Goal: Task Accomplishment & Management: Use online tool/utility

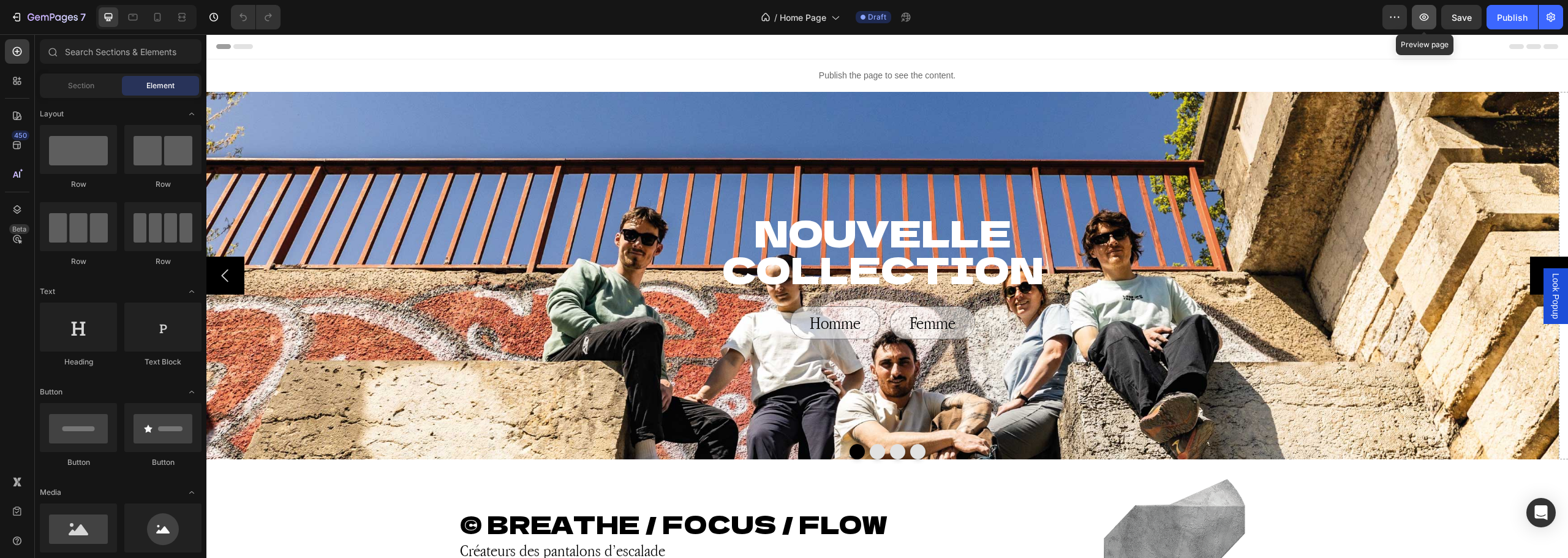
click at [1426, 16] on icon "button" at bounding box center [1424, 17] width 9 height 7
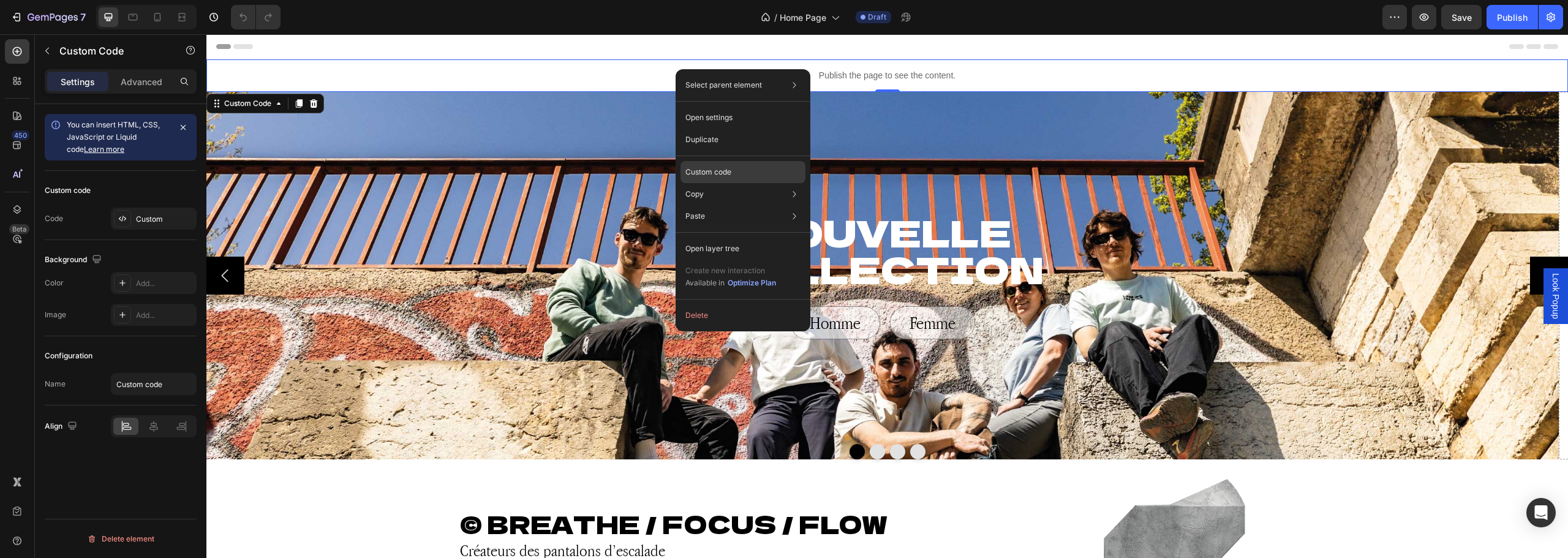
click at [725, 172] on p "Custom code" at bounding box center [708, 172] width 46 height 11
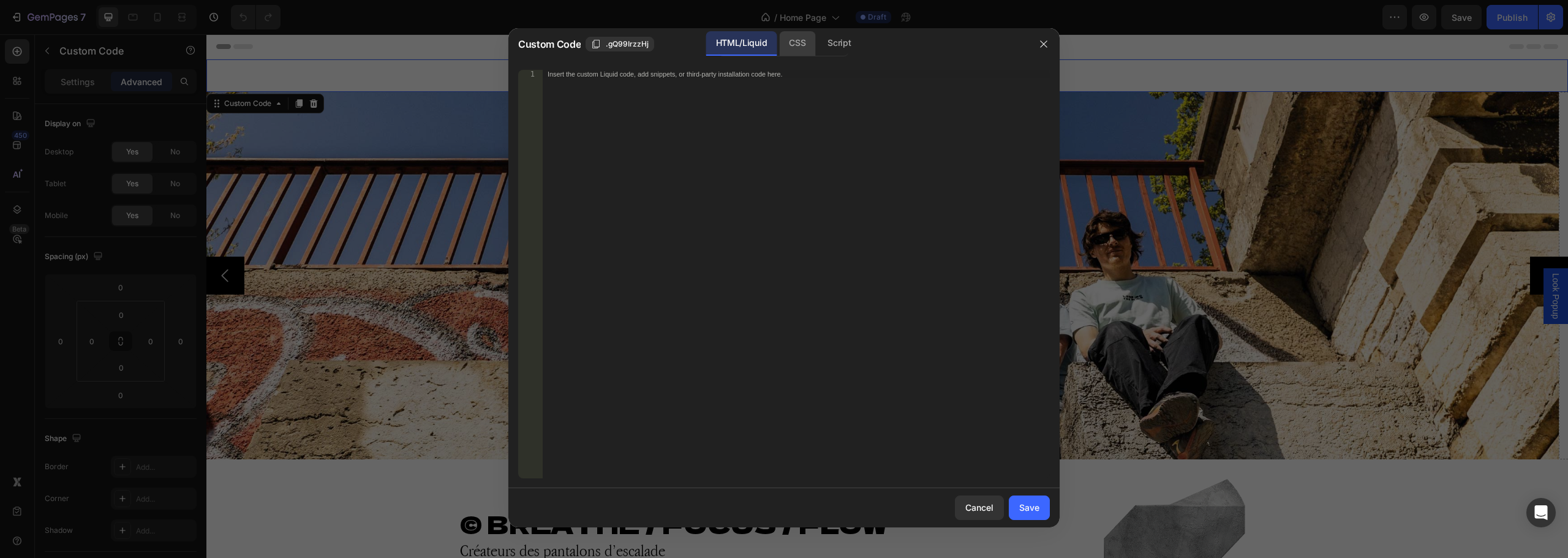
click at [818, 41] on div "CSS" at bounding box center [839, 43] width 43 height 25
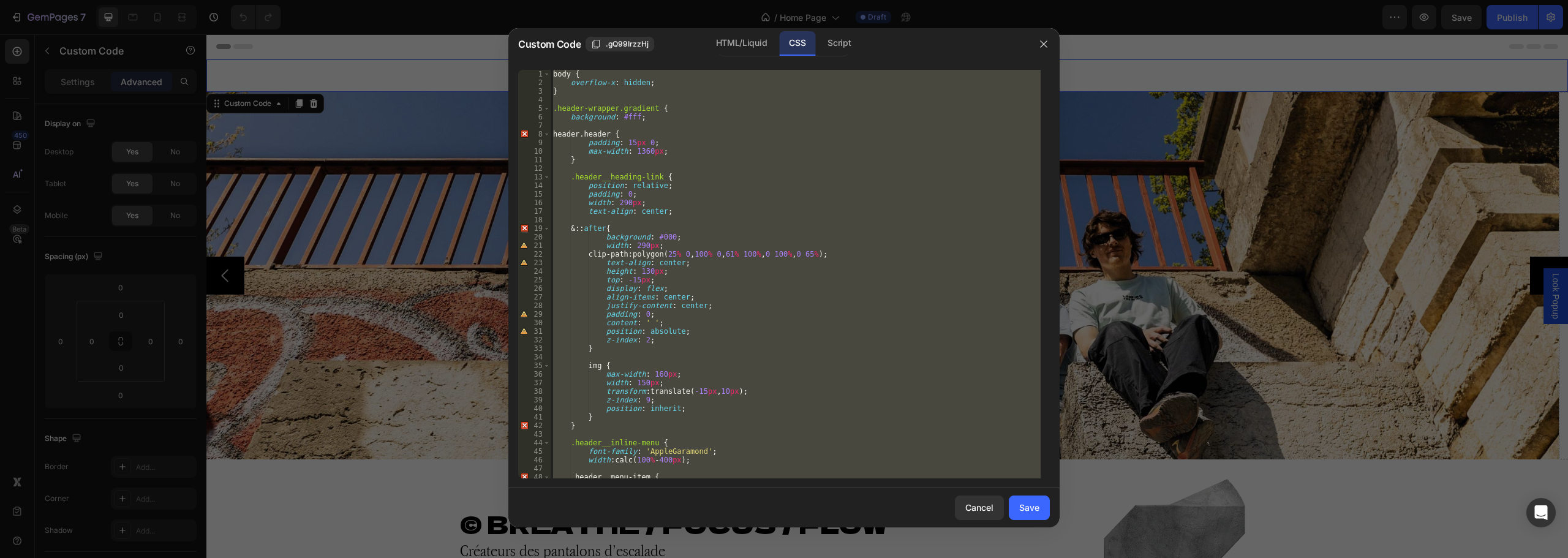
click at [603, 343] on div "body { overflow-x : hidden ; } .header-wrapper.gradient { background : #fff ; h…" at bounding box center [796, 274] width 490 height 409
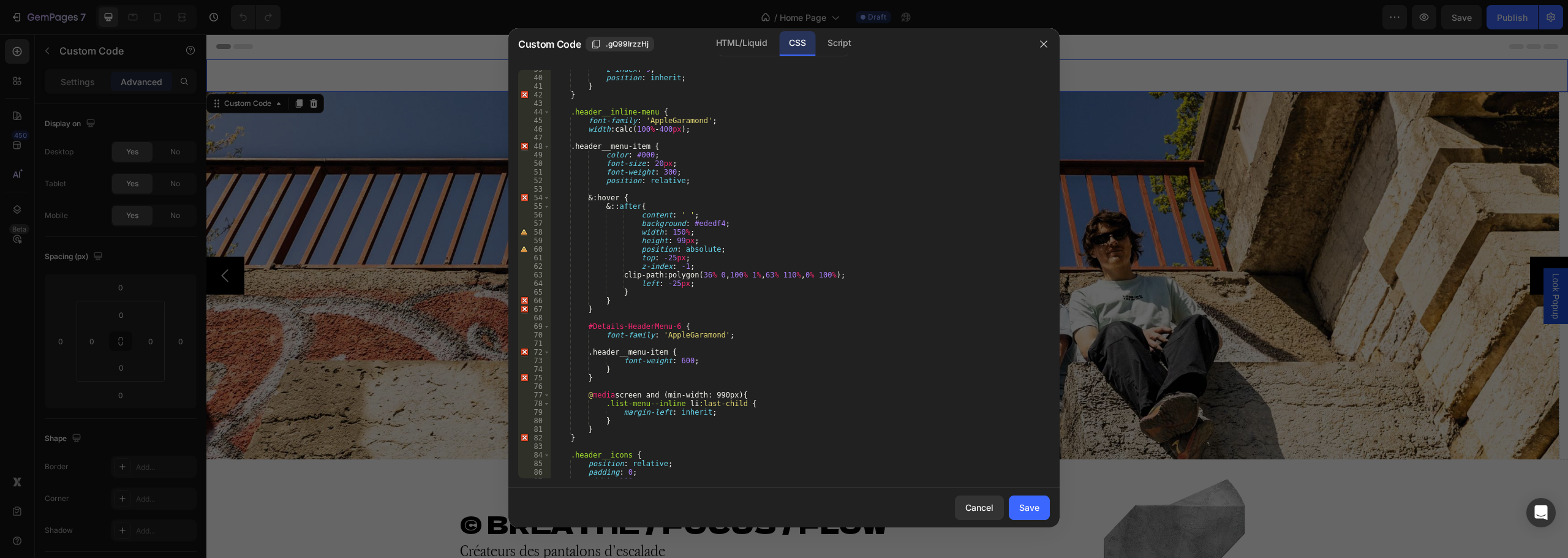
scroll to position [367, 0]
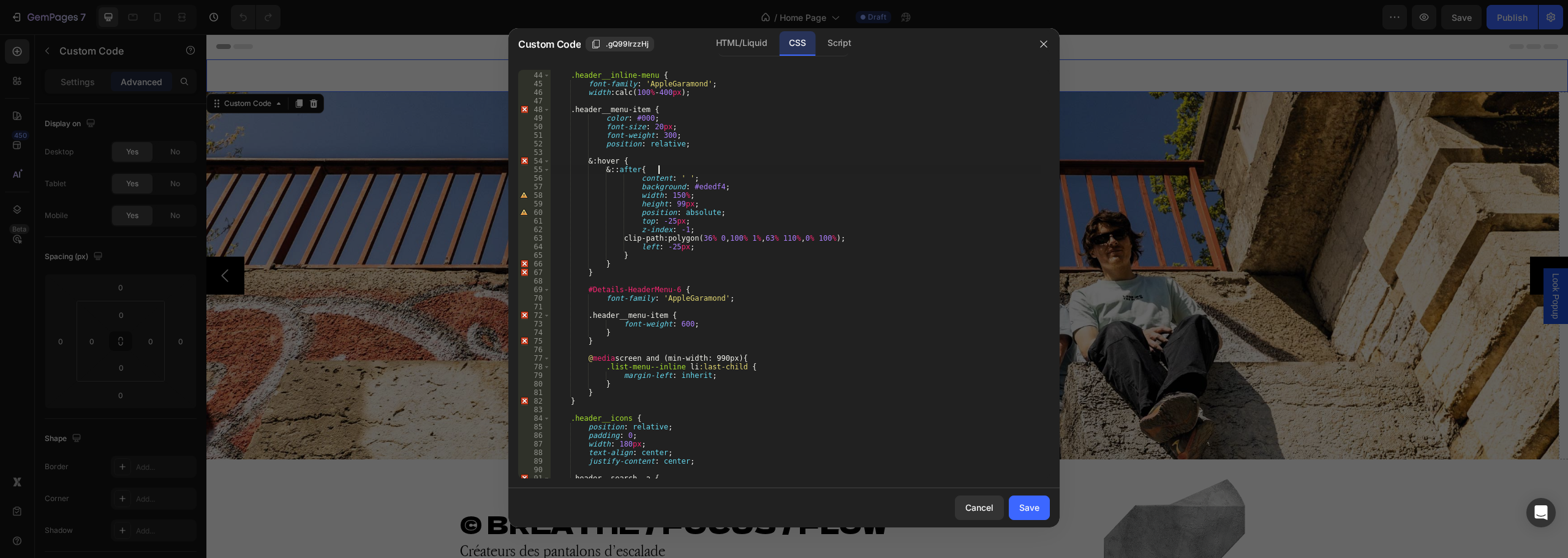
click at [671, 169] on div ".header__inline-menu { font-family : ' AppleGaramond ' ; width : calc( 100 % - …" at bounding box center [796, 275] width 490 height 425
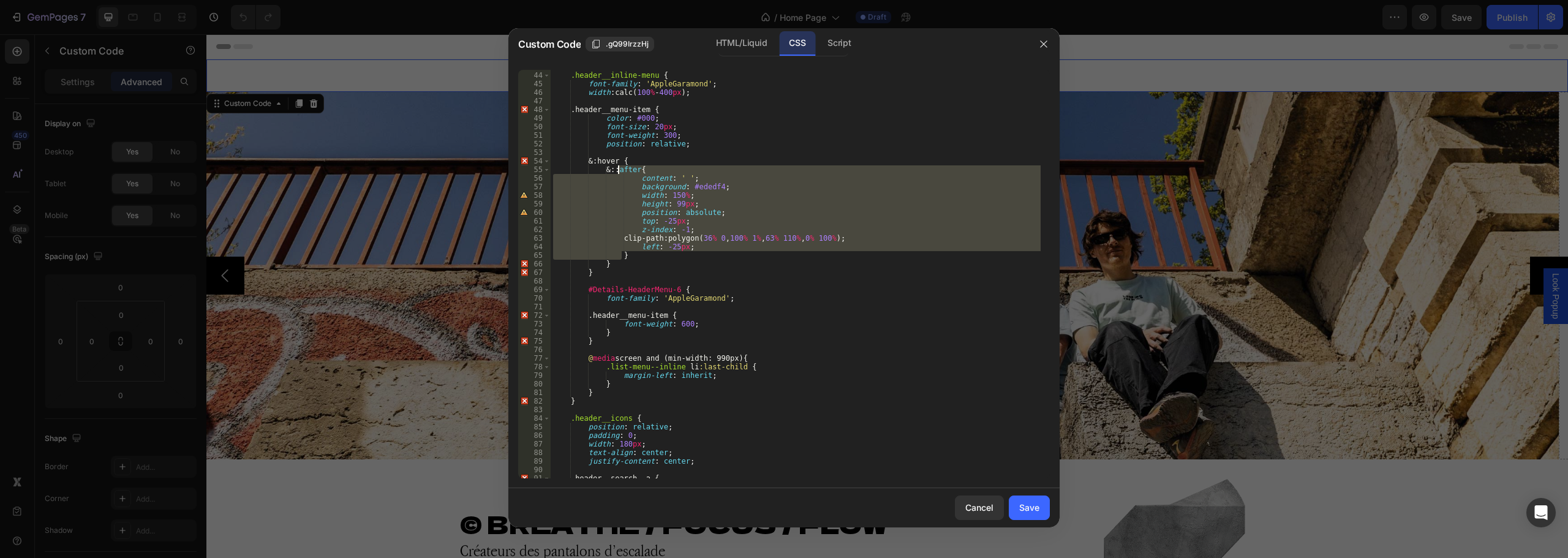
drag, startPoint x: 623, startPoint y: 253, endPoint x: 618, endPoint y: 168, distance: 85.1
click at [618, 168] on div ".header__inline-menu { font-family : ' AppleGaramond ' ; width : calc( 100 % - …" at bounding box center [796, 275] width 490 height 425
paste textarea "}"
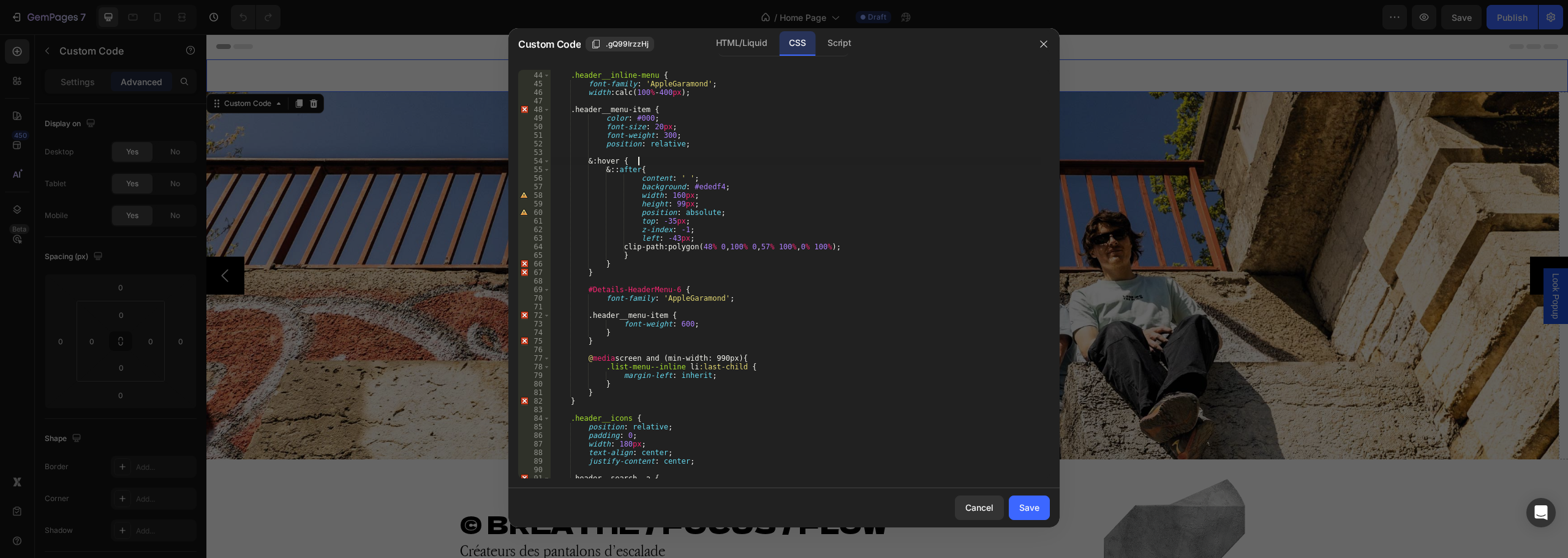
click at [638, 160] on div ".header__inline-menu { font-family : ' AppleGaramond ' ; width : calc( 100 % - …" at bounding box center [796, 275] width 490 height 425
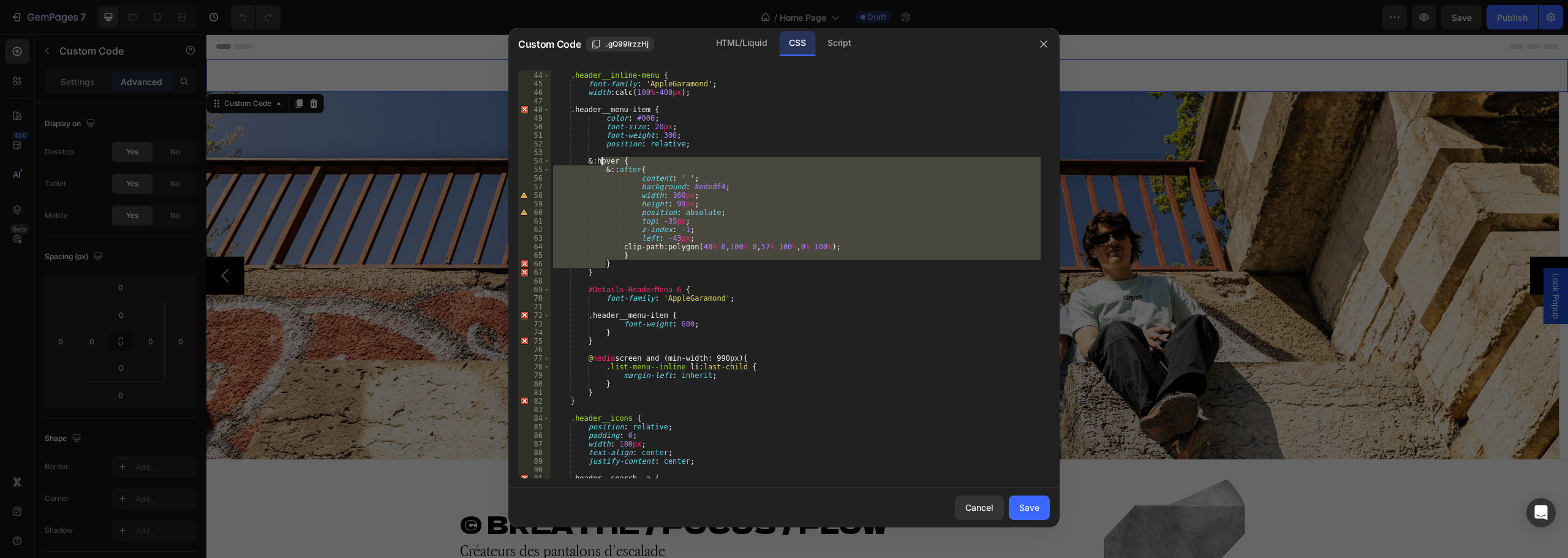
drag, startPoint x: 607, startPoint y: 265, endPoint x: 601, endPoint y: 163, distance: 102.2
click at [601, 163] on div ".header__inline-menu { font-family : ' AppleGaramond ' ; width : calc( 100 % - …" at bounding box center [796, 275] width 490 height 425
click at [878, 246] on div ".header__inline-menu { font-family : ' AppleGaramond ' ; width : calc( 100 % - …" at bounding box center [796, 274] width 490 height 409
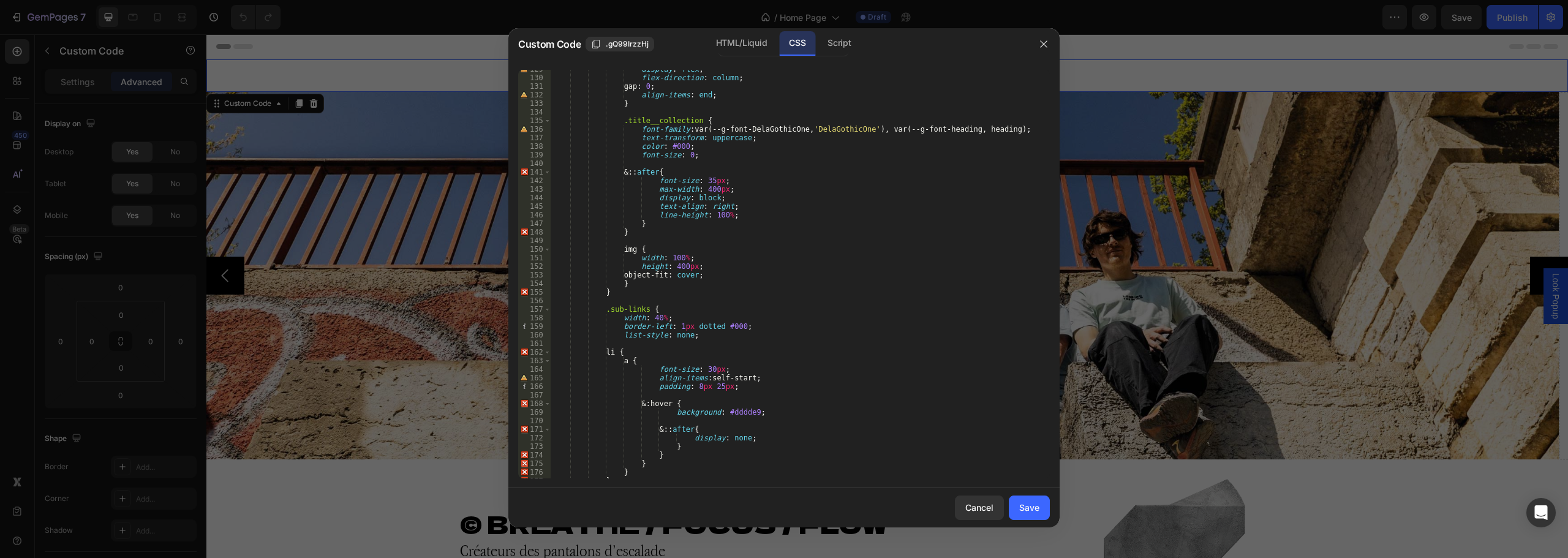
scroll to position [1238, 0]
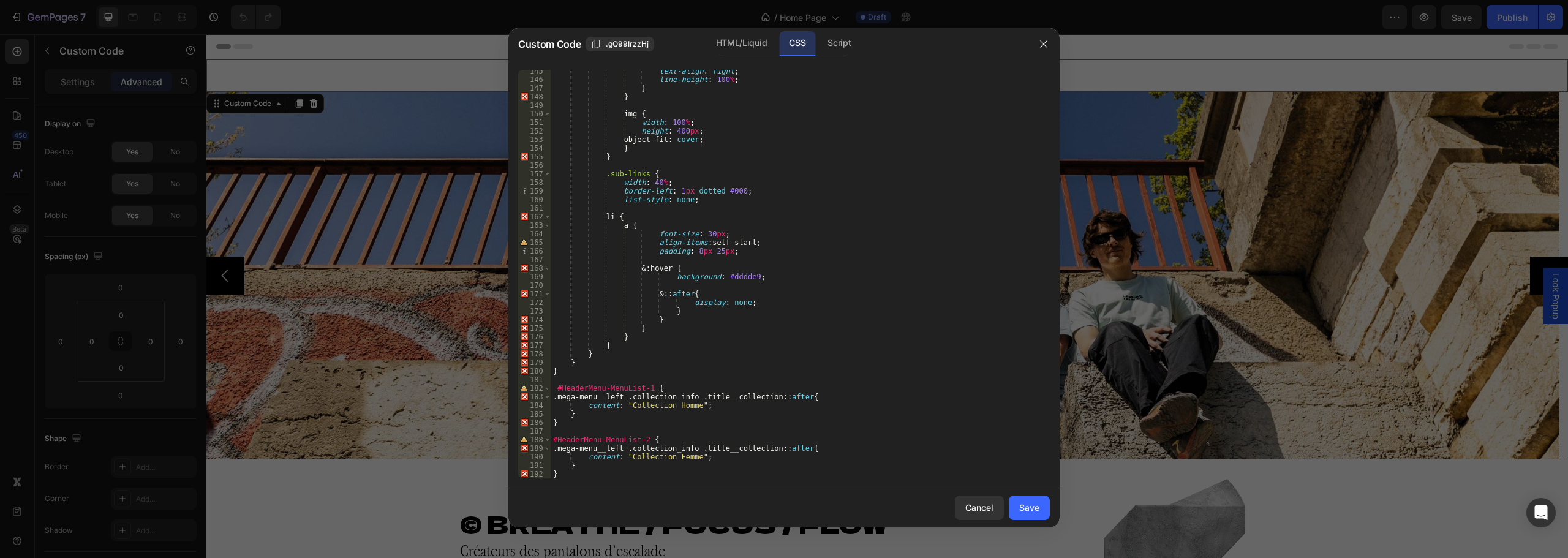
click at [683, 443] on div "text-align : right ; line-height : 100 % ; } } img { width : 100 % ; height : 4…" at bounding box center [796, 279] width 490 height 425
click at [630, 459] on div "text-align : right ; line-height : 100 % ; } } img { width : 100 % ; height : 4…" at bounding box center [796, 279] width 490 height 425
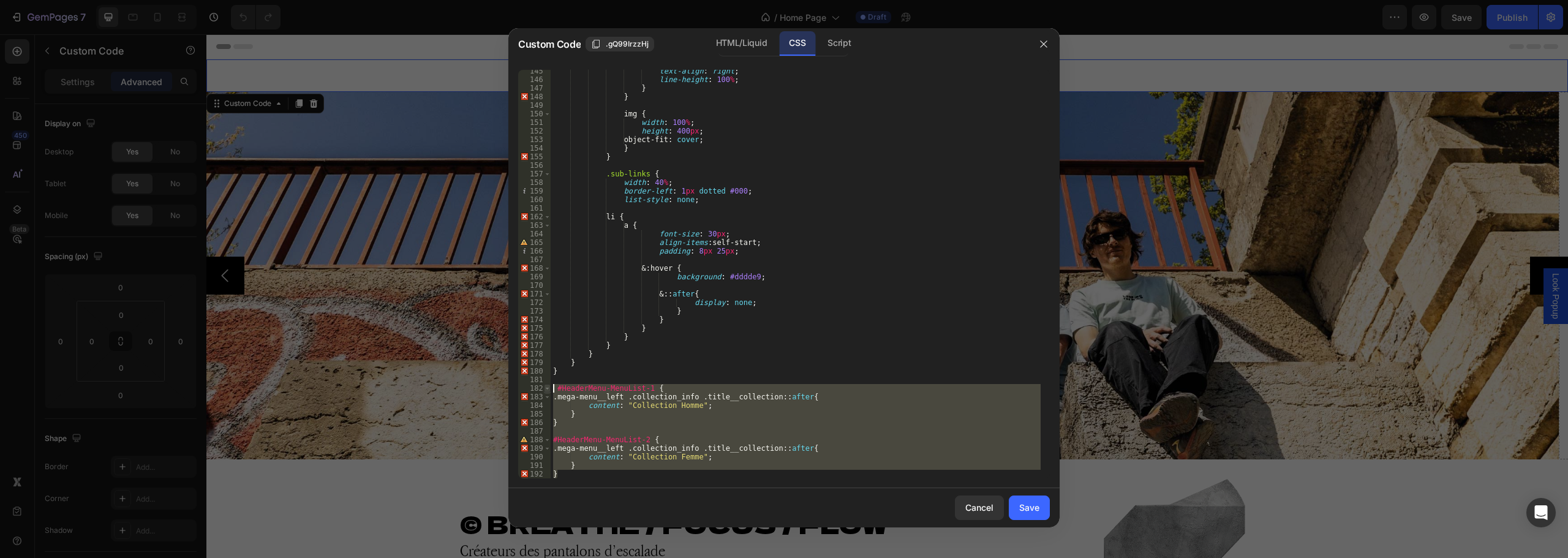
drag, startPoint x: 557, startPoint y: 472, endPoint x: 546, endPoint y: 389, distance: 83.7
click at [546, 389] on div "content: "Collection Femme"; 145 146 147 148 149 150 151 152 153 154 155 156 15…" at bounding box center [784, 274] width 532 height 409
click at [633, 403] on div "text-align : right ; line-height : 100 % ; } } img { width : 100 % ; height : 4…" at bounding box center [796, 274] width 490 height 409
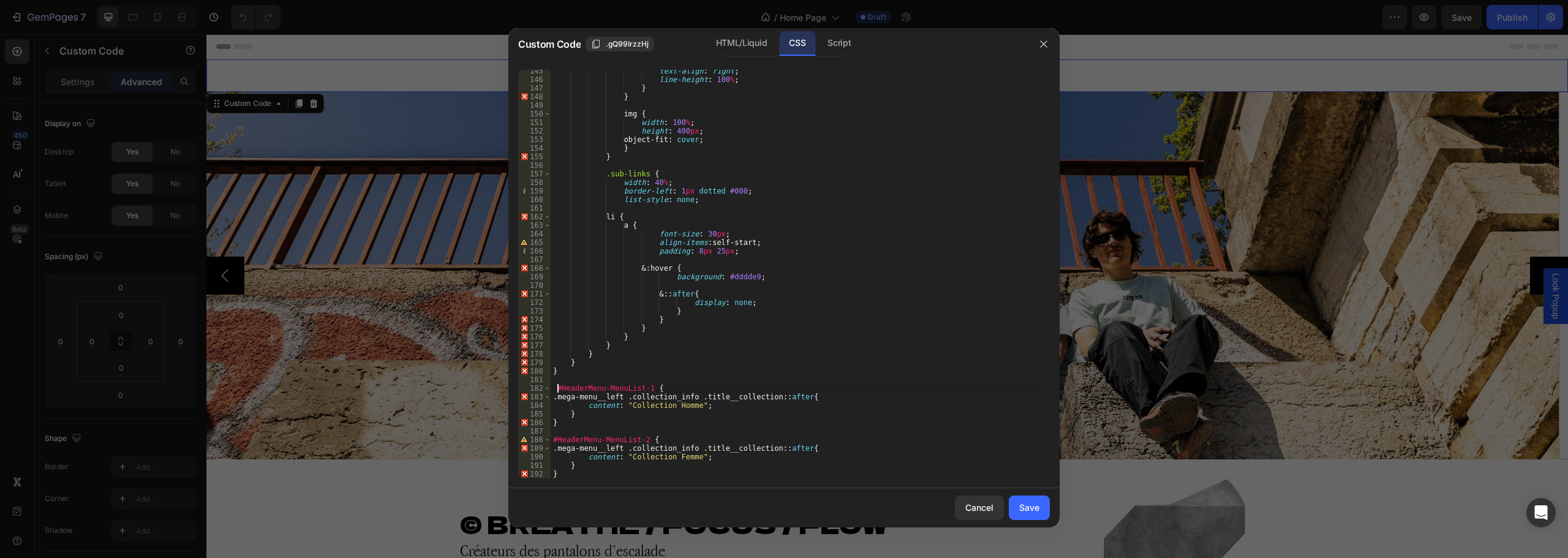
click at [557, 386] on div "text-align : right ; line-height : 100 % ; } } img { width : 100 % ; height : 4…" at bounding box center [796, 279] width 490 height 425
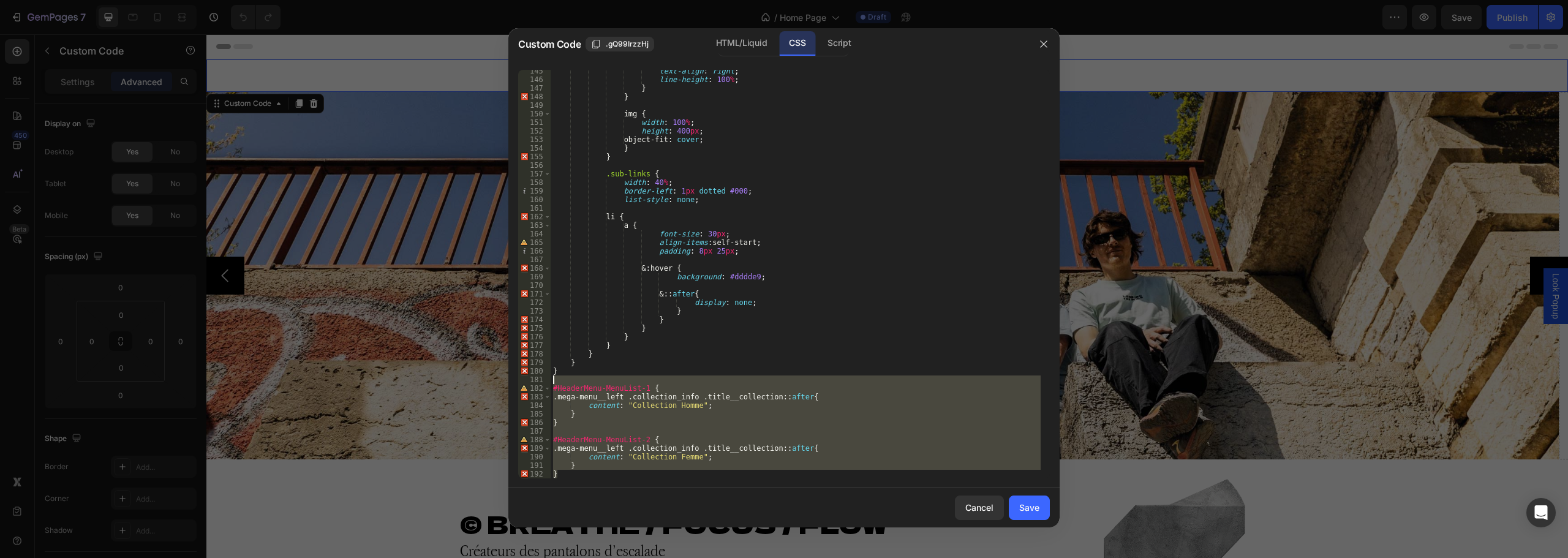
drag, startPoint x: 564, startPoint y: 472, endPoint x: 548, endPoint y: 382, distance: 91.4
click at [548, 382] on div "#HeaderMenu-MenuList-1 { 145 146 147 148 149 150 151 152 153 154 155 156 157 15…" at bounding box center [784, 274] width 532 height 409
type textarea "="
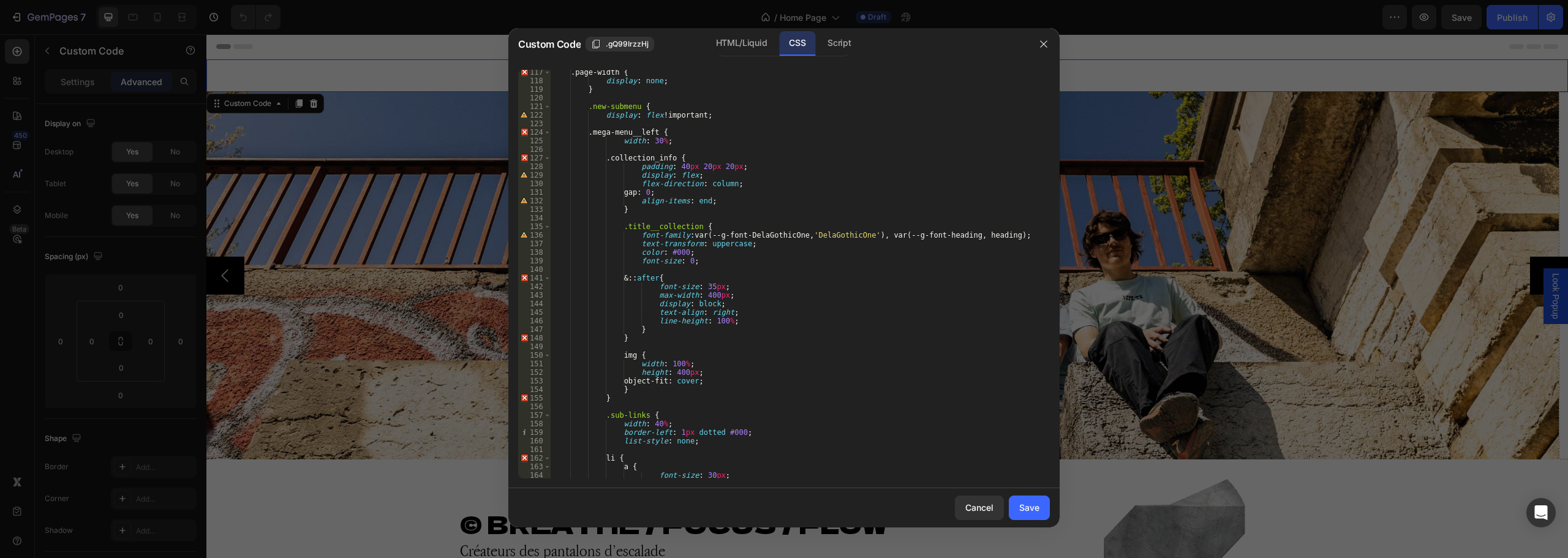
scroll to position [886, 0]
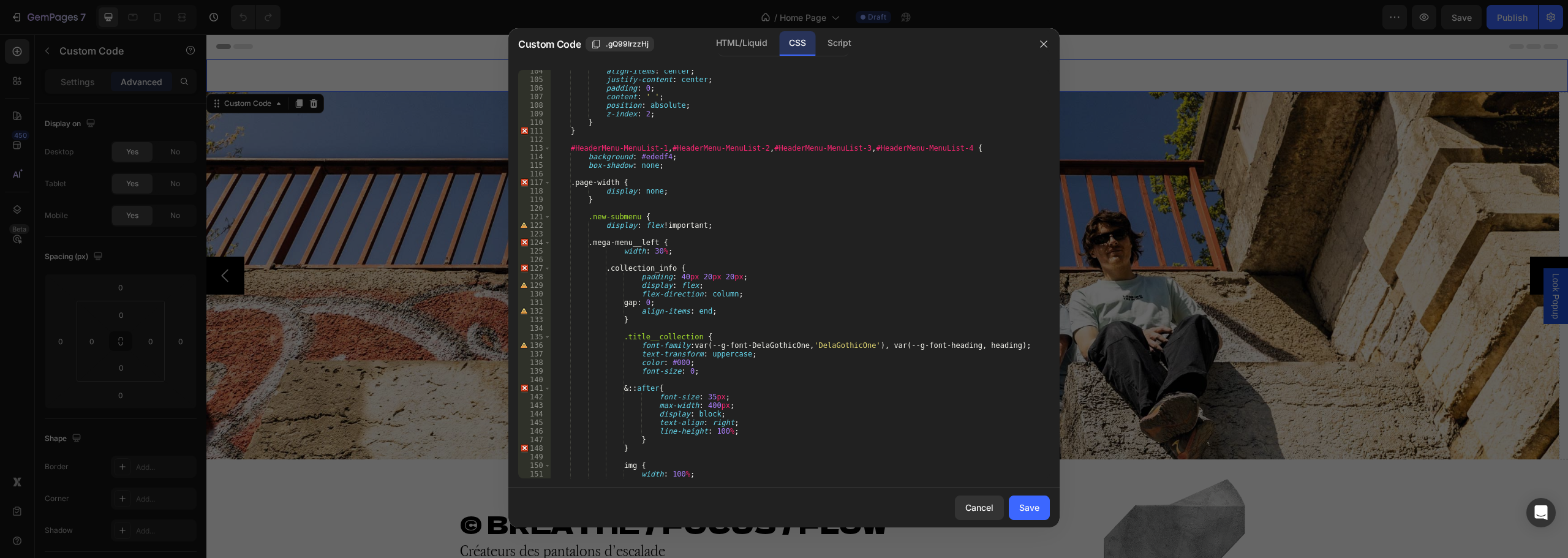
click at [966, 148] on div "align-items : center ; justify-content : center ; padding : 0 ; content : ' ' ;…" at bounding box center [796, 279] width 490 height 425
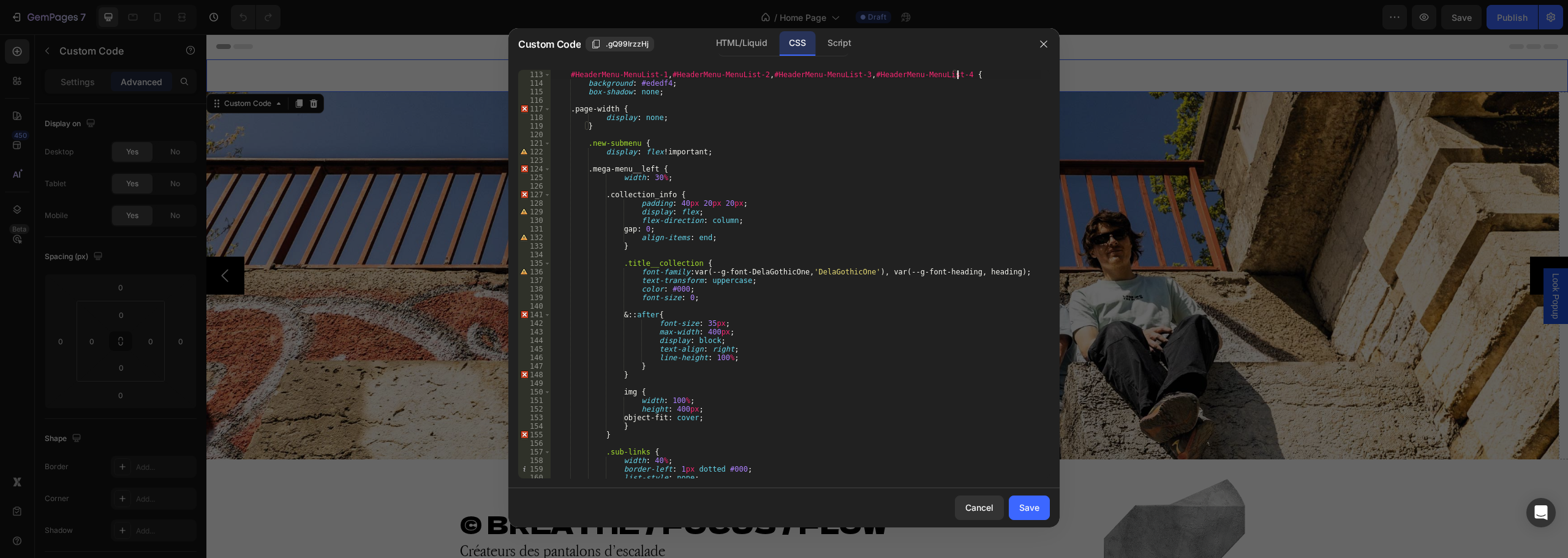
scroll to position [813, 0]
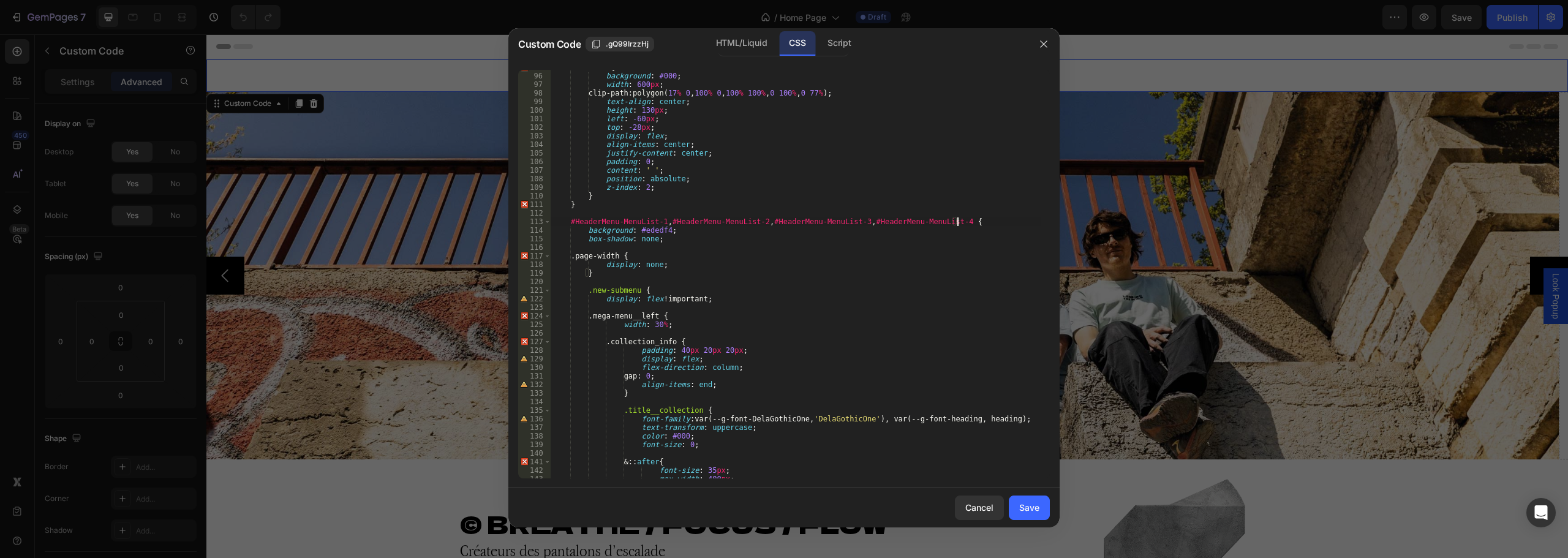
click at [579, 204] on div "&: :after { background : #000 ; width : 600 px ; clip-path : polygon( 17 % 0 , …" at bounding box center [796, 276] width 490 height 425
click at [970, 220] on div "&: :after { background : #000 ; width : 600 px ; clip-path : polygon( 17 % 0 , …" at bounding box center [796, 276] width 490 height 425
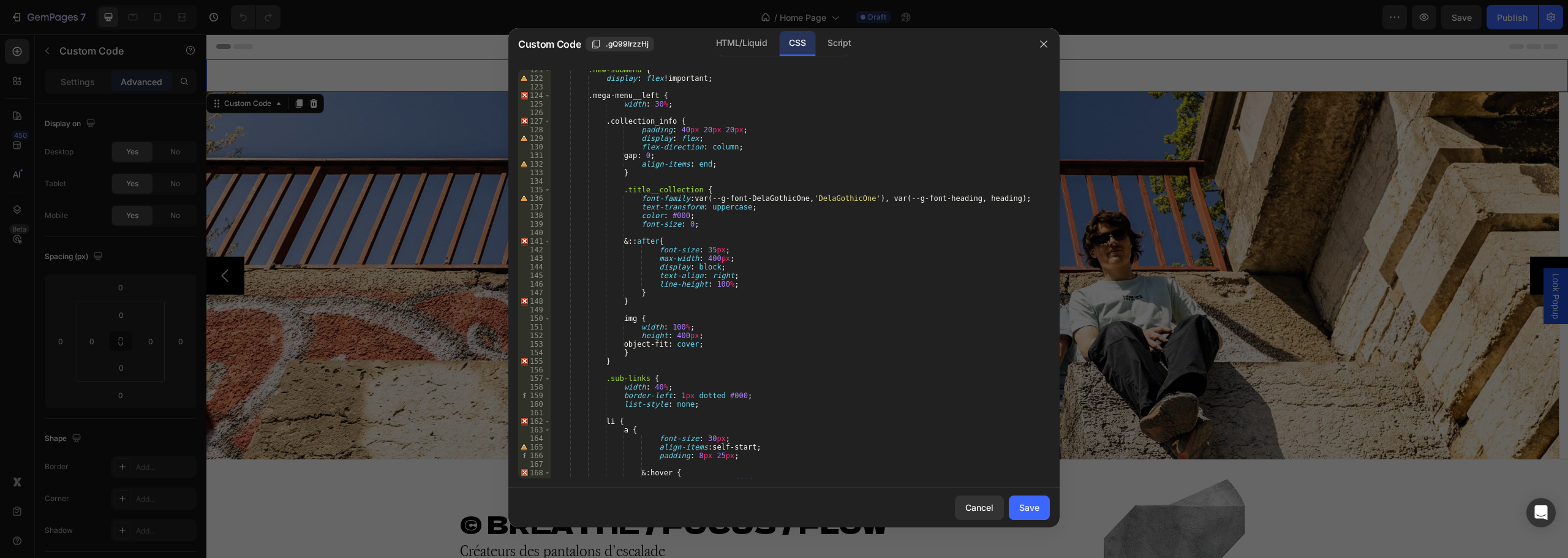
scroll to position [1144, 0]
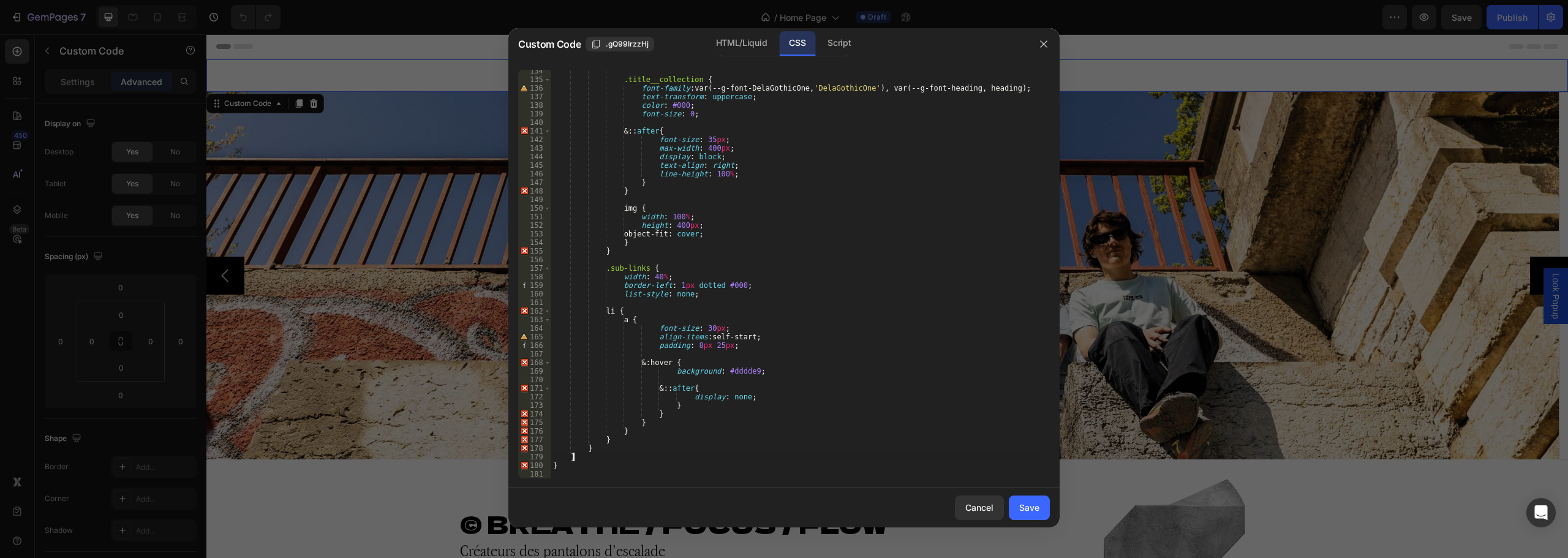
click at [591, 459] on div ".title__collection { font-family : var(--g-font-DelaGothicOne, ' DelaGothicOne …" at bounding box center [796, 279] width 490 height 425
type textarea "}"
paste textarea "}"
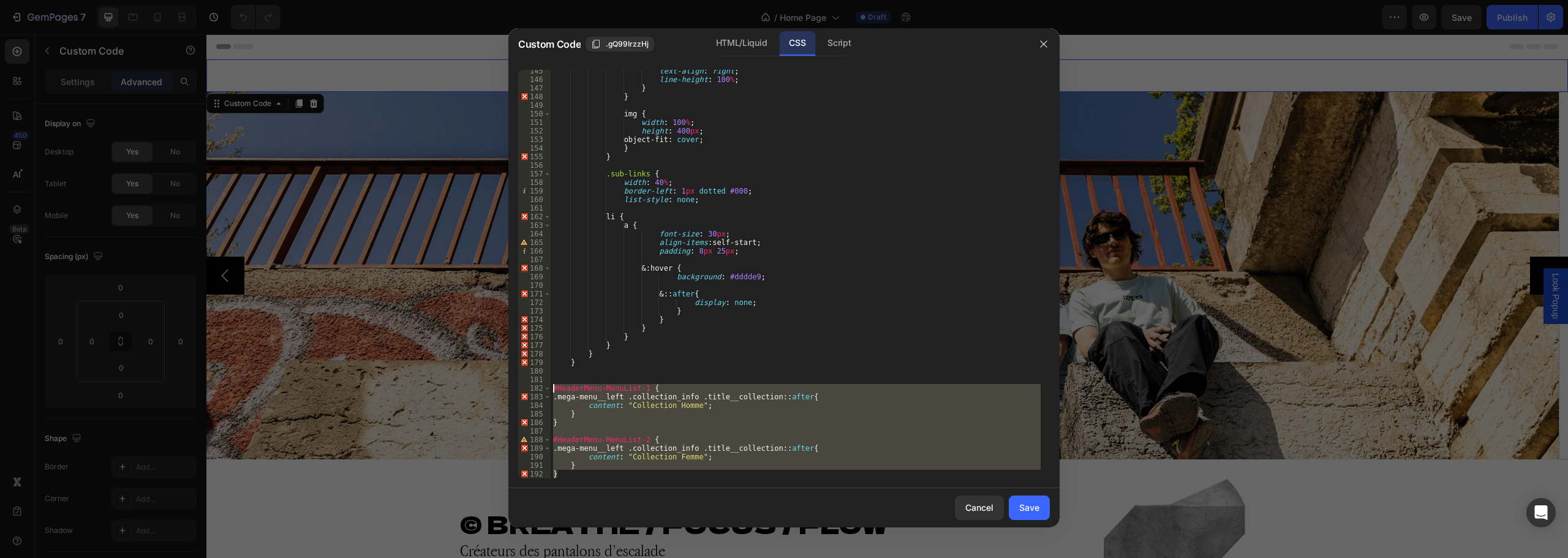
drag, startPoint x: 559, startPoint y: 471, endPoint x: 550, endPoint y: 389, distance: 82.5
click at [550, 389] on div "} 145 146 147 148 149 150 151 152 153 154 155 156 157 158 159 160 161 162 163 1…" at bounding box center [784, 274] width 532 height 409
click at [607, 359] on div "text-align : right ; line-height : 100 % ; } } img { width : 100 % ; height : 4…" at bounding box center [796, 279] width 490 height 425
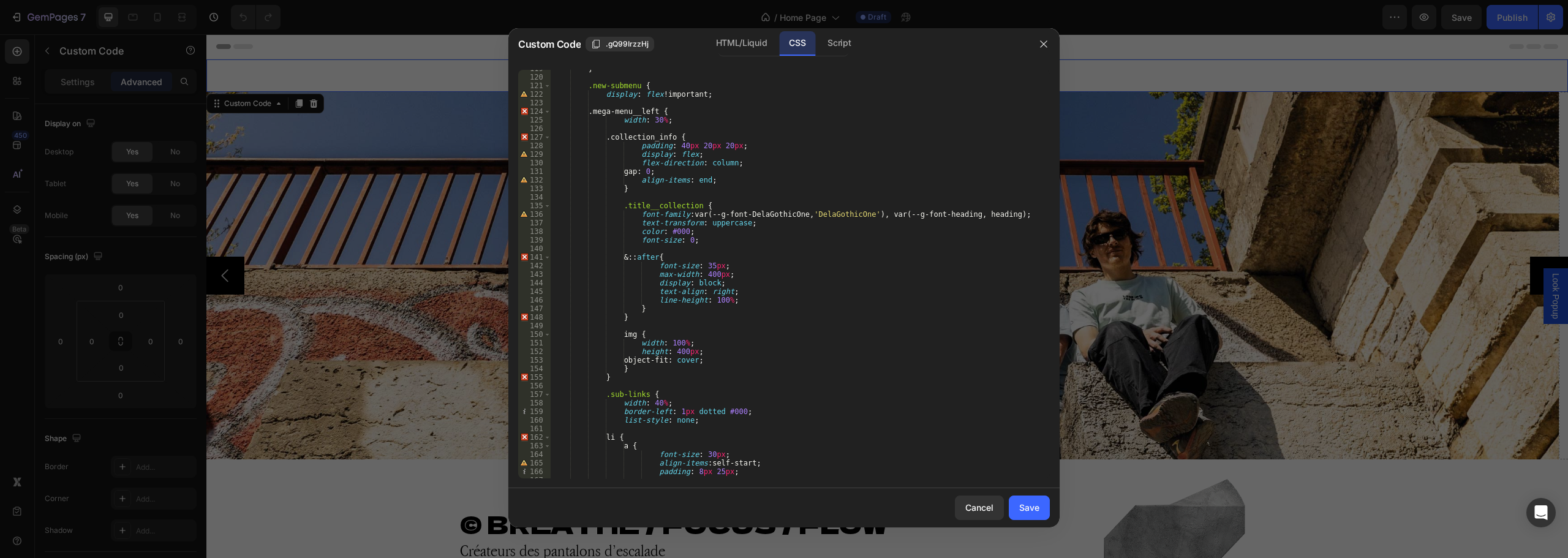
scroll to position [944, 0]
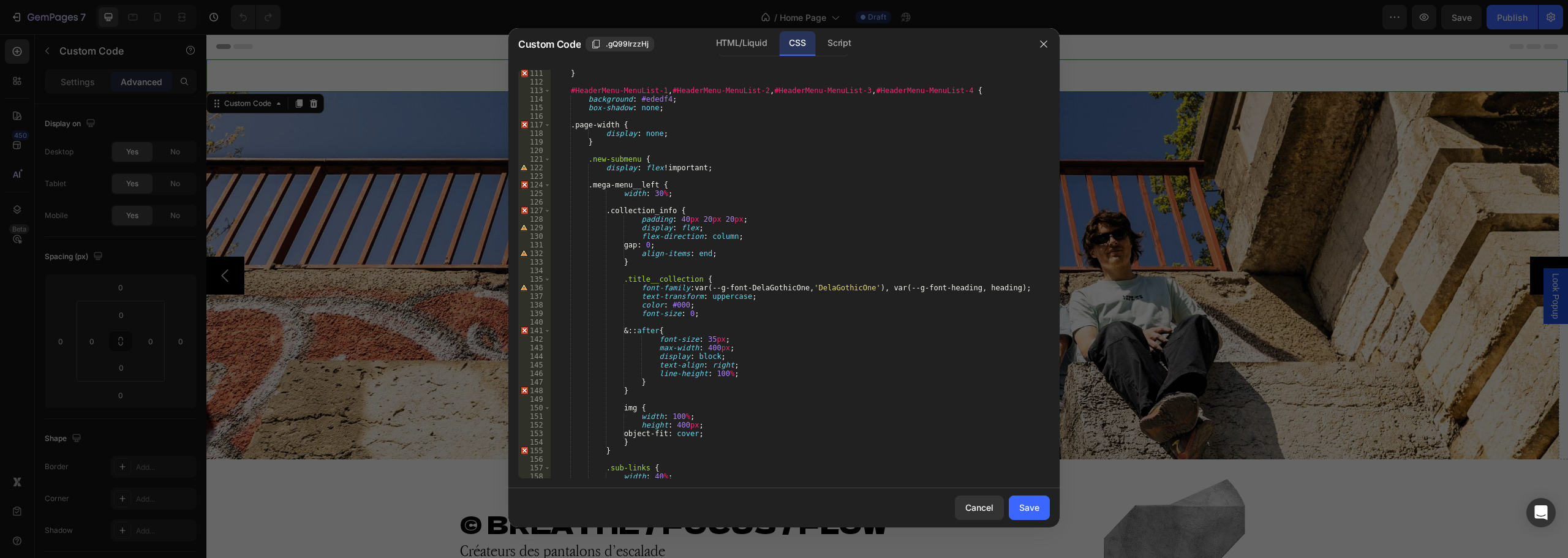
click at [690, 188] on div "} #HeaderMenu-MenuList-1 , #HeaderMenu-MenuList-2 , #HeaderMenu-MenuList-3 , #H…" at bounding box center [796, 282] width 490 height 425
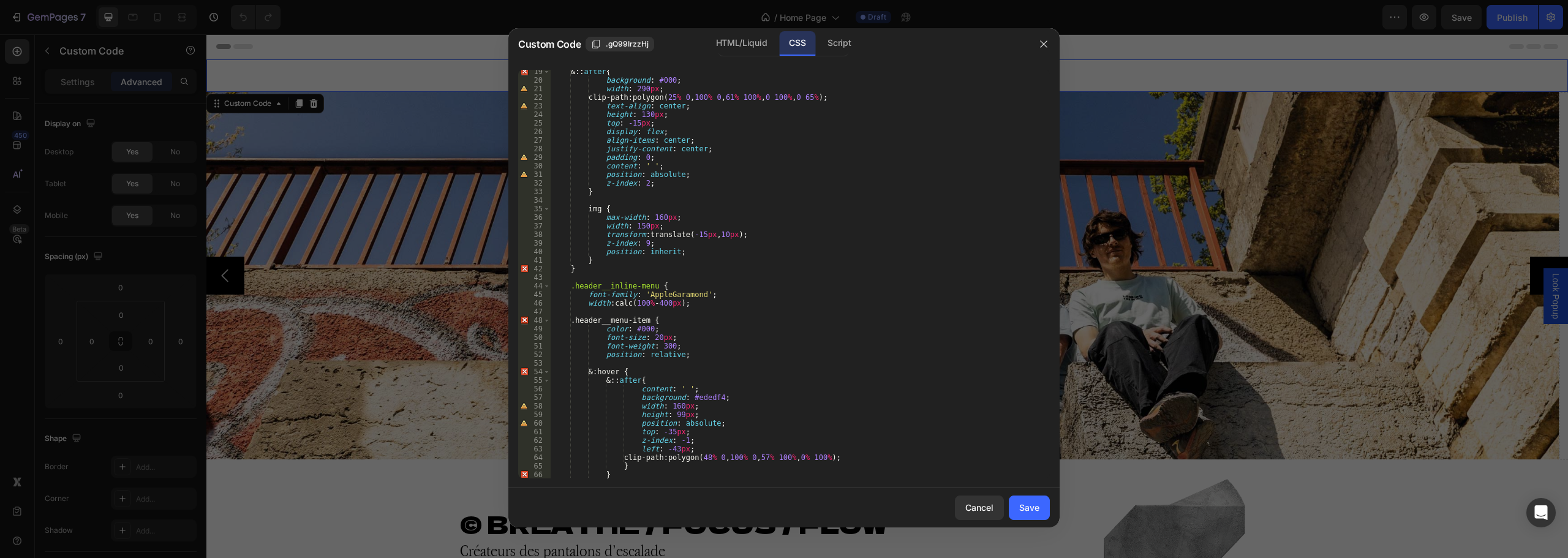
scroll to position [259, 0]
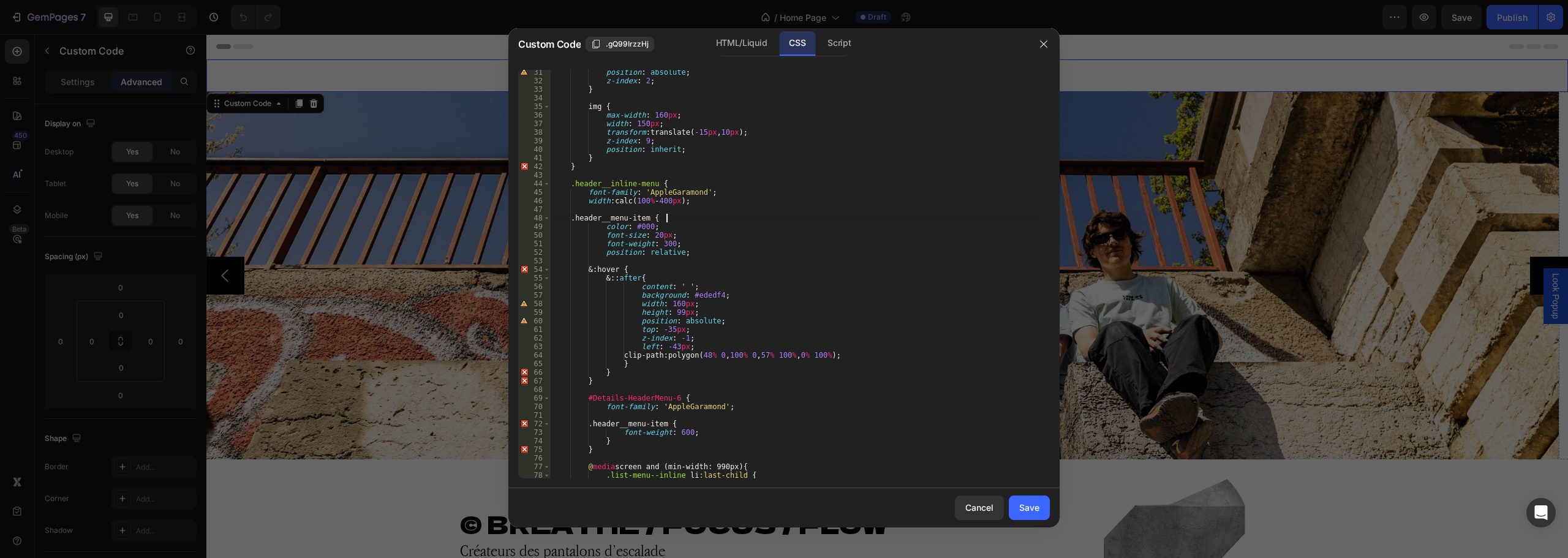
click at [673, 217] on div "position : absolute ; z-index : 2 ; } img { max-width : 160 px ; width : 150 px…" at bounding box center [796, 281] width 490 height 425
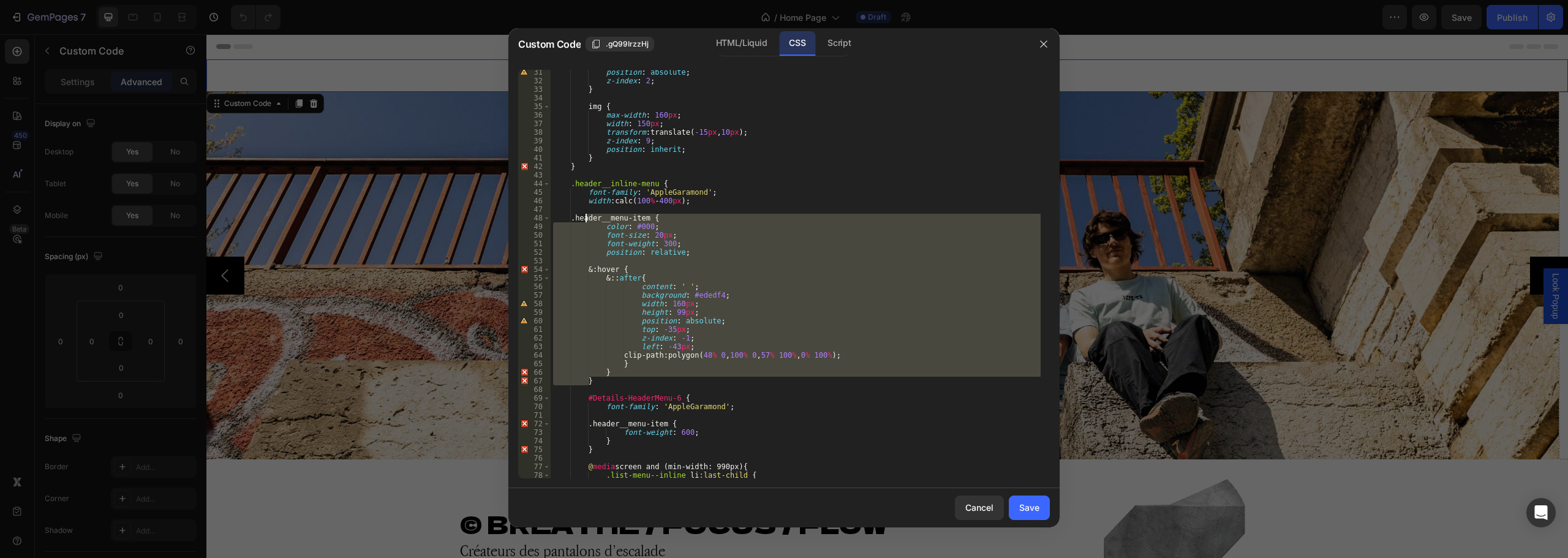
drag, startPoint x: 590, startPoint y: 380, endPoint x: 585, endPoint y: 220, distance: 160.1
click at [585, 220] on div "position : absolute ; z-index : 2 ; } img { max-width : 160 px ; width : 150 px…" at bounding box center [796, 281] width 490 height 425
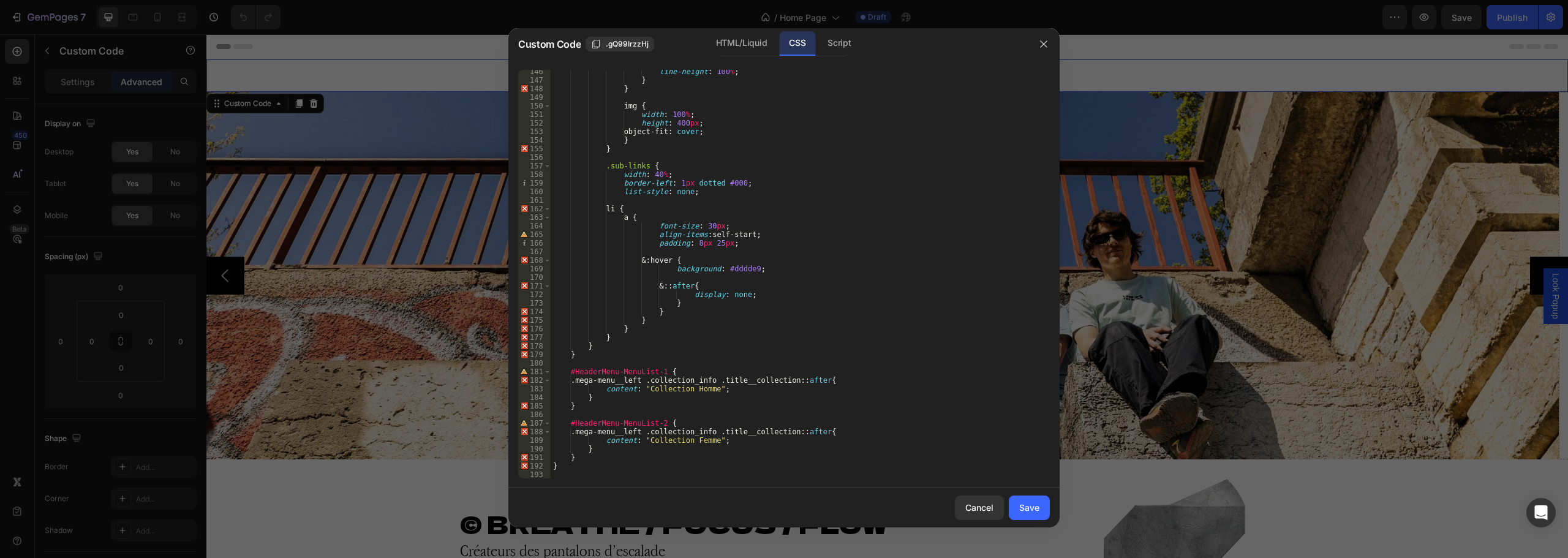
scroll to position [1247, 0]
click at [616, 447] on div "line-height : 100 % ; } } img { width : 100 % ; height : 400 px ; object-fit : …" at bounding box center [796, 279] width 490 height 425
click at [682, 423] on div "line-height : 100 % ; } } img { width : 100 % ; height : 400 px ; object-fit : …" at bounding box center [796, 279] width 490 height 425
type textarea "#HeaderMenu-MenuList-2 {"
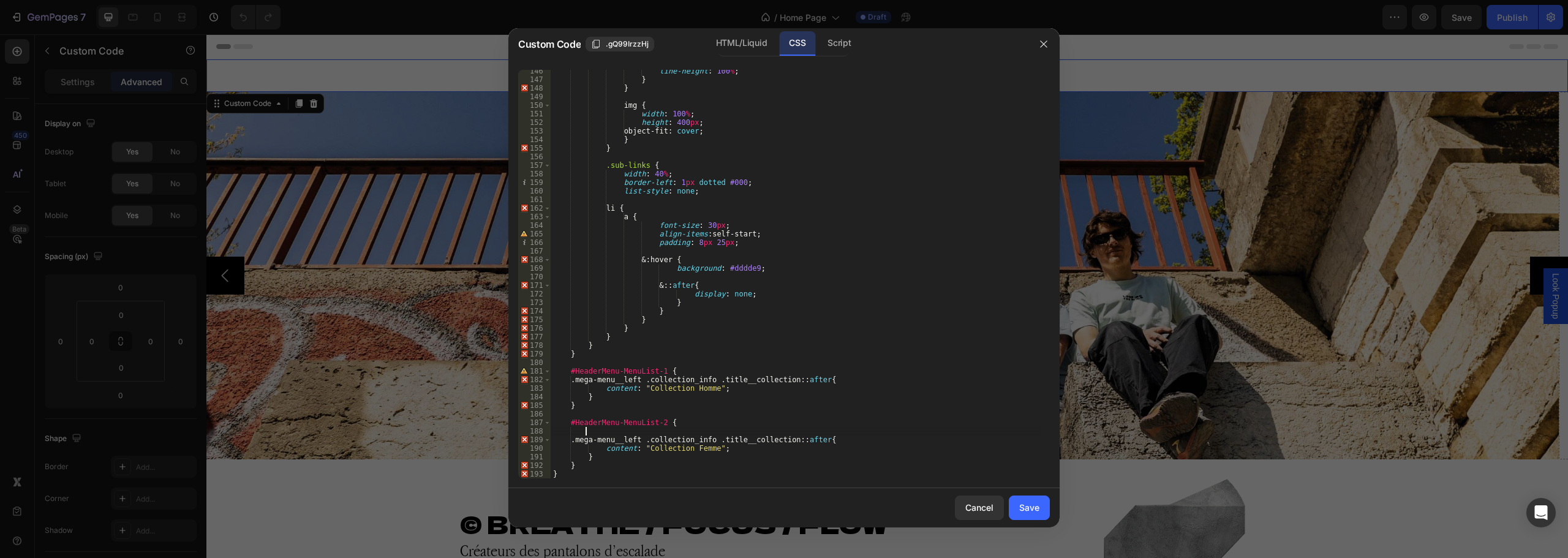
paste textarea "}"
type textarea "}"
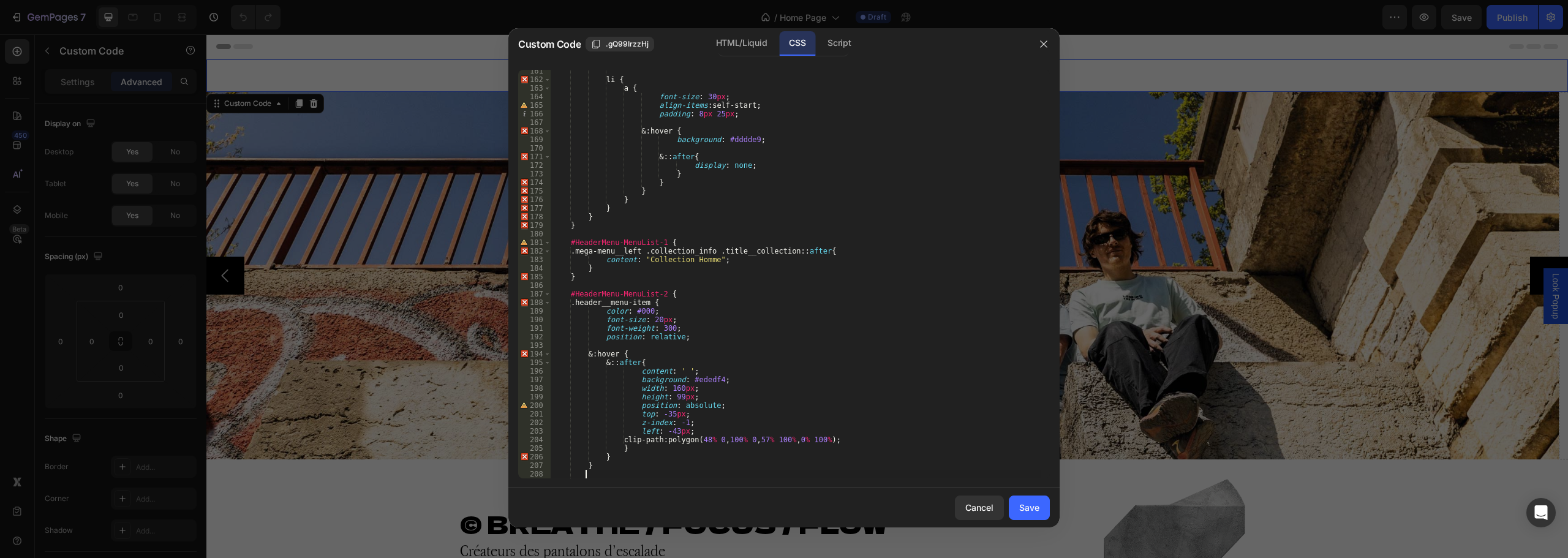
scroll to position [1384, 0]
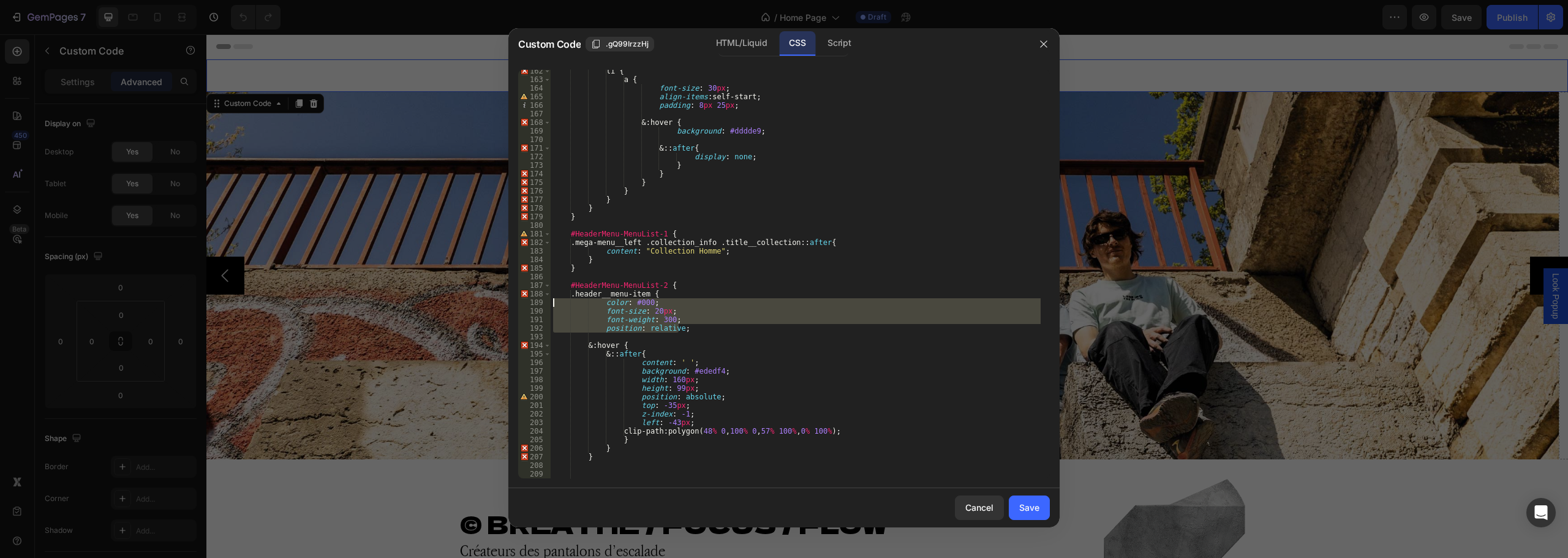
drag, startPoint x: 691, startPoint y: 328, endPoint x: 545, endPoint y: 301, distance: 148.5
click at [545, 301] on div "162 163 164 165 166 167 168 169 170 171 172 173 174 175 176 177 178 179 180 181…" at bounding box center [784, 274] width 532 height 409
type textarea "color: #000; font-size: 20px;"
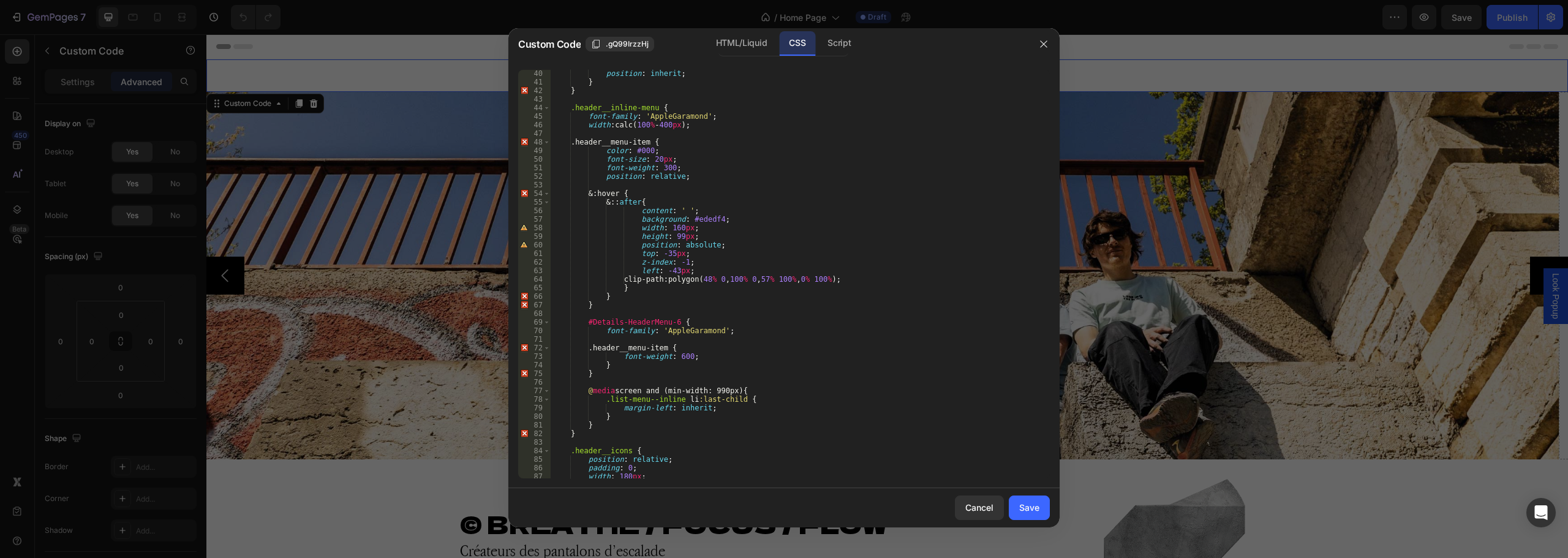
scroll to position [298, 0]
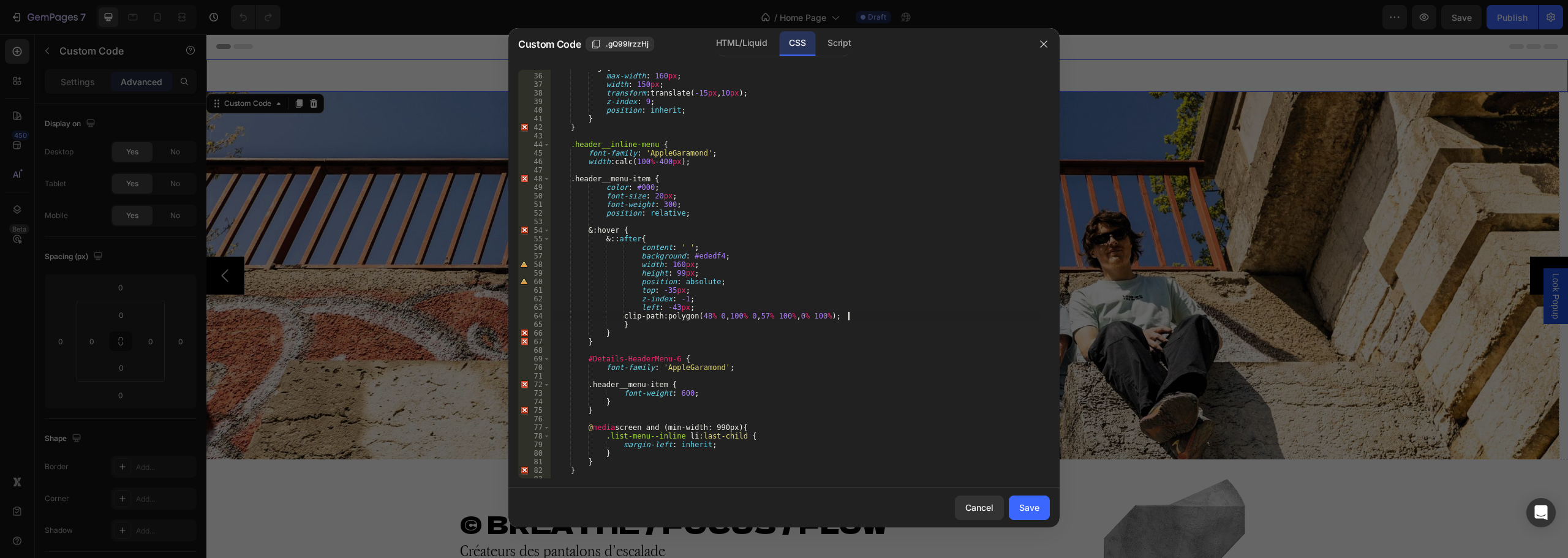
click at [868, 314] on div "img { max-width : 160 px ; width : 150 px ; transform : translate( -15 px , 10 …" at bounding box center [796, 276] width 490 height 425
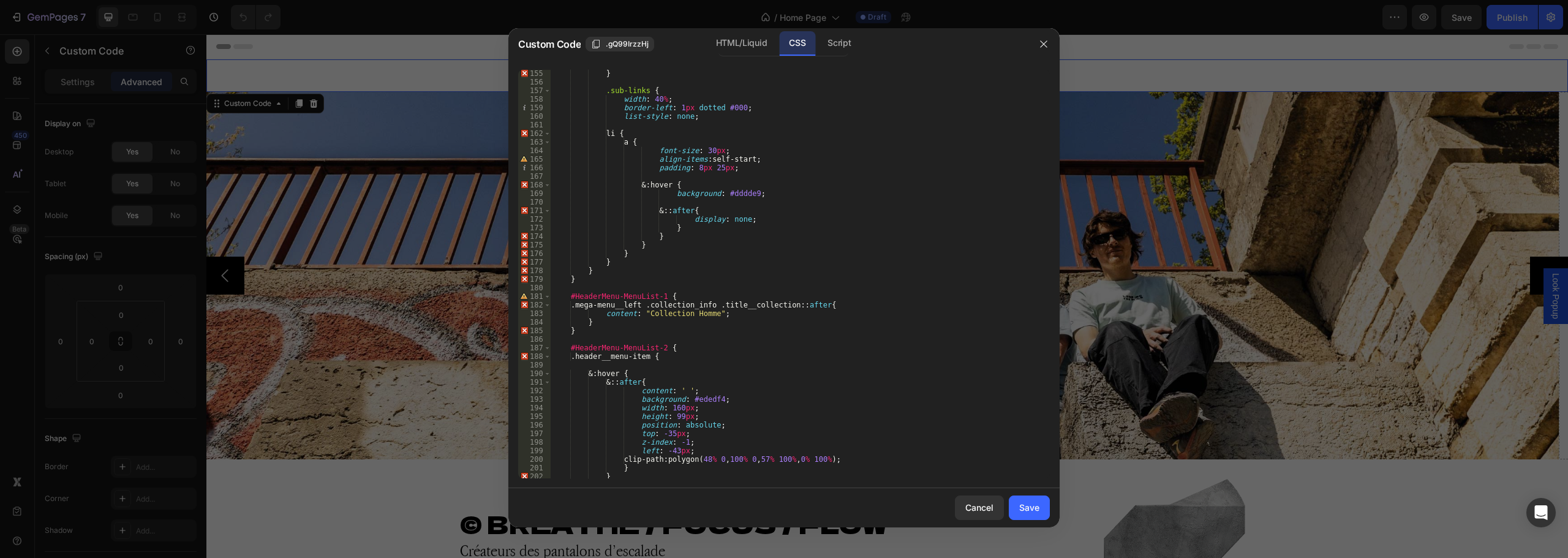
scroll to position [1400, 0]
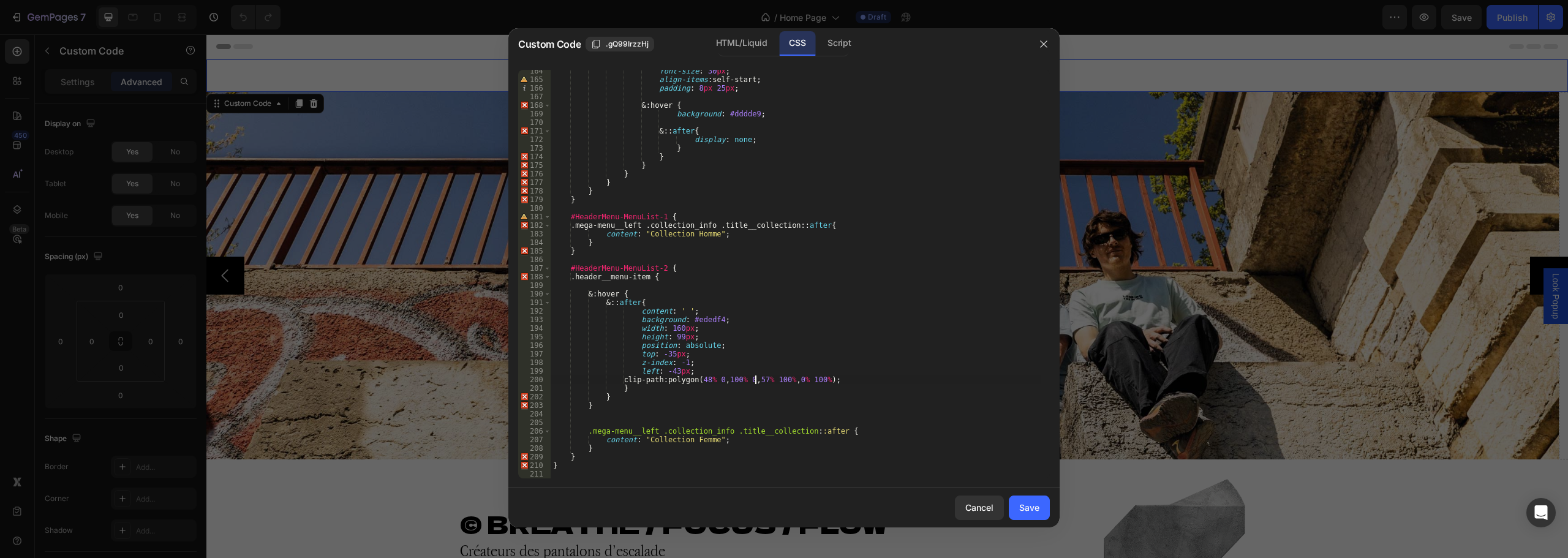
click at [755, 378] on div "font-size : 30 px ; align-items : self-start ; padding : 8 px 25 px ; & : hover…" at bounding box center [796, 279] width 490 height 425
click at [676, 272] on div "font-size : 30 px ; align-items : self-start ; padding : 8 px 25 px ; & : hover…" at bounding box center [796, 279] width 490 height 425
click at [685, 268] on div "font-size : 30 px ; align-items : self-start ; padding : 8 px 25 px ; & : hover…" at bounding box center [796, 279] width 490 height 425
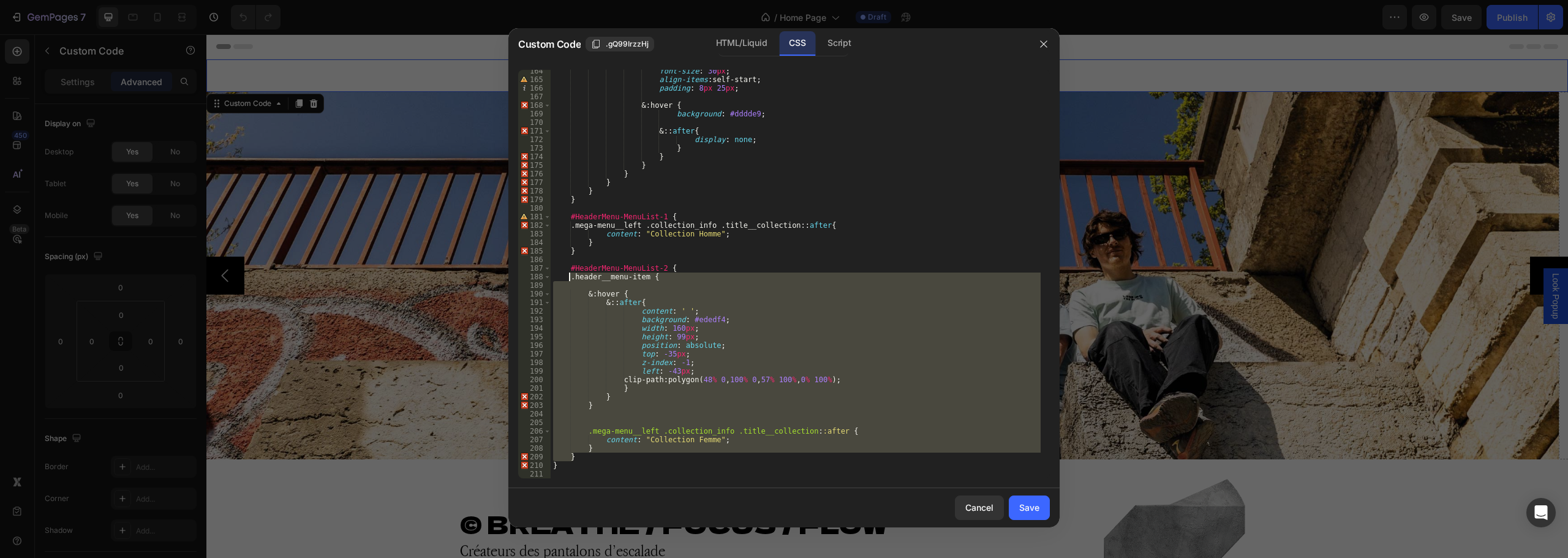
drag, startPoint x: 575, startPoint y: 456, endPoint x: 570, endPoint y: 274, distance: 182.1
click at [570, 274] on div "font-size : 30 px ; align-items : self-start ; padding : 8 px 25 px ; & : hover…" at bounding box center [796, 279] width 490 height 425
click at [682, 274] on div "font-size : 30 px ; align-items : self-start ; padding : 8 px 25 px ; & : hover…" at bounding box center [796, 274] width 490 height 409
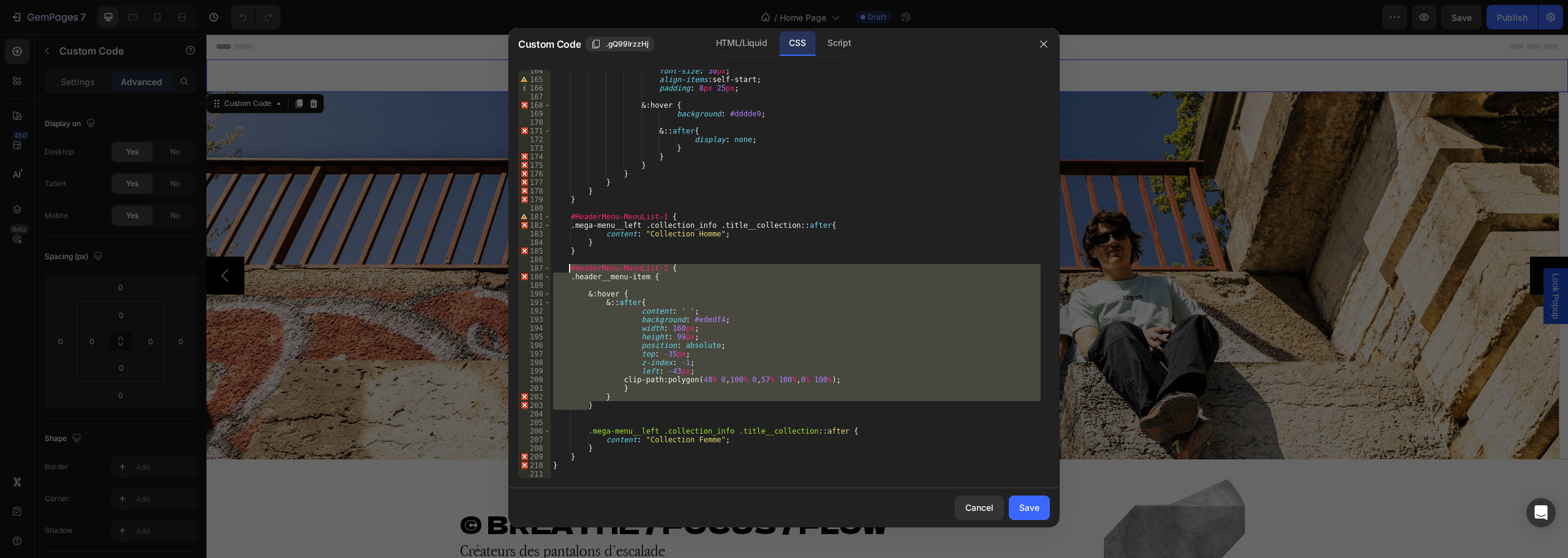
drag, startPoint x: 591, startPoint y: 407, endPoint x: 568, endPoint y: 270, distance: 138.9
click at [568, 270] on div "font-size : 30 px ; align-items : self-start ; padding : 8 px 25 px ; & : hover…" at bounding box center [796, 279] width 490 height 425
drag, startPoint x: 587, startPoint y: 459, endPoint x: 590, endPoint y: 453, distance: 6.7
click at [587, 459] on div "font-size : 30 px ; align-items : self-start ; padding : 8 px 25 px ; & : hover…" at bounding box center [796, 279] width 490 height 425
type textarea "}"
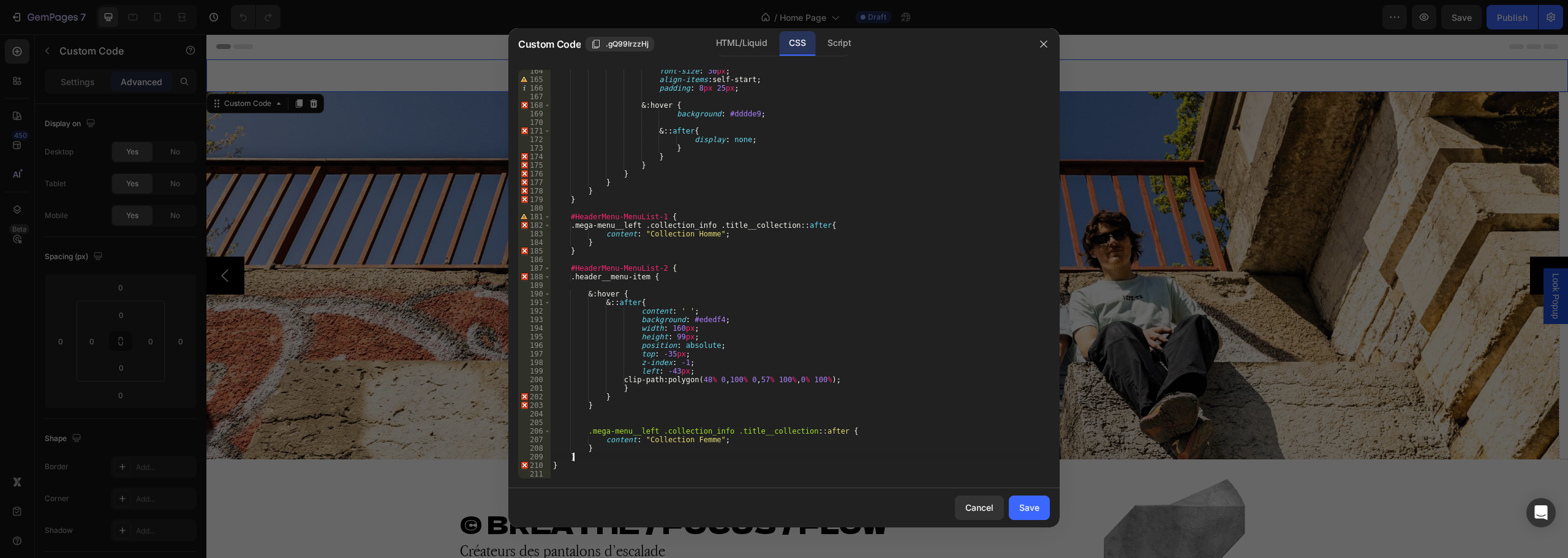
scroll to position [0, 1]
paste textarea "}"
type textarea "}"
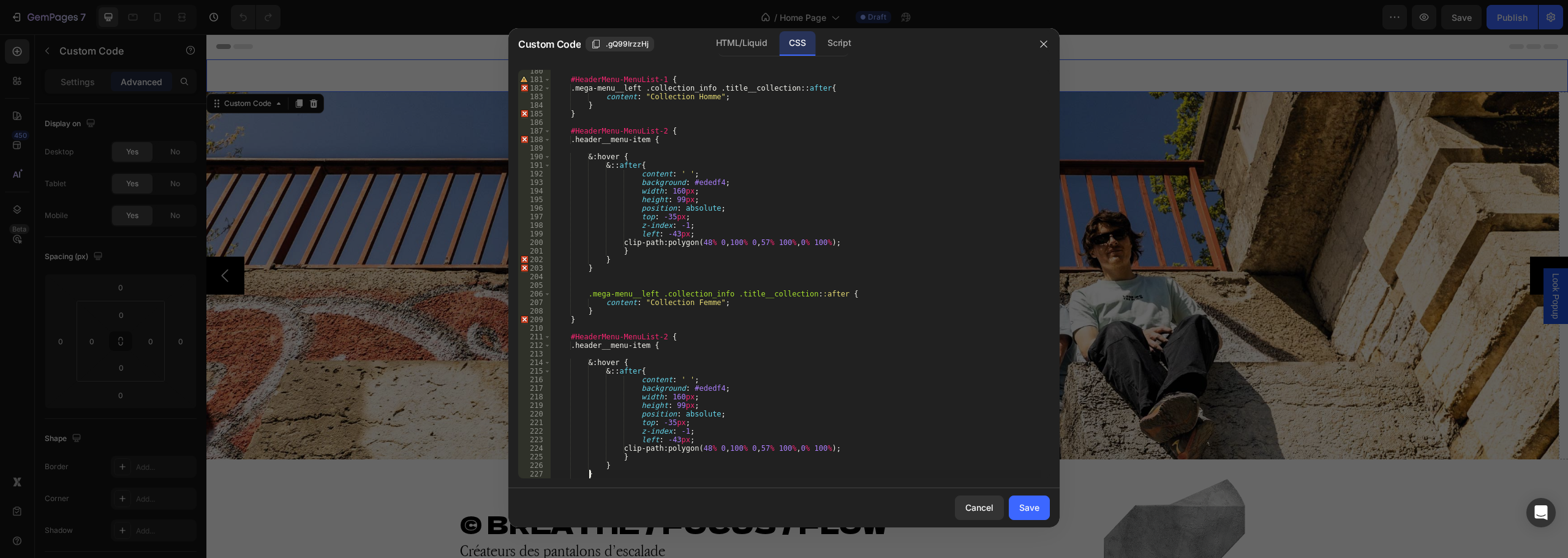
scroll to position [1547, 0]
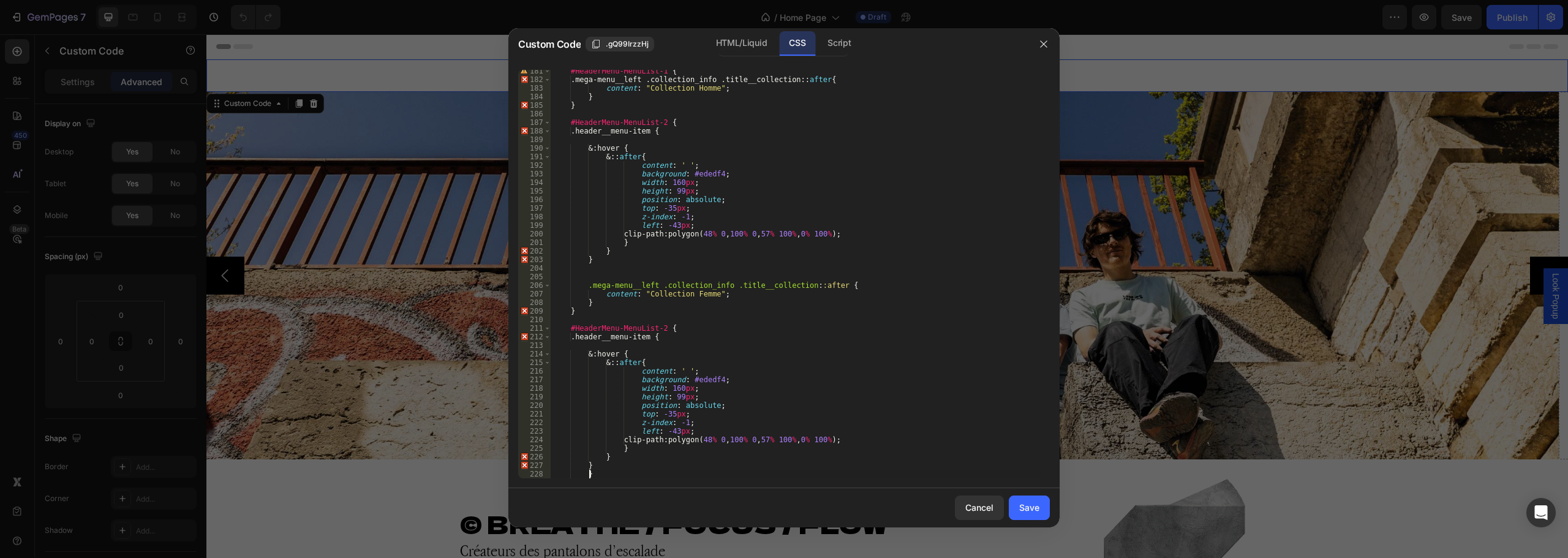
click at [585, 475] on div "#HeaderMenu-MenuList-1 { .mega-menu__left .collection_info .title__collection :…" at bounding box center [796, 279] width 490 height 425
click at [655, 328] on div "#HeaderMenu-MenuList-1 { .mega-menu__left .collection_info .title__collection :…" at bounding box center [796, 279] width 490 height 425
drag, startPoint x: 672, startPoint y: 389, endPoint x: 663, endPoint y: 389, distance: 9.0
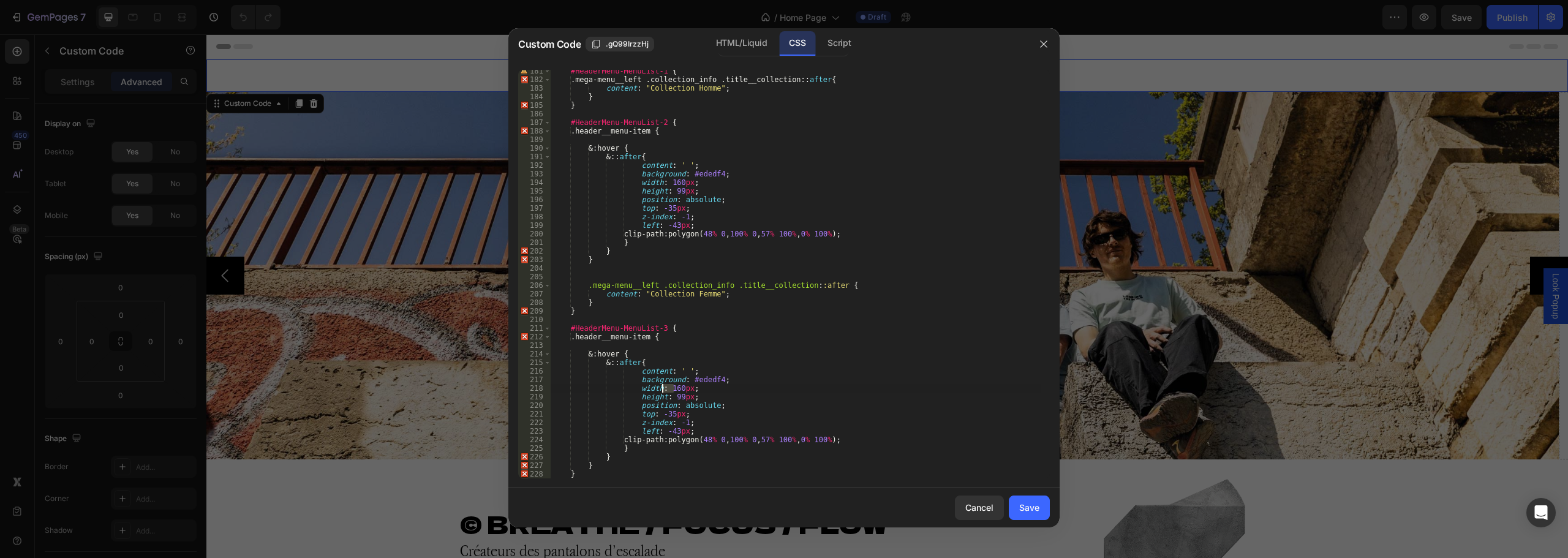
click at [663, 389] on div "#HeaderMenu-MenuList-1 { .mega-menu__left .collection_info .title__collection :…" at bounding box center [796, 279] width 490 height 425
type textarea "width: 200px;"
click at [1018, 509] on button "Save" at bounding box center [1029, 508] width 41 height 25
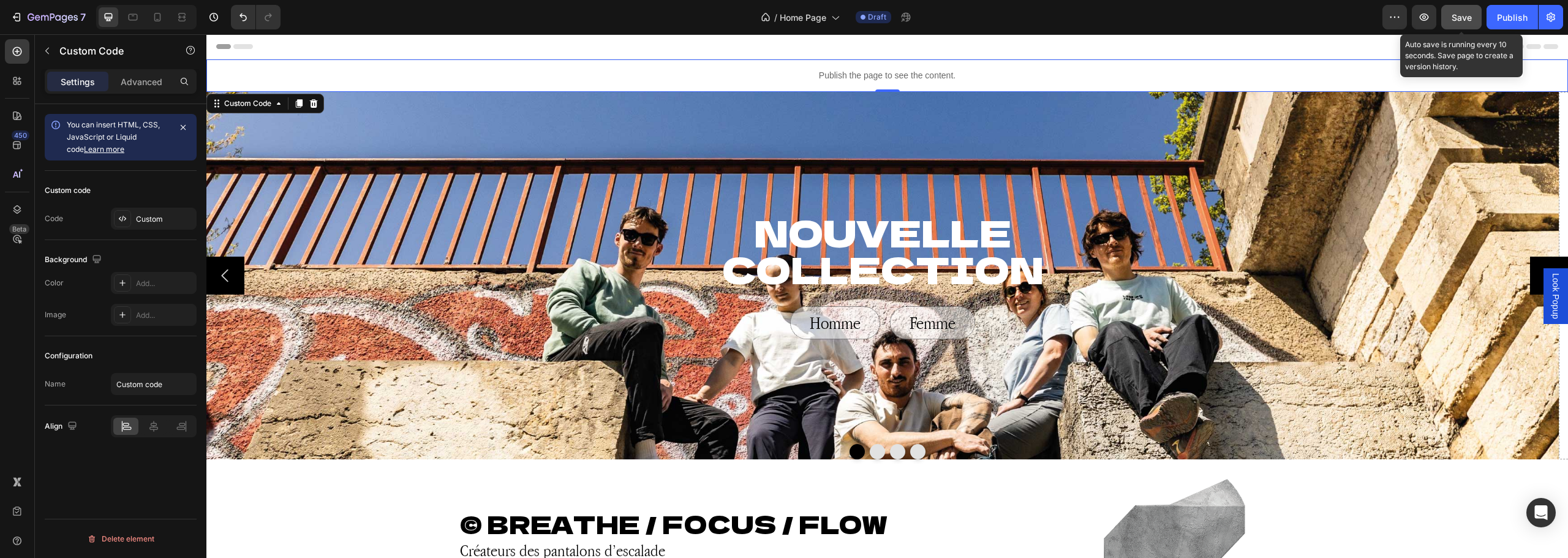
click at [1461, 12] on span "Save" at bounding box center [1461, 17] width 20 height 10
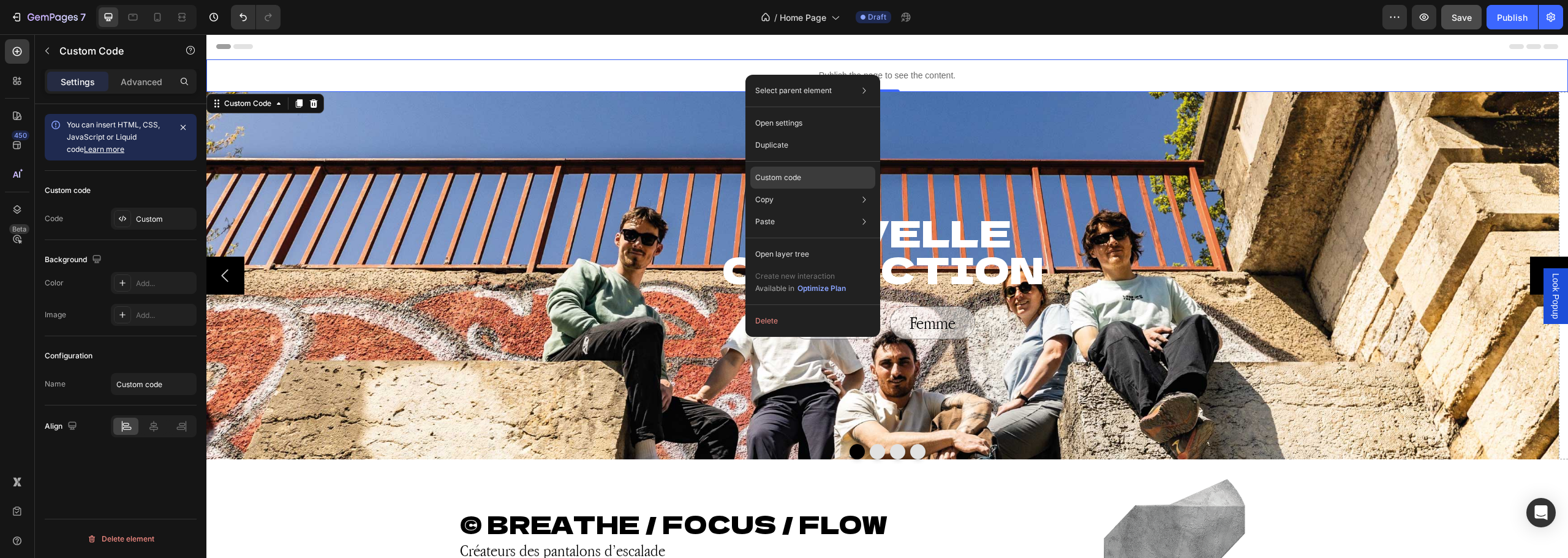
click at [809, 211] on div "Custom code" at bounding box center [812, 222] width 125 height 22
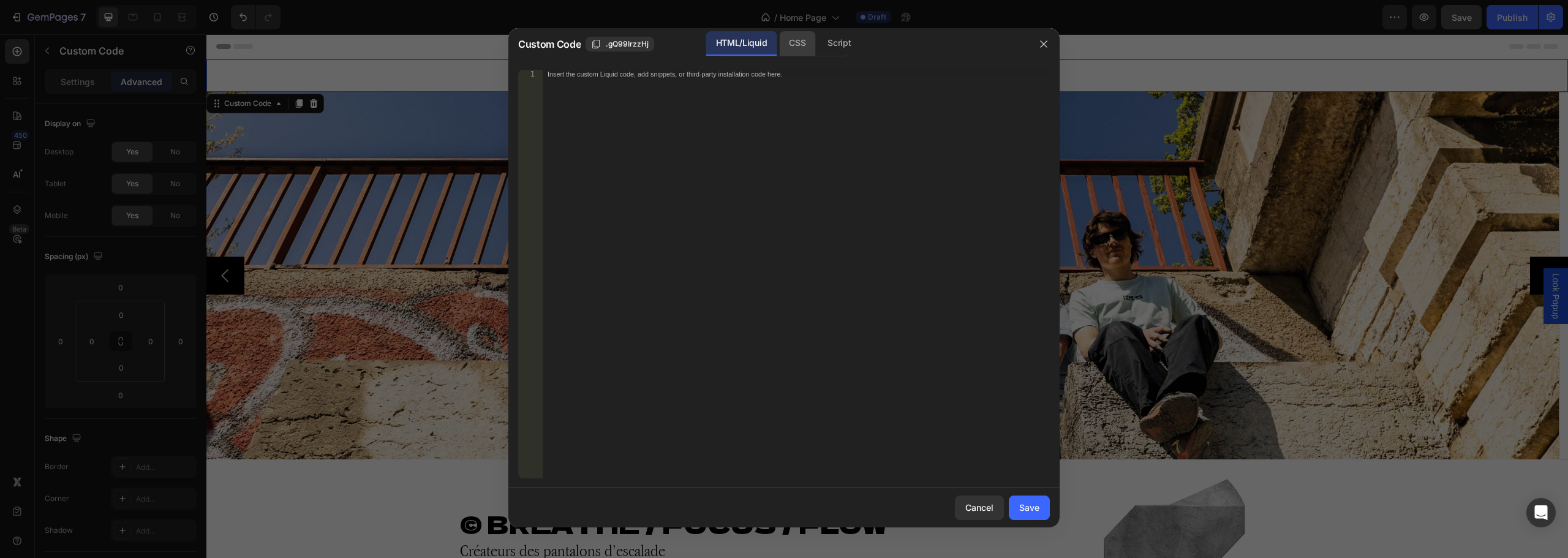
click at [818, 47] on div "CSS" at bounding box center [839, 43] width 43 height 25
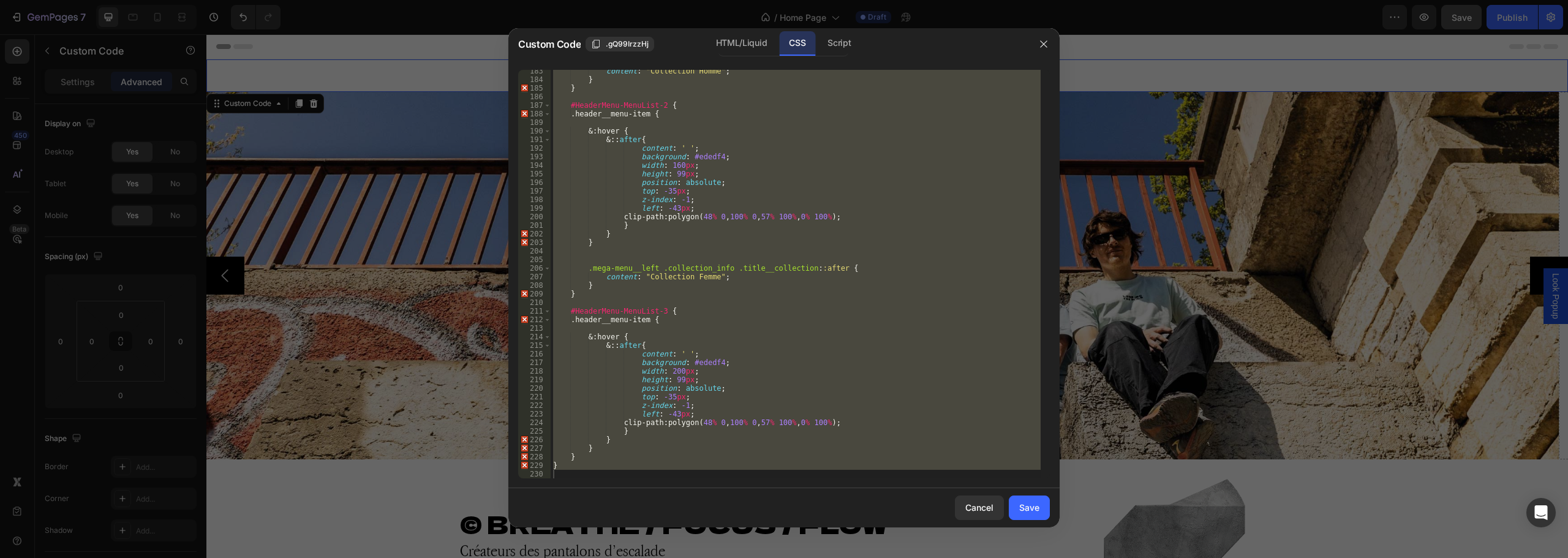
scroll to position [1563, 0]
click at [794, 359] on div "content : " Collection Homme " ; } } #HeaderMenu-MenuList-2 { .header__menu-ite…" at bounding box center [796, 274] width 490 height 409
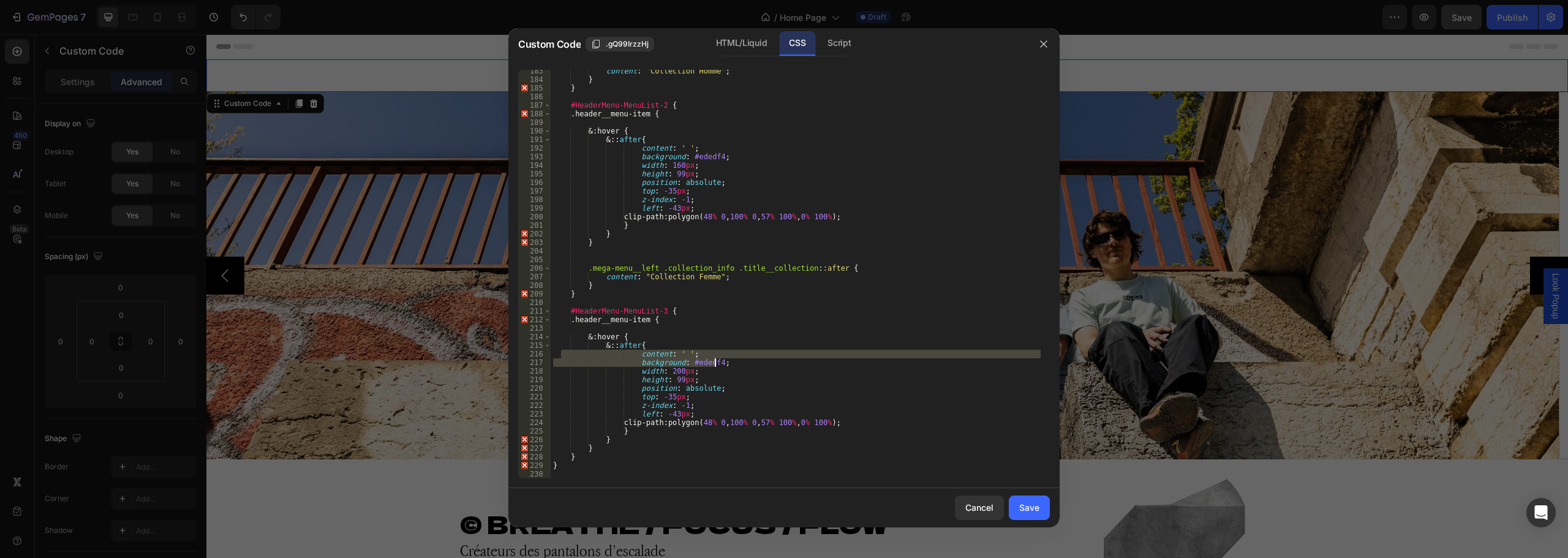
drag, startPoint x: 563, startPoint y: 353, endPoint x: 750, endPoint y: 363, distance: 187.3
click at [750, 363] on div "content : " Collection Homme " ; } } #HeaderMenu-MenuList-2 { .header__menu-ite…" at bounding box center [796, 279] width 490 height 425
type textarea "content: ' '; background: #ededf4;"
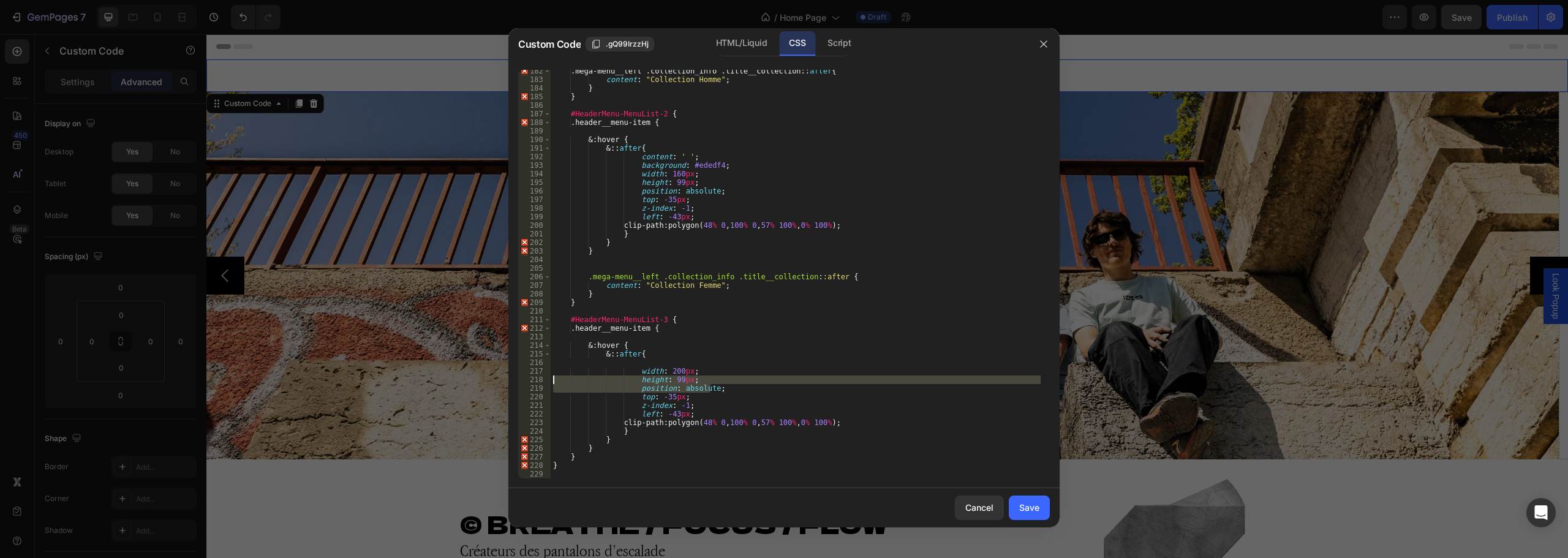
drag, startPoint x: 627, startPoint y: 383, endPoint x: 548, endPoint y: 378, distance: 79.2
click at [548, 378] on div "182 183 184 185 186 187 188 189 190 191 192 193 194 195 196 197 198 199 200 201…" at bounding box center [784, 274] width 532 height 409
type textarea "height: 99px; position: absolute;"
drag, startPoint x: 696, startPoint y: 400, endPoint x: 552, endPoint y: 379, distance: 145.5
click at [552, 379] on div ".mega-menu__left .collection_info .title__collection :: after { content : " Col…" at bounding box center [796, 279] width 490 height 425
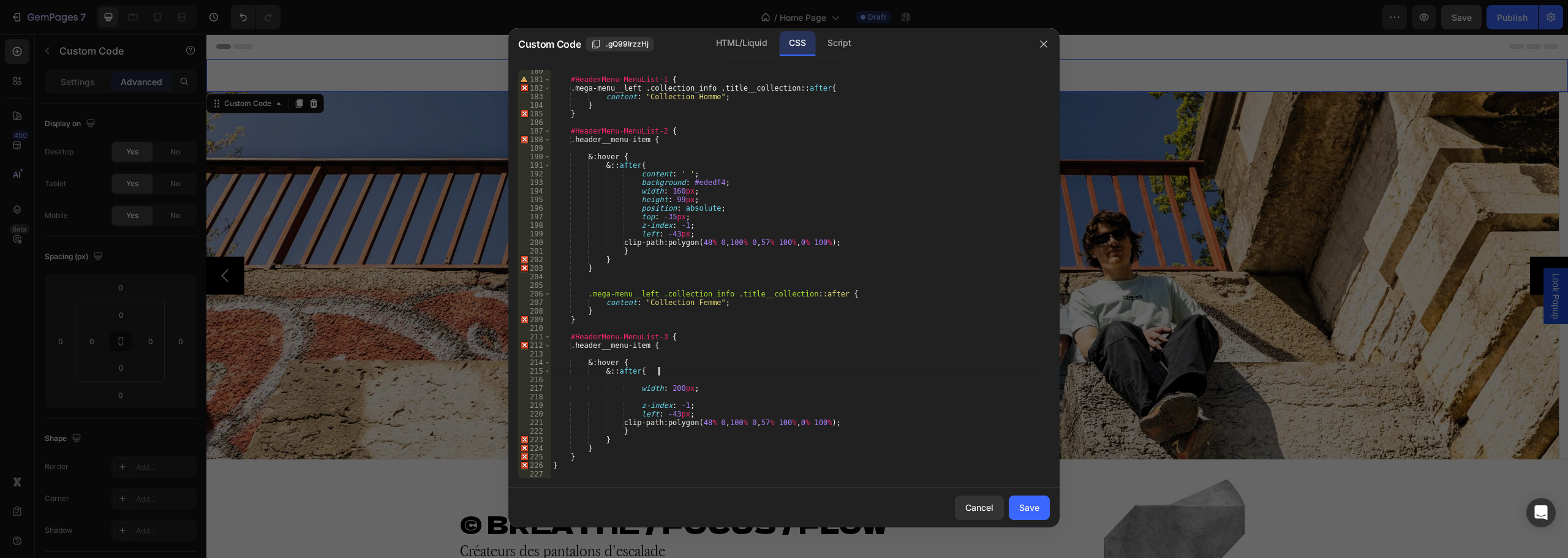
click at [667, 372] on div "#HeaderMenu-MenuList-1 { .mega-menu__left .collection_info .title__collection :…" at bounding box center [796, 279] width 490 height 425
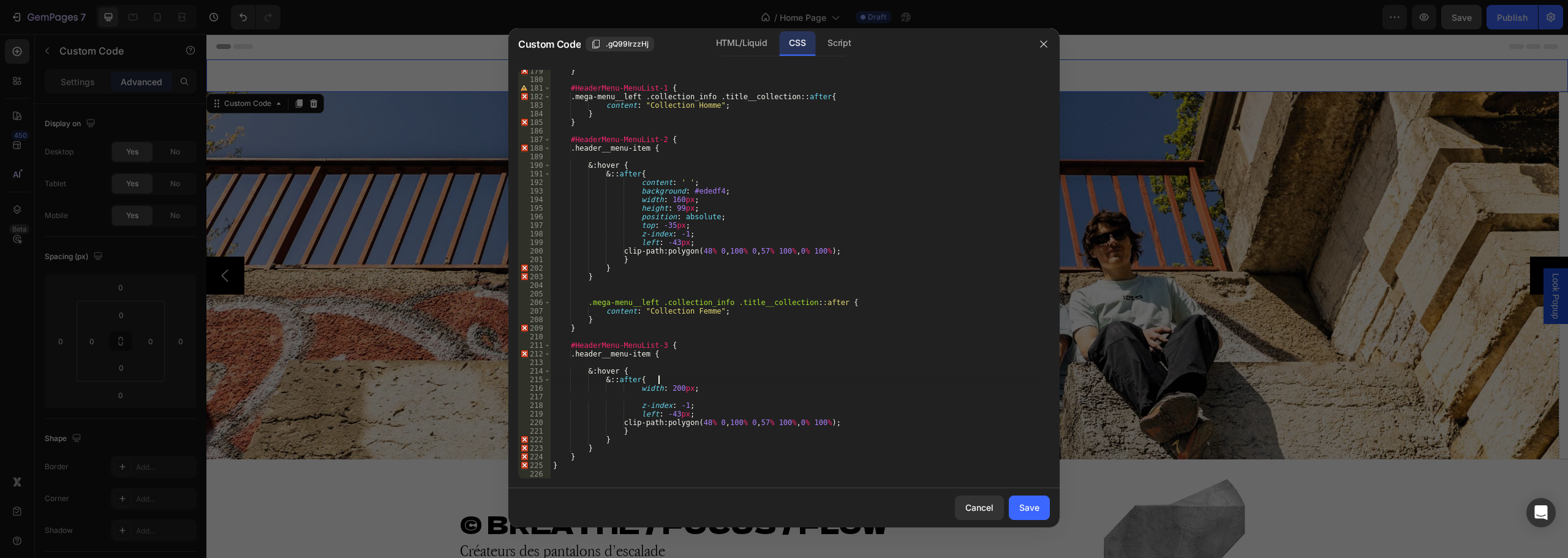
click at [709, 389] on div "} #HeaderMenu-MenuList-1 { .mega-menu__left .collection_info .title__collection…" at bounding box center [796, 279] width 490 height 425
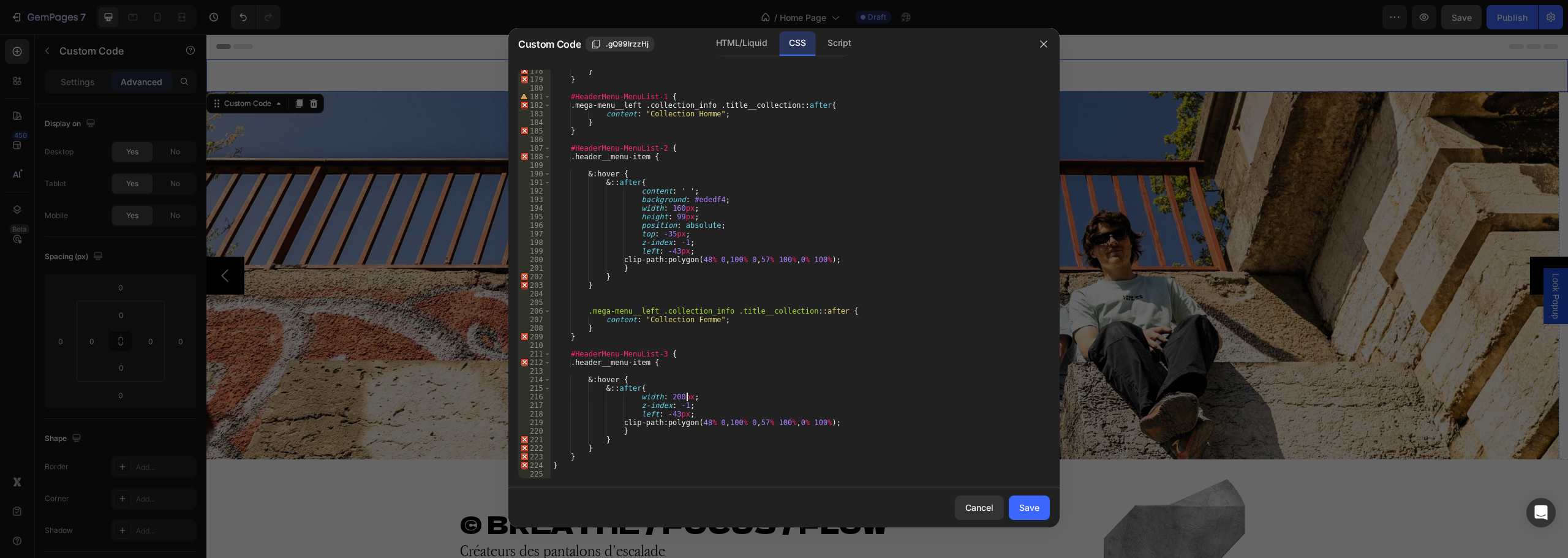
scroll to position [1521, 0]
click at [698, 407] on div "} } #HeaderMenu-MenuList-1 { .mega-menu__left .collection_info .title__collecti…" at bounding box center [796, 279] width 490 height 425
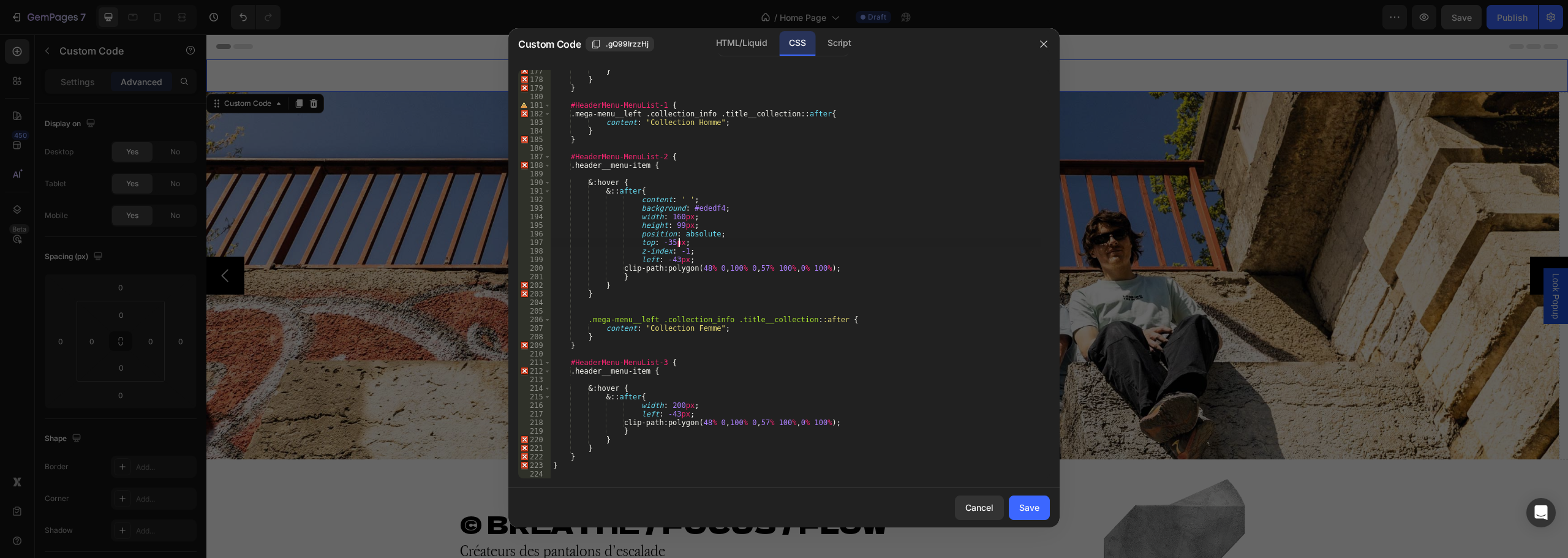
click at [685, 241] on div "} } } #HeaderMenu-MenuList-1 { .mega-menu__left .collection_info .title__collec…" at bounding box center [796, 279] width 490 height 425
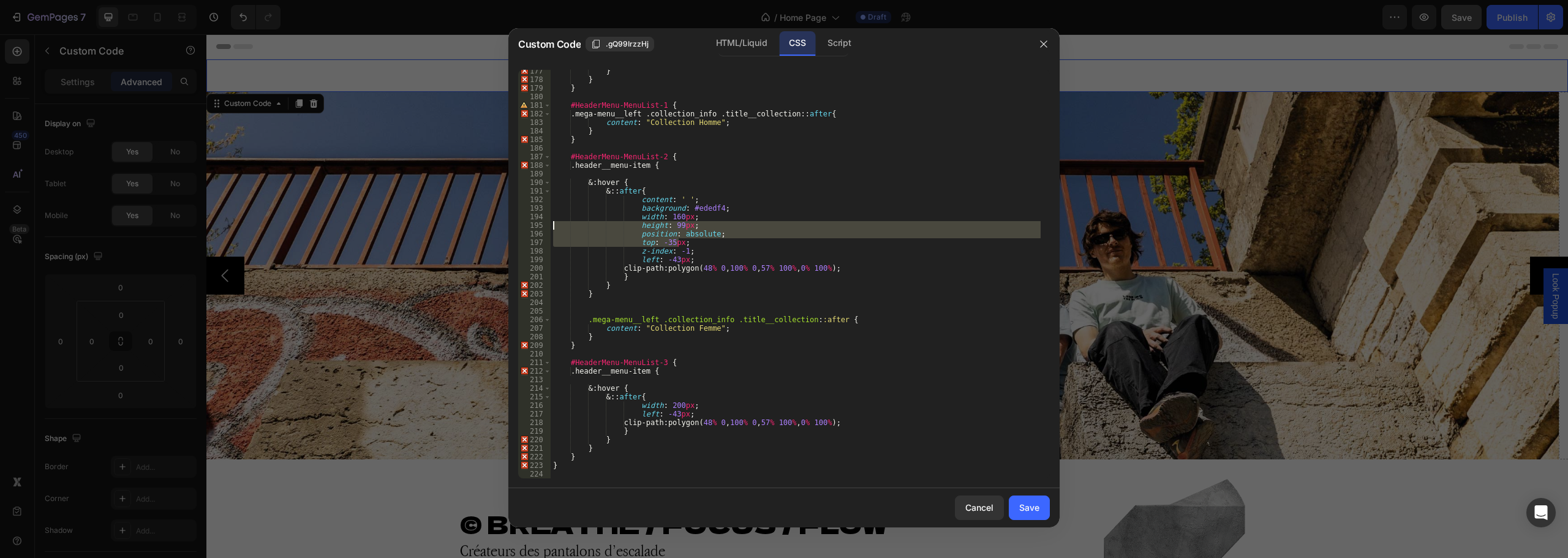
drag, startPoint x: 711, startPoint y: 242, endPoint x: 489, endPoint y: 229, distance: 222.4
click at [489, 229] on div "Custom Code .gQ99IrzzHj HTML/Liquid CSS Script top: -35px; 177 178 179 180 181 …" at bounding box center [784, 279] width 1568 height 558
type textarea "height: 99px; position: absolute;"
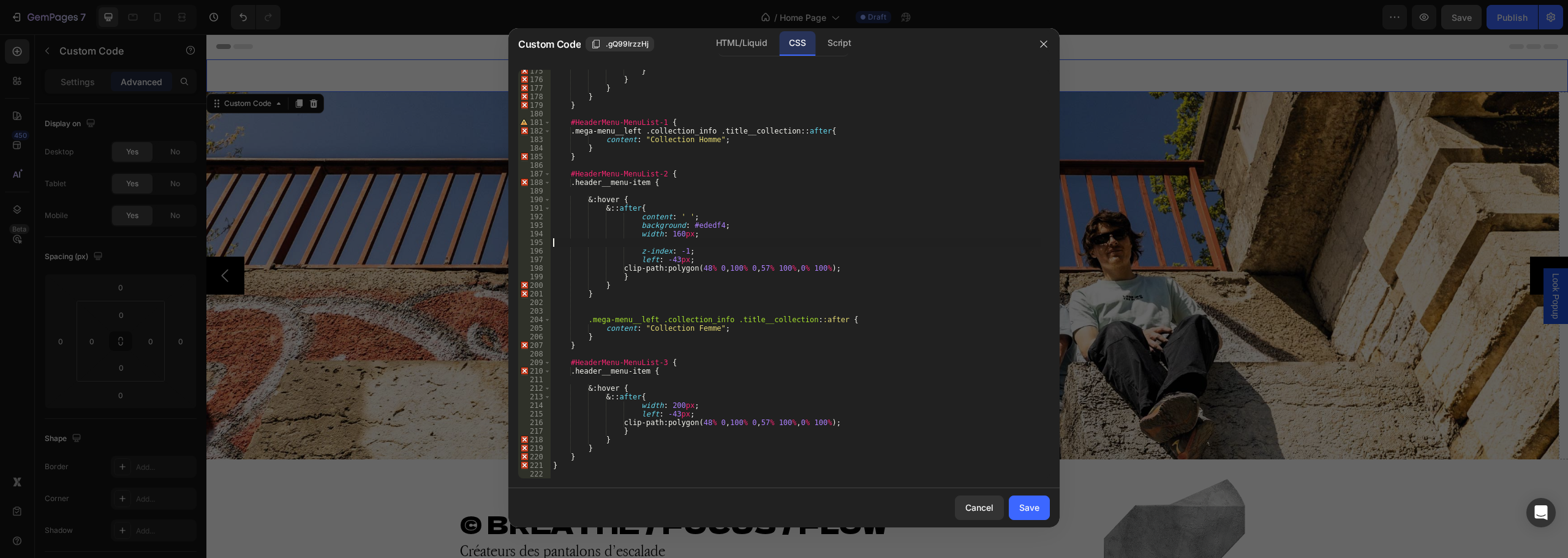
scroll to position [1486, 0]
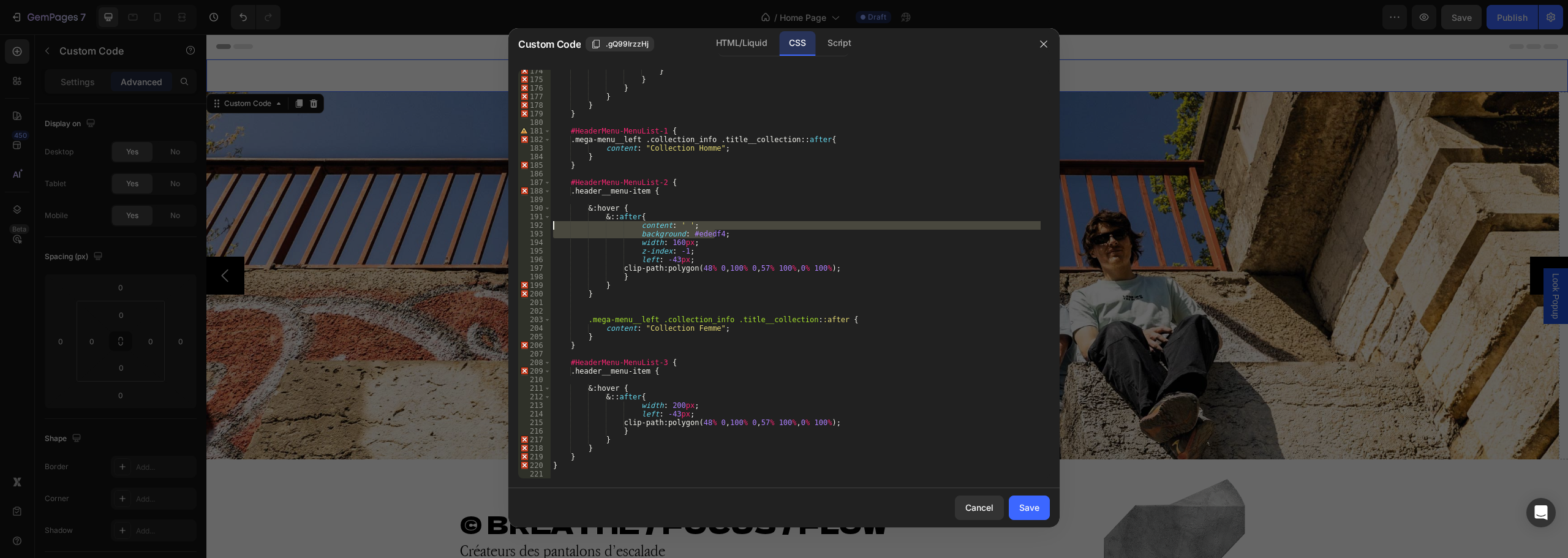
drag, startPoint x: 727, startPoint y: 237, endPoint x: 506, endPoint y: 224, distance: 221.4
click at [506, 224] on div "Custom Code .gQ99IrzzHj HTML/Liquid CSS Script width: 160px; 174 175 176 177 17…" at bounding box center [784, 279] width 1568 height 558
type textarea "content: ' '; background: #ededf4;"
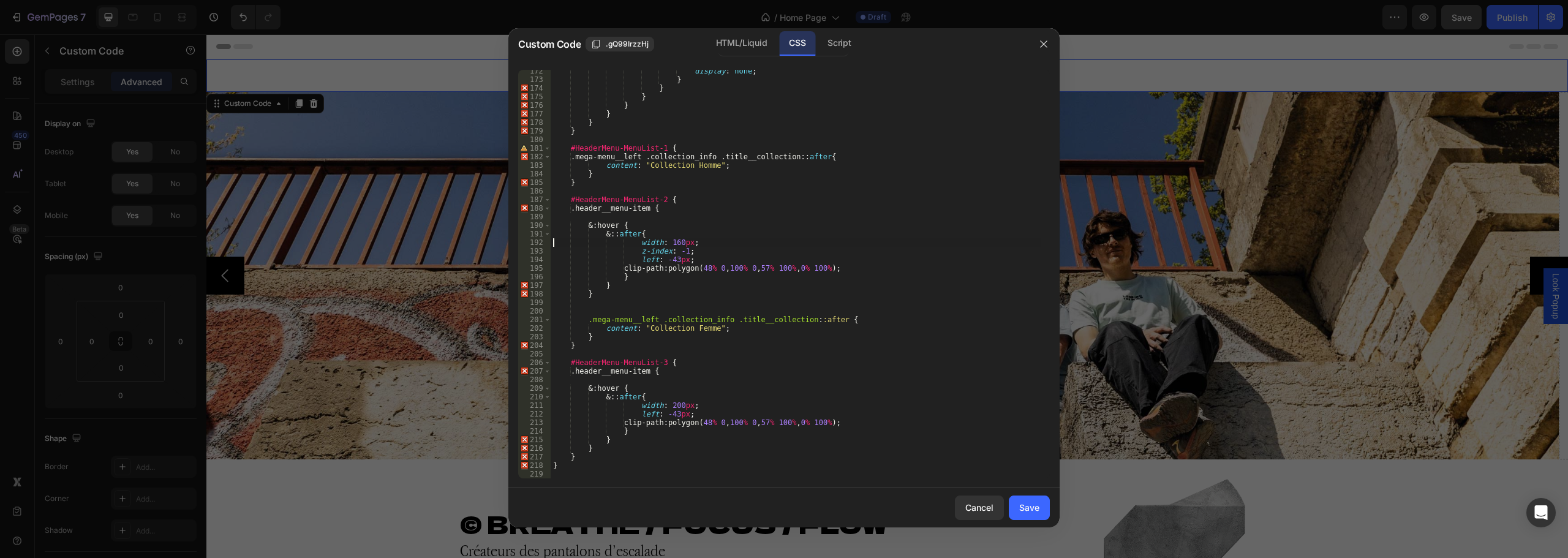
click at [700, 252] on div "display : none ; } } } } } } } #HeaderMenu-MenuList-1 { .mega-menu__left .colle…" at bounding box center [796, 279] width 490 height 425
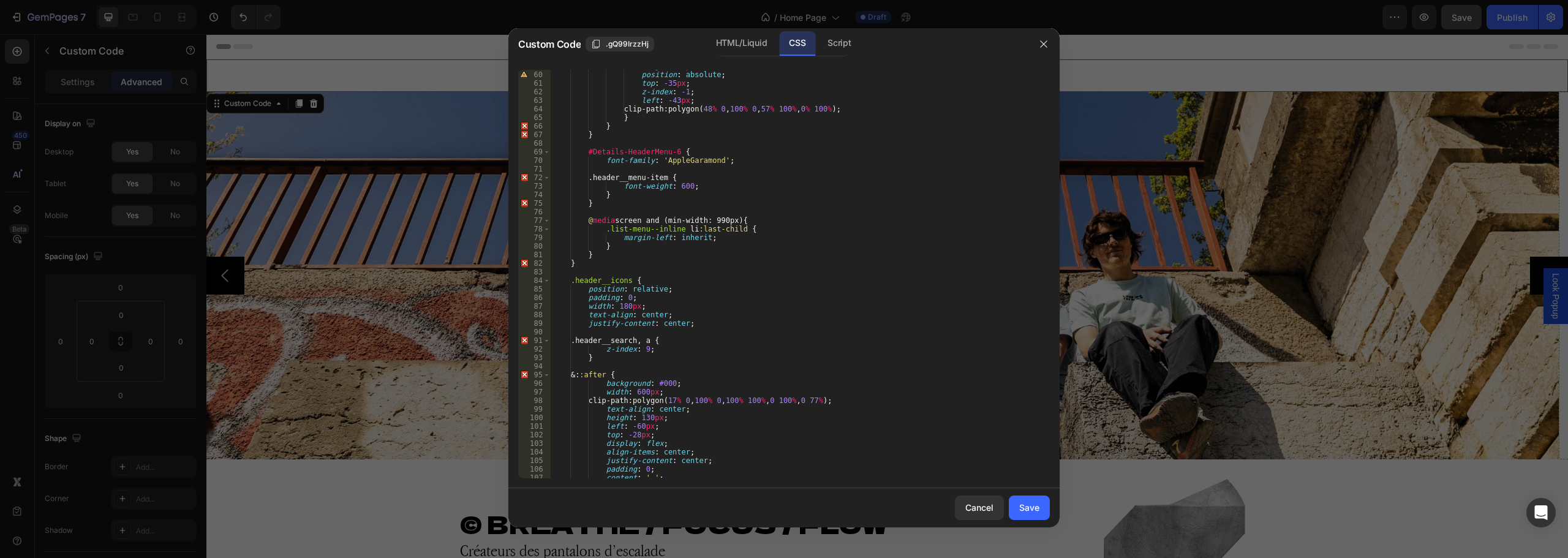
scroll to position [358, 0]
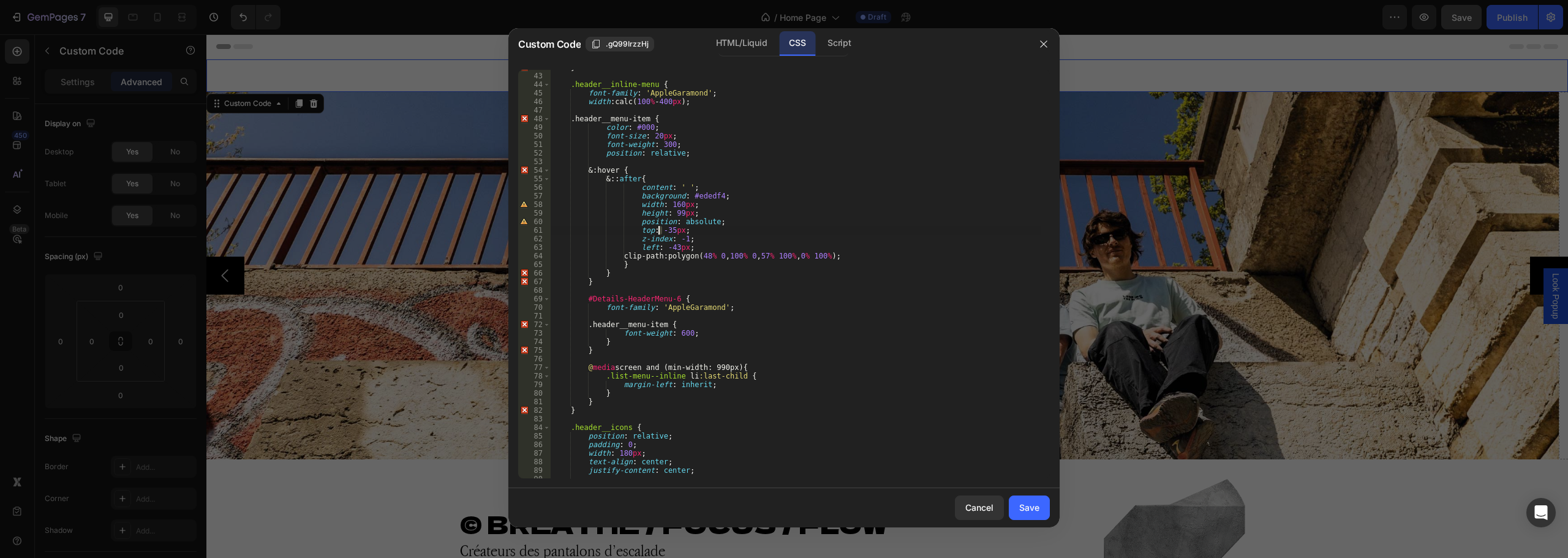
click at [658, 227] on div "} .header__inline-menu { font-family : ' AppleGaramond ' ; width : calc( 100 % …" at bounding box center [796, 276] width 490 height 425
type textarea "top: -25px;"
click at [1026, 504] on div "Save" at bounding box center [1029, 508] width 20 height 13
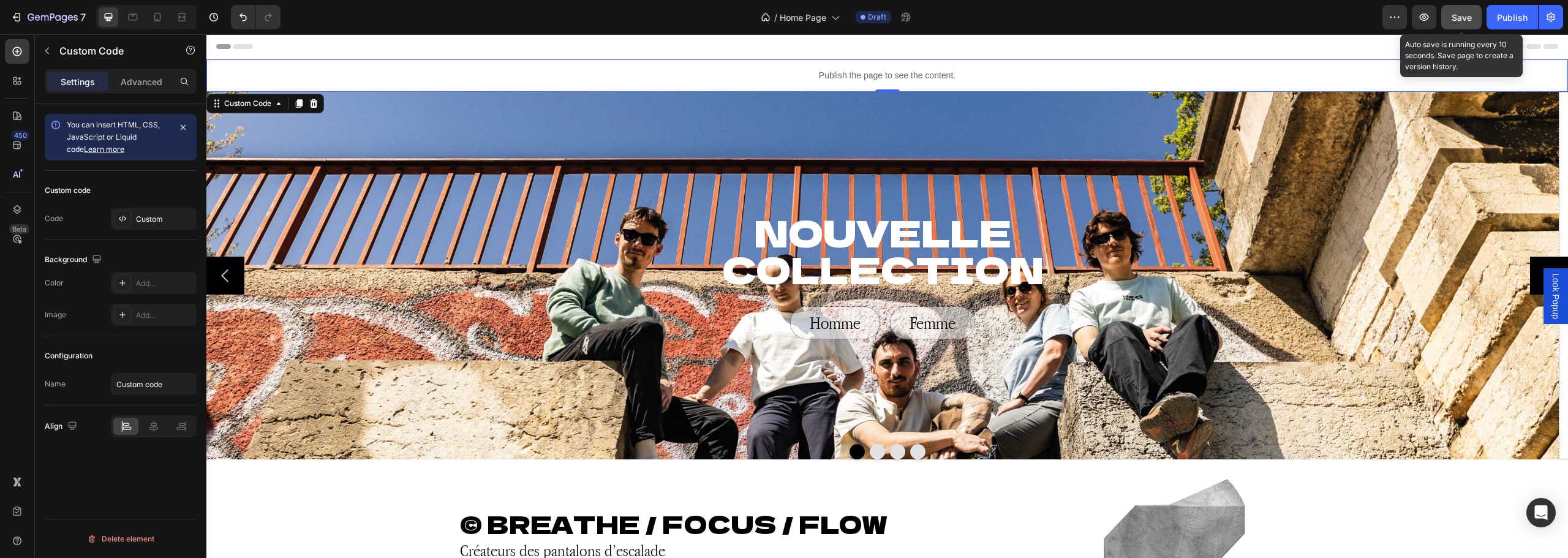
click at [1454, 15] on span "Save" at bounding box center [1461, 17] width 20 height 10
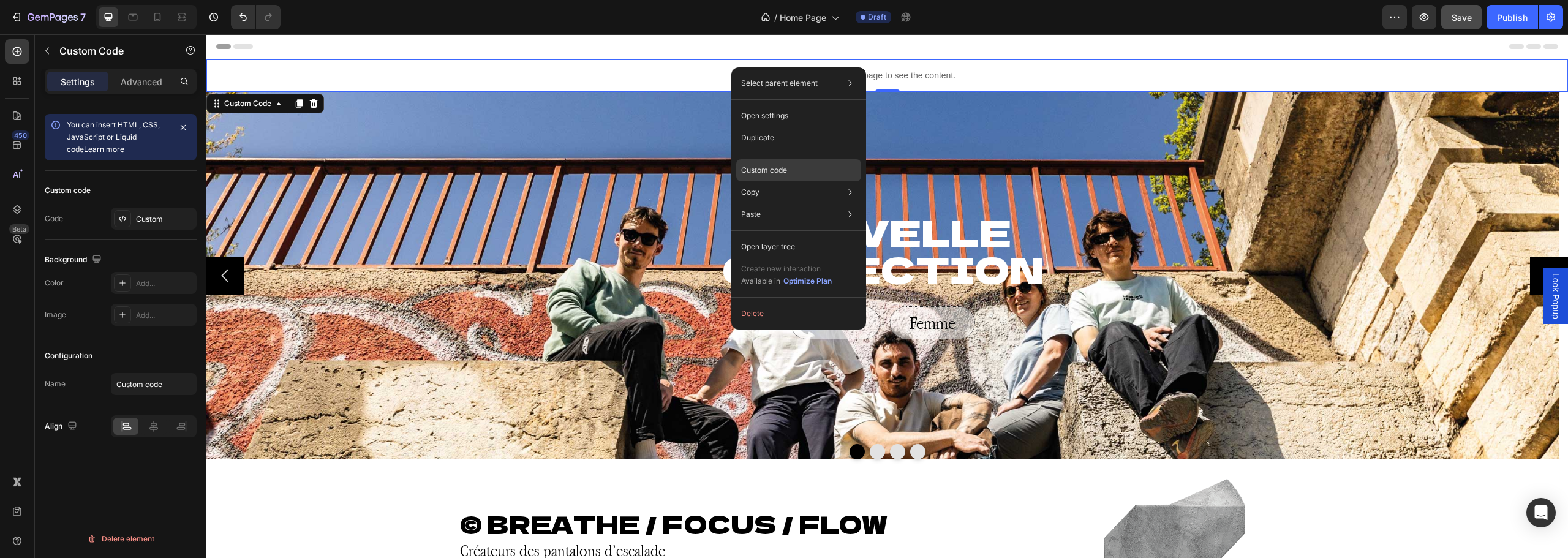
click at [784, 204] on div "Custom code" at bounding box center [799, 215] width 125 height 22
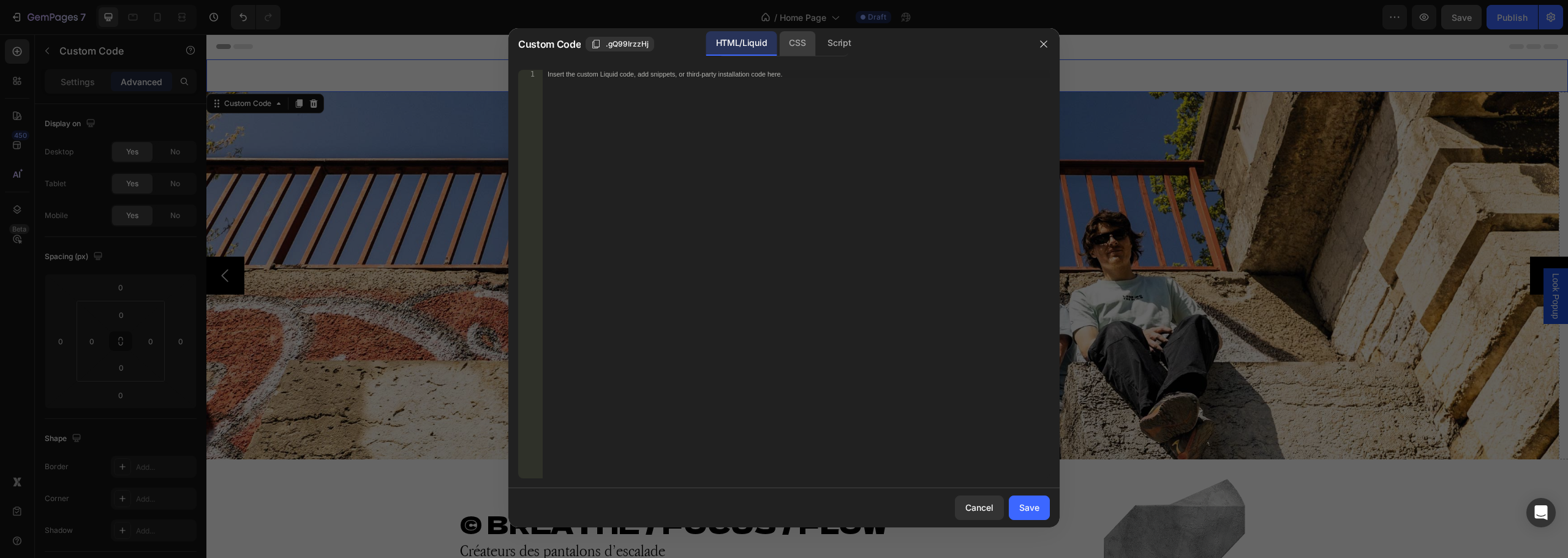
click at [818, 39] on div "CSS" at bounding box center [839, 43] width 43 height 25
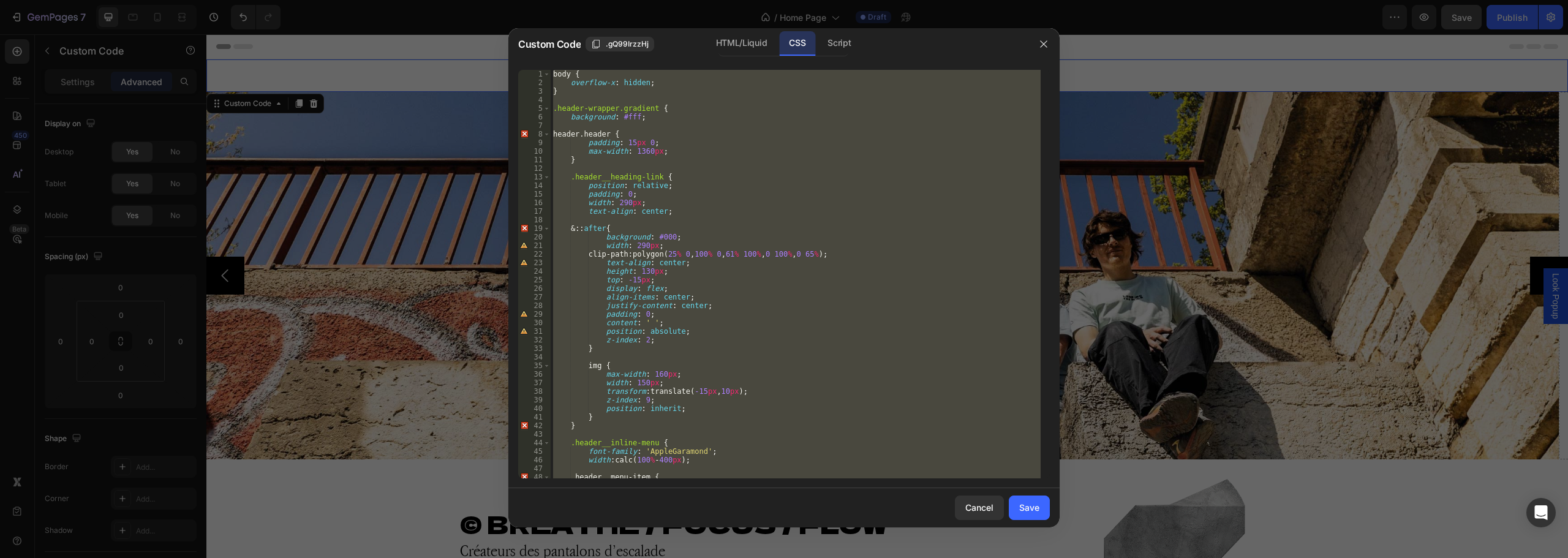
click at [702, 323] on div "body { overflow-x : hidden ; } .header-wrapper.gradient { background : #fff ; h…" at bounding box center [796, 274] width 490 height 409
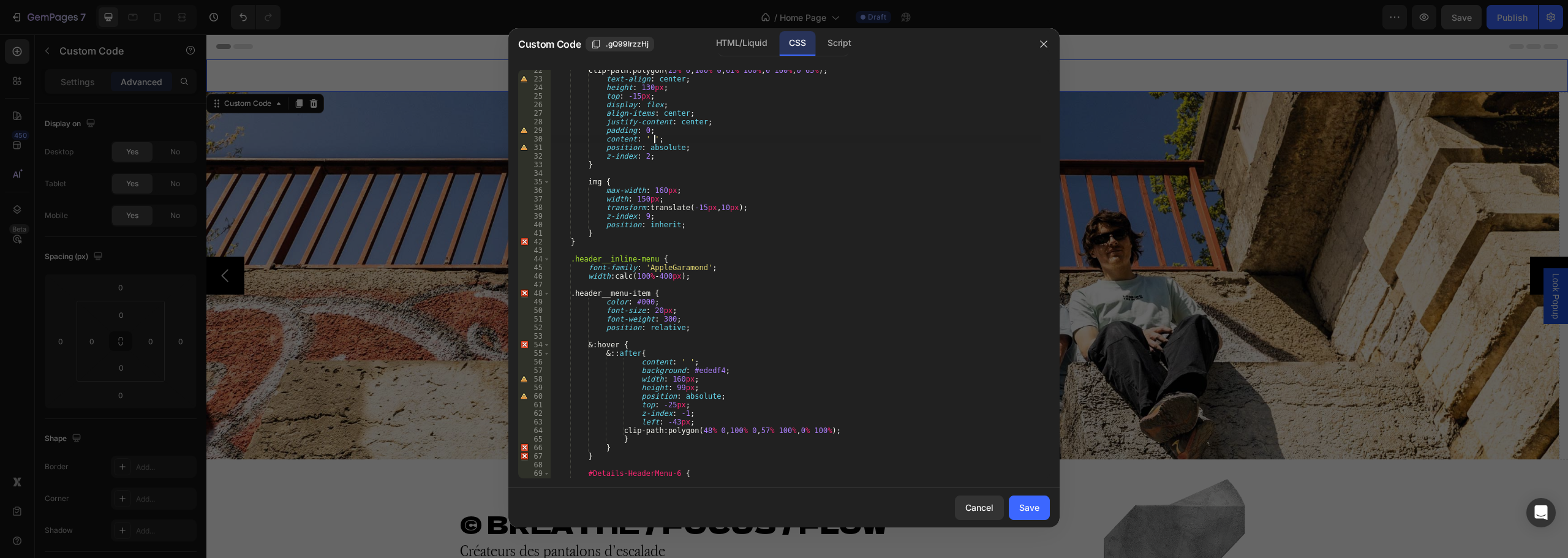
scroll to position [294, 0]
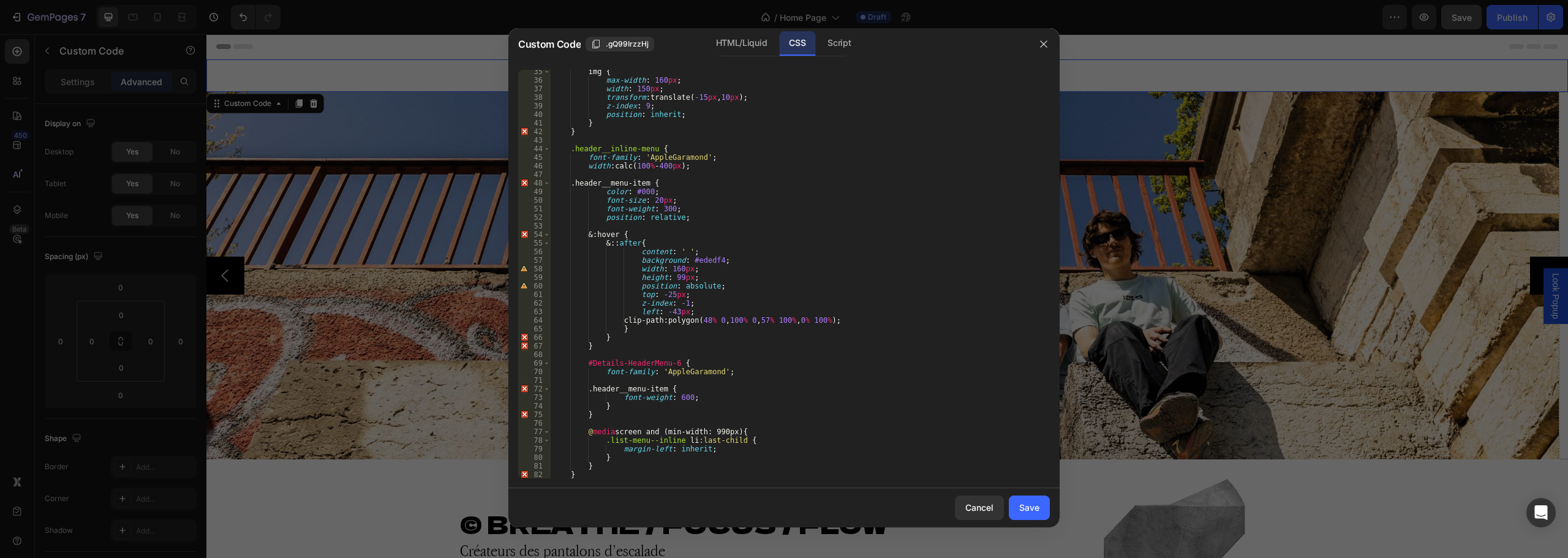
click at [697, 269] on div "img { max-width : 160 px ; width : 150 px ; transform : translate( -15 px , 10 …" at bounding box center [796, 280] width 490 height 425
drag, startPoint x: 669, startPoint y: 312, endPoint x: 663, endPoint y: 312, distance: 6.0
click at [663, 312] on div "img { max-width : 160 px ; width : 150 px ; transform : translate( -15 px , 10 …" at bounding box center [796, 280] width 490 height 425
click at [795, 408] on div "img { max-width : 160 px ; width : 150 px ; transform : translate( -15 px , 10 …" at bounding box center [796, 280] width 490 height 425
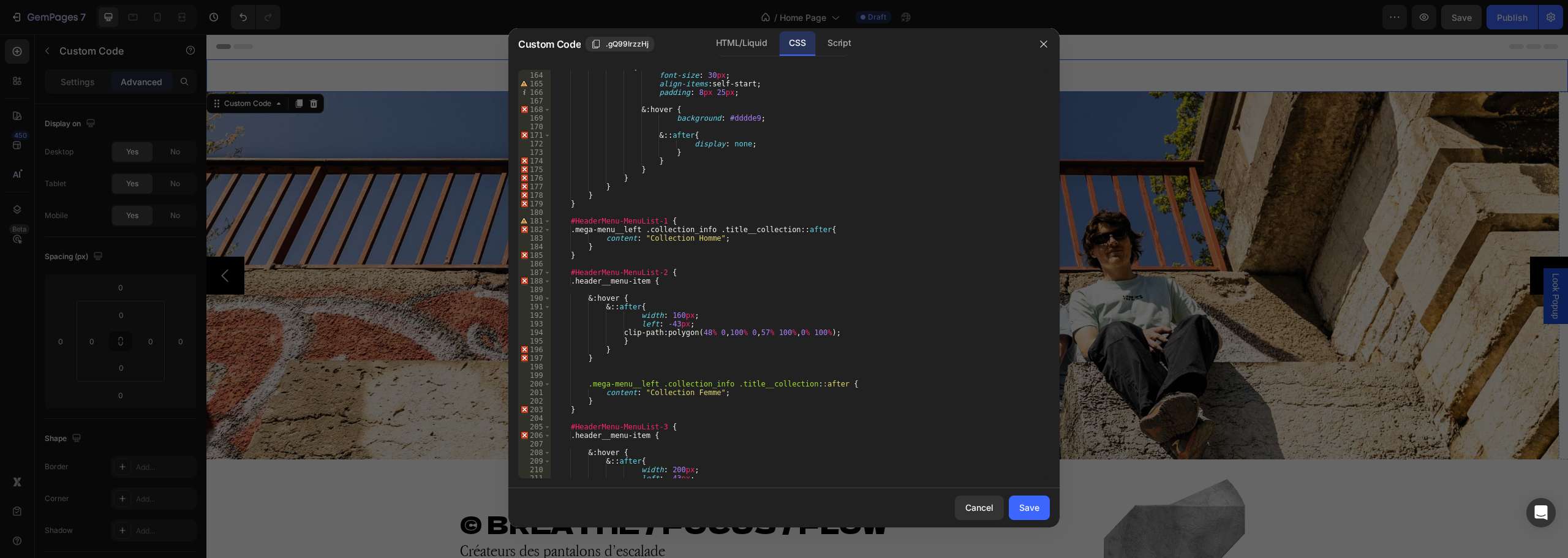
scroll to position [1397, 0]
click at [679, 283] on div "a { font-size : 30 px ; align-items : self-start ; padding : 8 px 25 px ; & : h…" at bounding box center [796, 275] width 490 height 425
drag, startPoint x: 670, startPoint y: 316, endPoint x: 663, endPoint y: 317, distance: 7.1
click at [663, 317] on div "a { font-size : 30 px ; align-items : self-start ; padding : 8 px 25 px ; & : h…" at bounding box center [796, 275] width 490 height 425
click at [681, 318] on div "a { font-size : 30 px ; align-items : self-start ; padding : 8 px 25 px ; & : h…" at bounding box center [796, 275] width 490 height 425
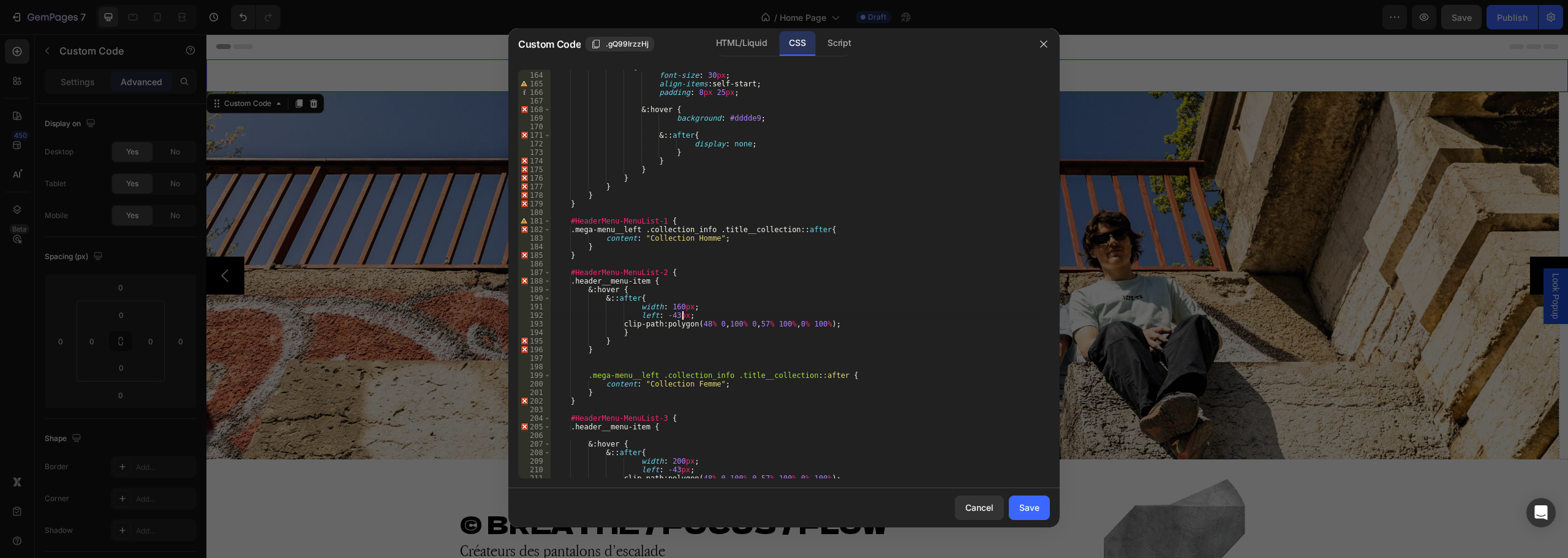
click at [680, 318] on div "a { font-size : 30 px ; align-items : self-start ; padding : 8 px 25 px ; & : h…" at bounding box center [796, 275] width 490 height 425
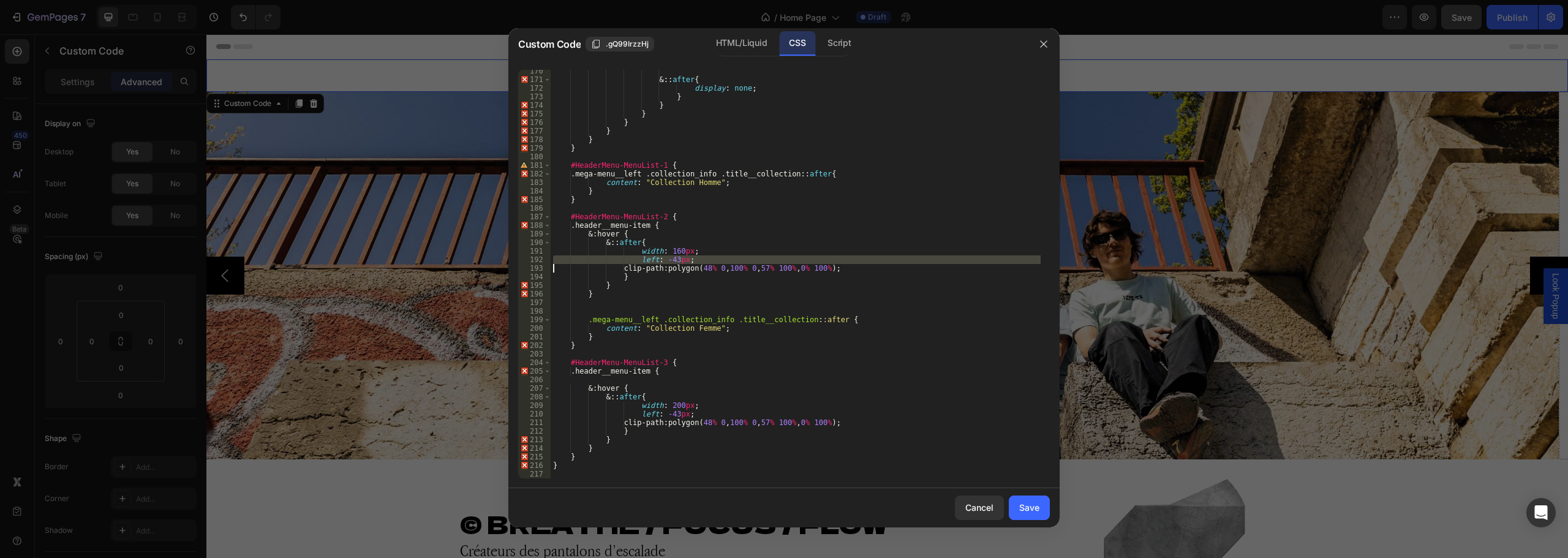
scroll to position [1452, 0]
click at [671, 219] on div "& :: after { display : none ; } } } } } } } #HeaderMenu-MenuList-1 { .mega-menu…" at bounding box center [796, 279] width 490 height 425
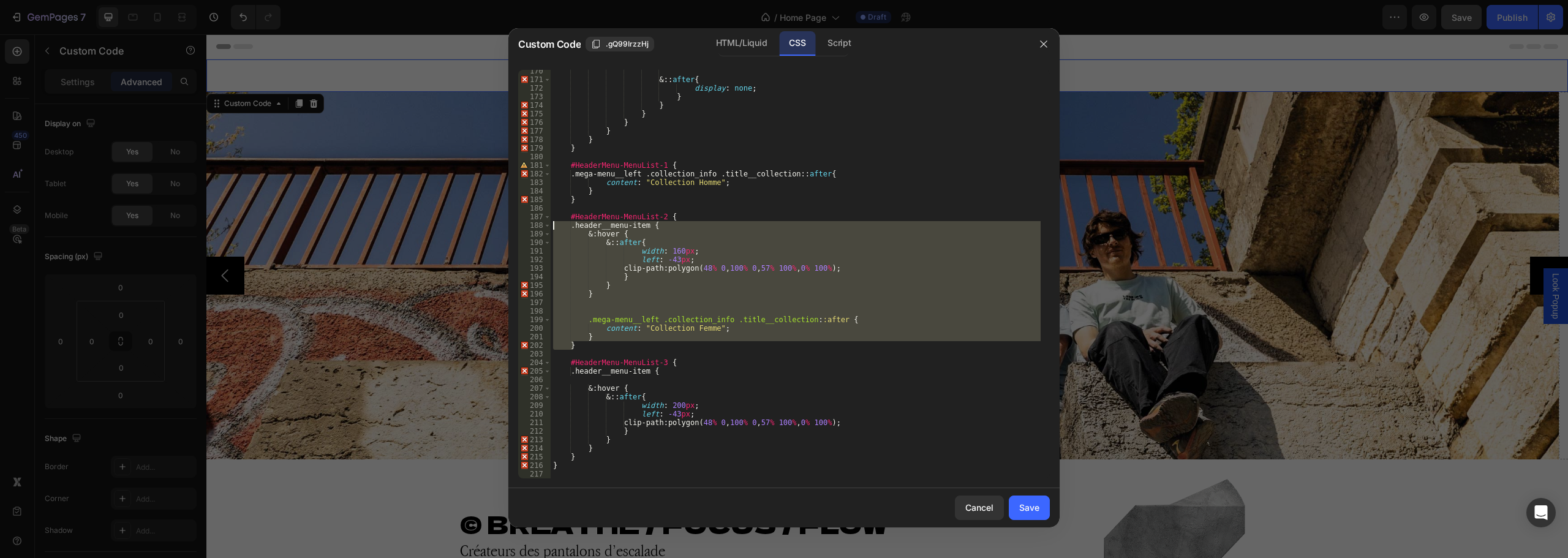
drag, startPoint x: 583, startPoint y: 345, endPoint x: 527, endPoint y: 227, distance: 130.6
click at [527, 227] on div "#HeaderMenu-MenuList-2 { 170 171 172 173 174 175 176 177 178 179 180 181 182 18…" at bounding box center [784, 274] width 532 height 409
click at [641, 290] on div "& :: after { display : none ; } } } } } } } #HeaderMenu-MenuList-1 { .mega-menu…" at bounding box center [796, 274] width 490 height 409
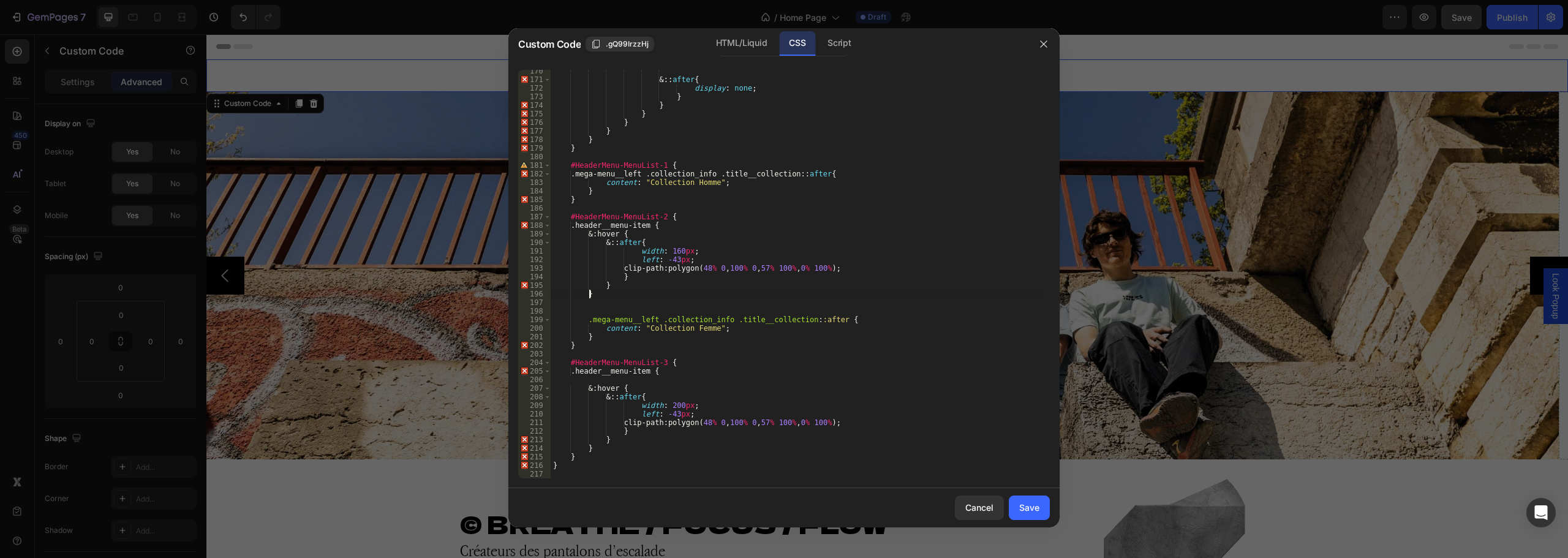
scroll to position [0, 3]
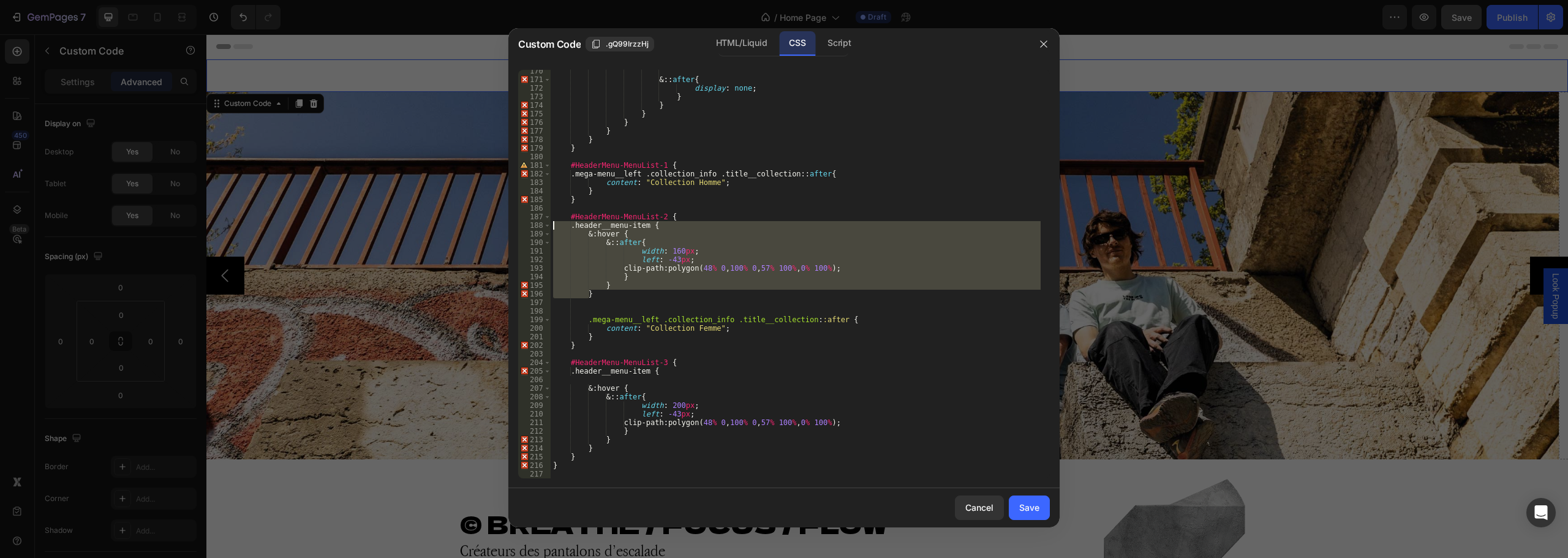
drag, startPoint x: 605, startPoint y: 297, endPoint x: 528, endPoint y: 224, distance: 106.1
click at [528, 224] on div "} 170 171 172 173 174 175 176 177 178 179 180 181 182 183 184 185 186 187 188 1…" at bounding box center [784, 274] width 532 height 409
type textarea ".header__menu-item { &:hover {"
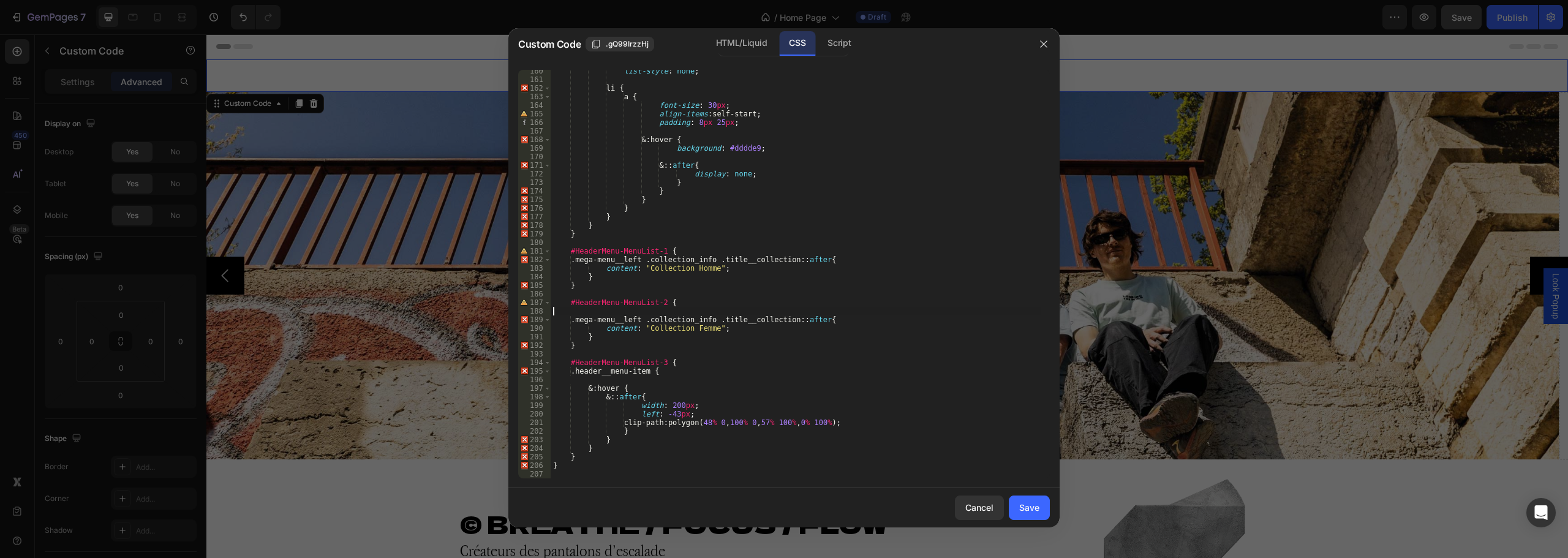
scroll to position [1366, 0]
type textarea ".mega-menu__left .collection_info .title__collection::after {"
click at [805, 381] on div "border-left : 1 px dotted #000 ; list-style : none ; li { a { font-size : 30 px…" at bounding box center [796, 279] width 490 height 425
drag, startPoint x: 1029, startPoint y: 513, endPoint x: 897, endPoint y: 407, distance: 169.3
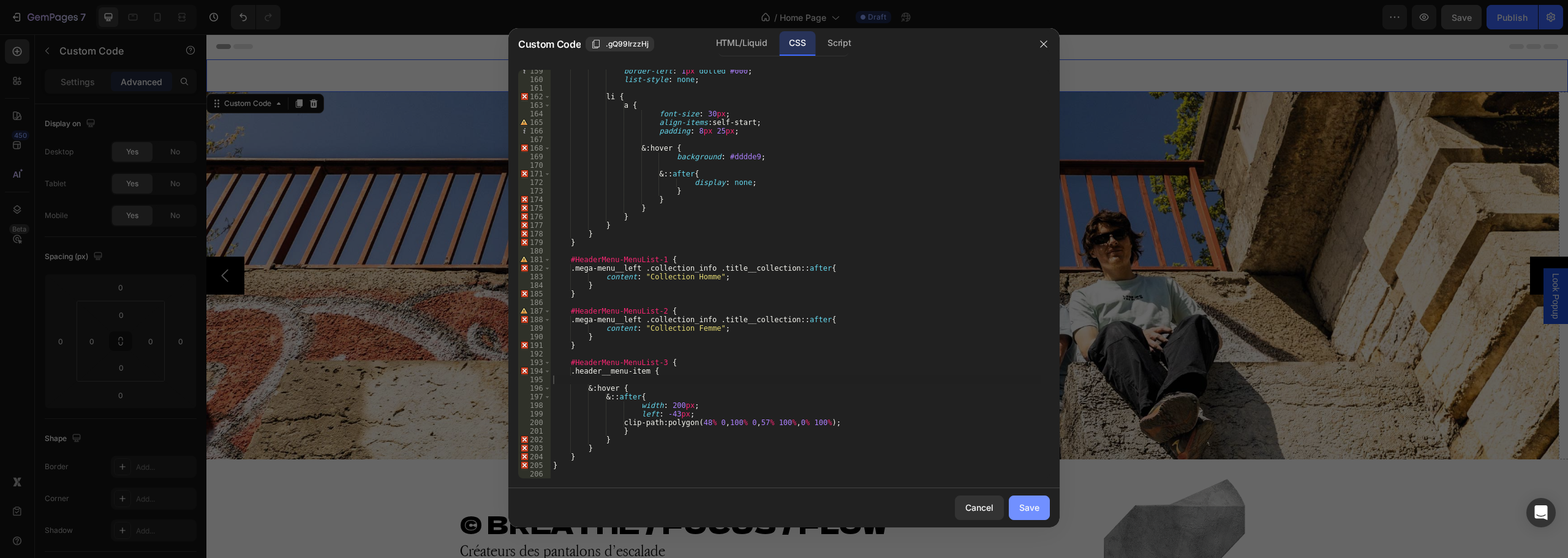
click at [1029, 513] on div "Save" at bounding box center [1029, 508] width 20 height 13
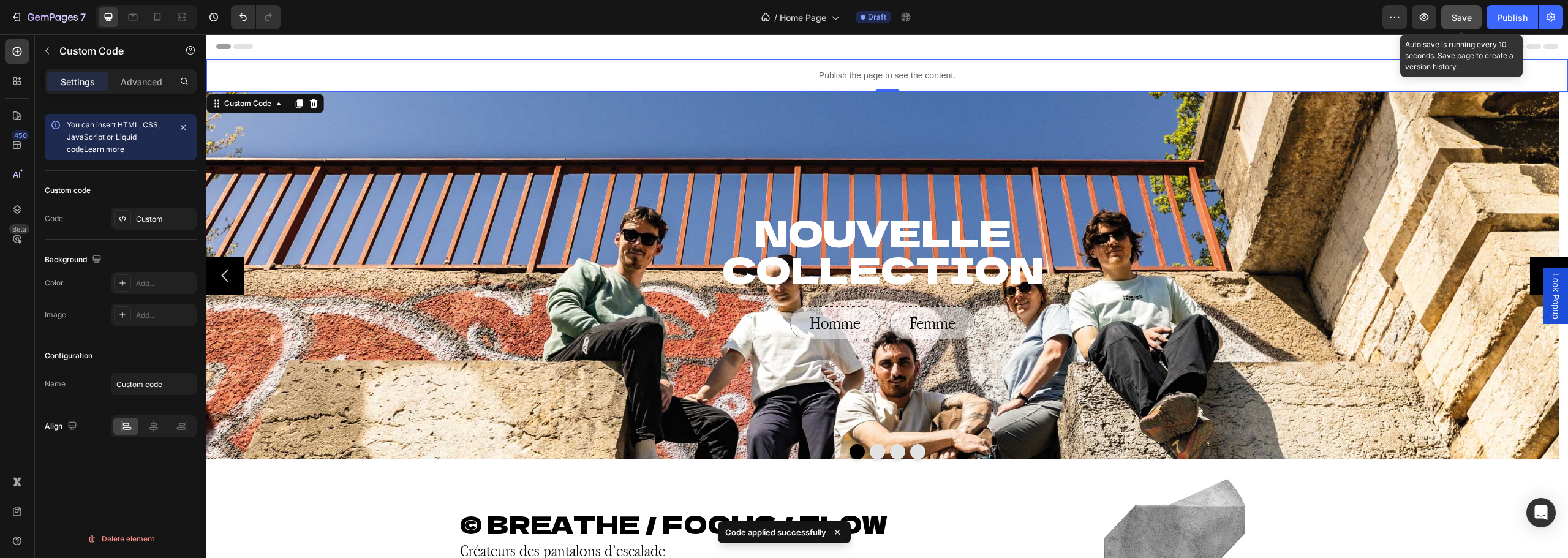
click at [1458, 11] on div "Save" at bounding box center [1461, 17] width 20 height 13
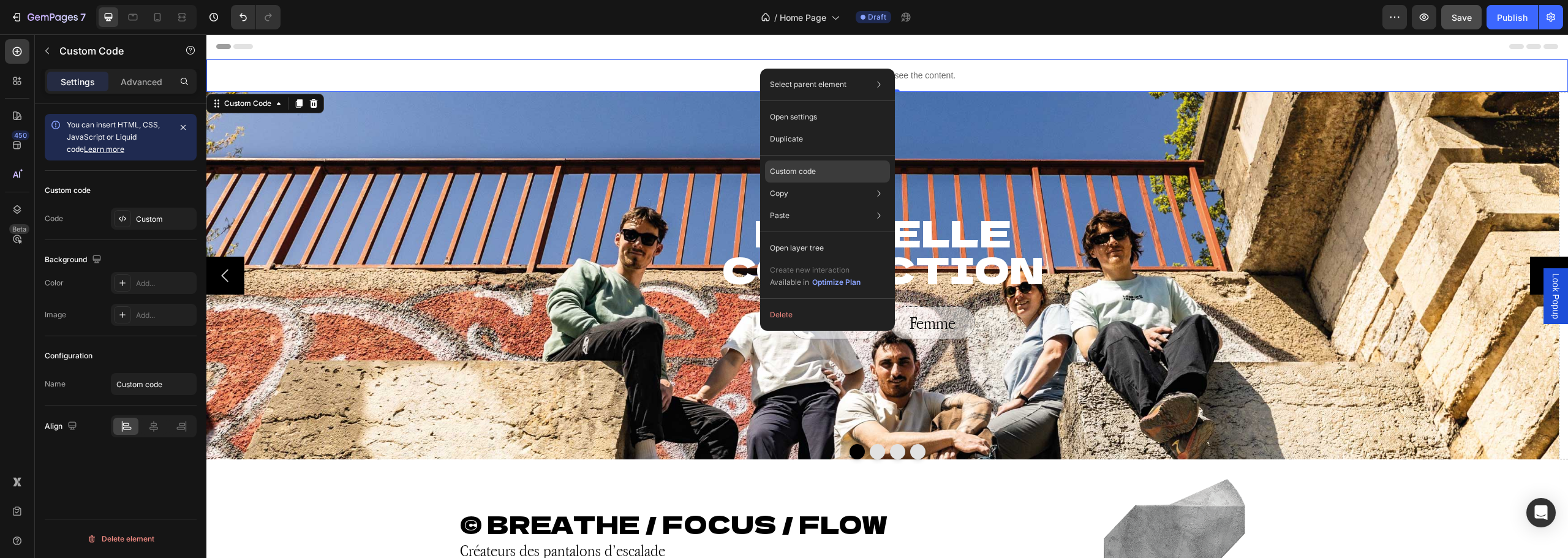
click at [797, 169] on p "Custom code" at bounding box center [793, 171] width 46 height 11
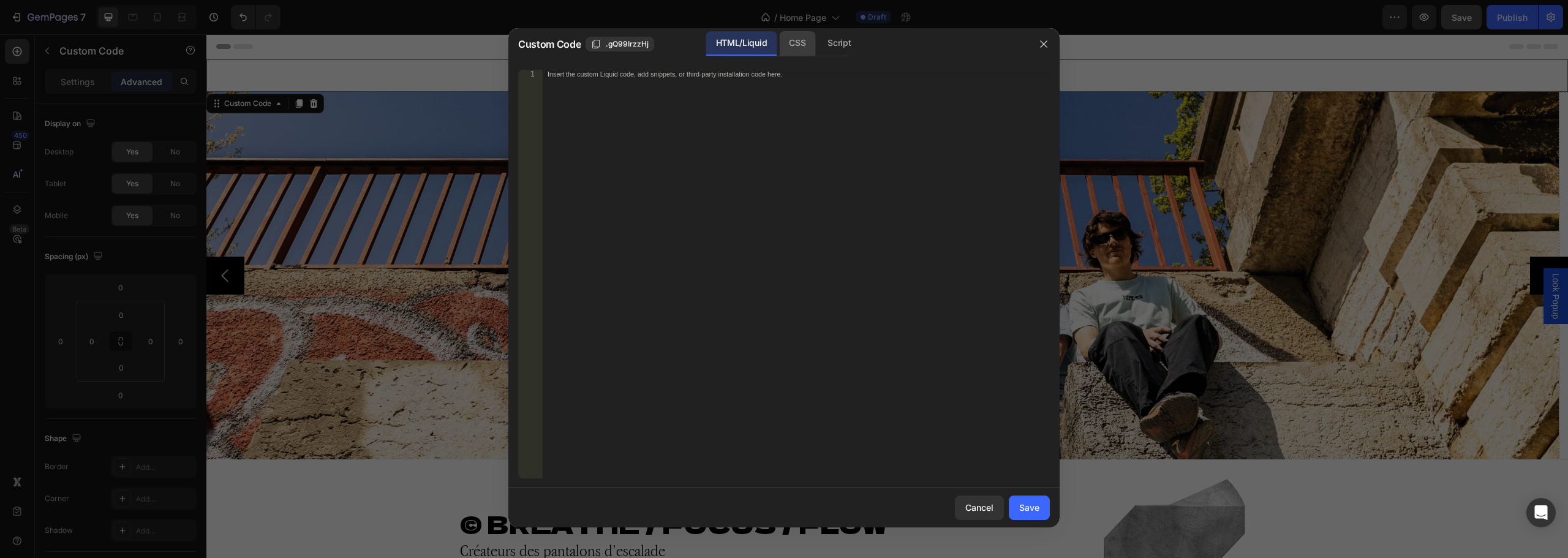
click at [818, 43] on div "CSS" at bounding box center [839, 43] width 43 height 25
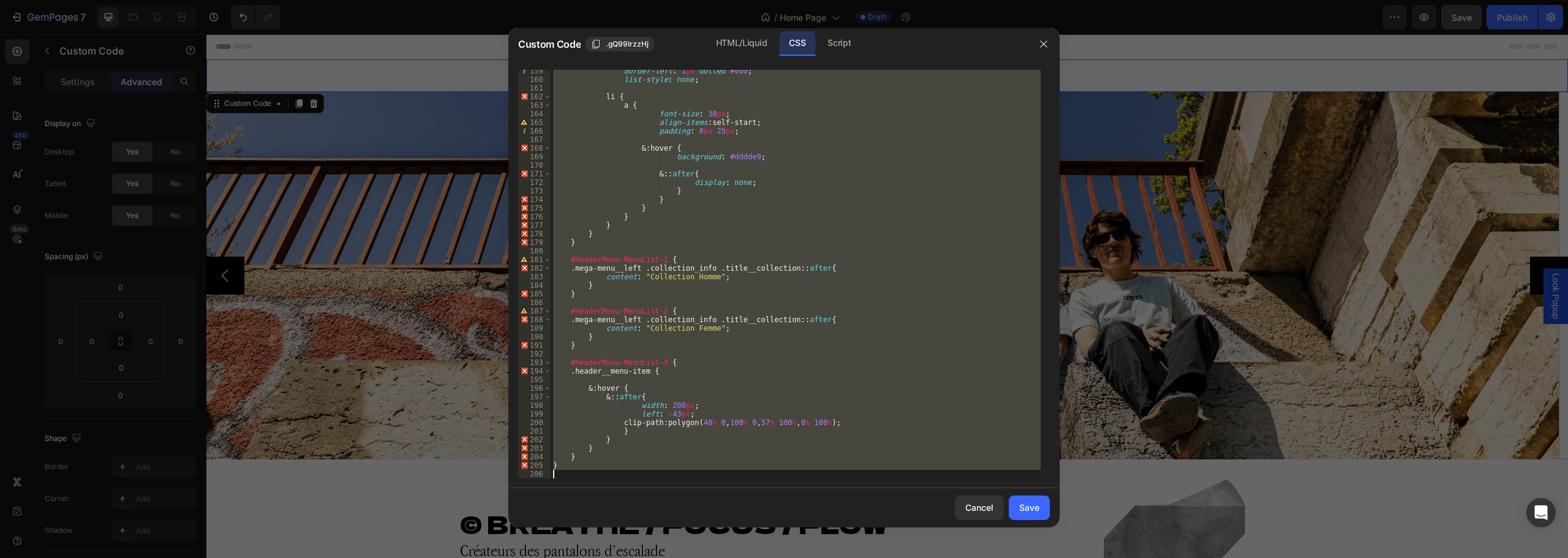
click at [698, 372] on div "border-left : 1 px dotted #000 ; list-style : none ; li { a { font-size : 30 px…" at bounding box center [796, 274] width 490 height 409
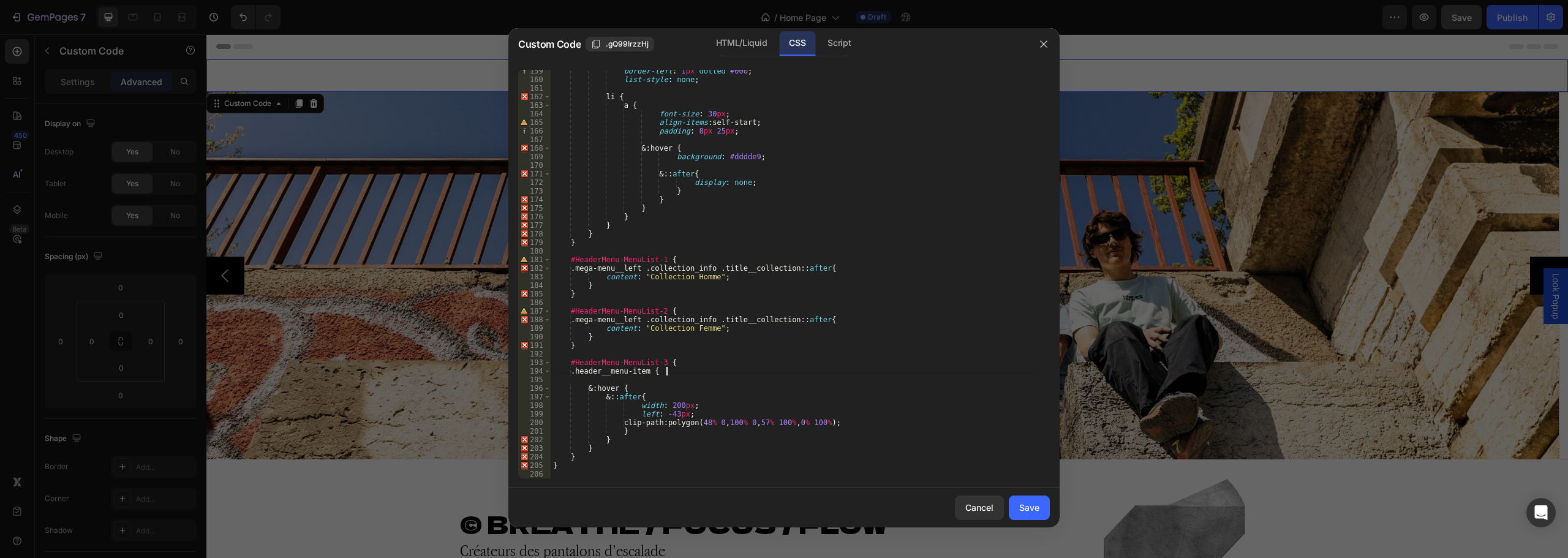
click at [672, 371] on div "border-left : 1 px dotted #000 ; list-style : none ; li { a { font-size : 30 px…" at bounding box center [796, 279] width 490 height 425
click at [659, 367] on div "border-left : 1 px dotted #000 ; list-style : none ; li { a { font-size : 30 px…" at bounding box center [796, 279] width 490 height 425
click at [726, 369] on div "border-left : 1 px dotted #000 ; list-style : none ; li { a { font-size : 30 px…" at bounding box center [796, 279] width 490 height 425
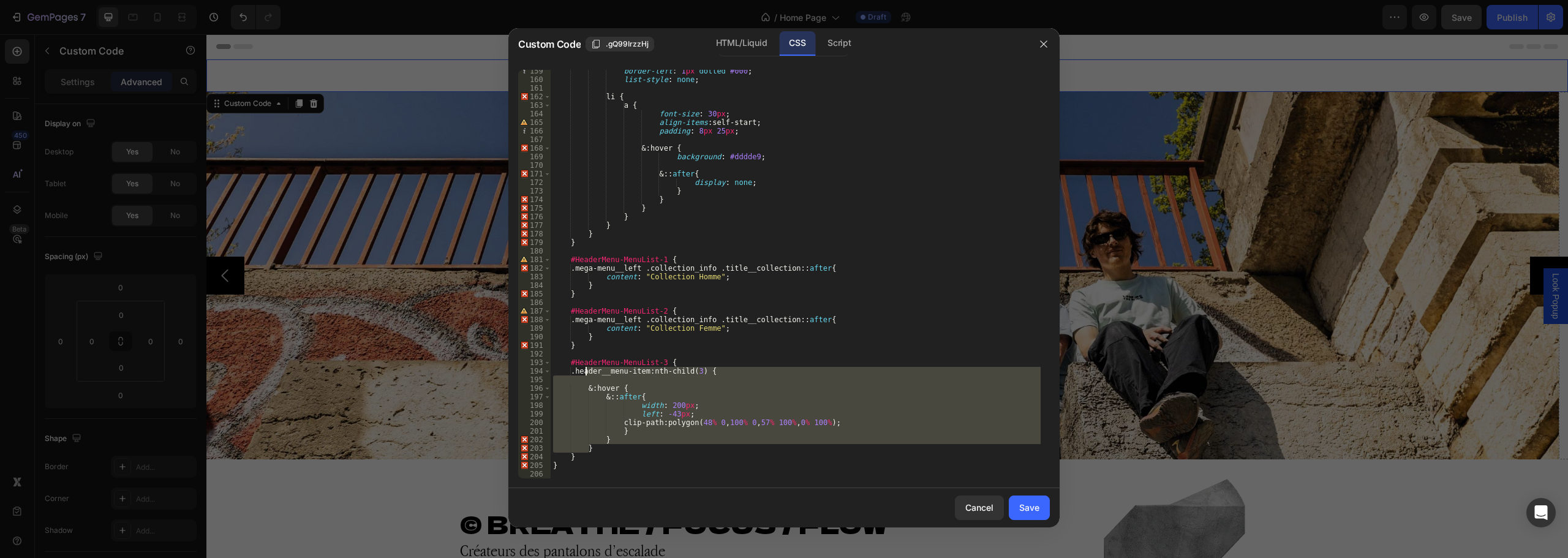
drag, startPoint x: 590, startPoint y: 447, endPoint x: 585, endPoint y: 371, distance: 76.2
click at [585, 371] on div "border-left : 1 px dotted #000 ; list-style : none ; li { a { font-size : 30 px…" at bounding box center [796, 279] width 490 height 425
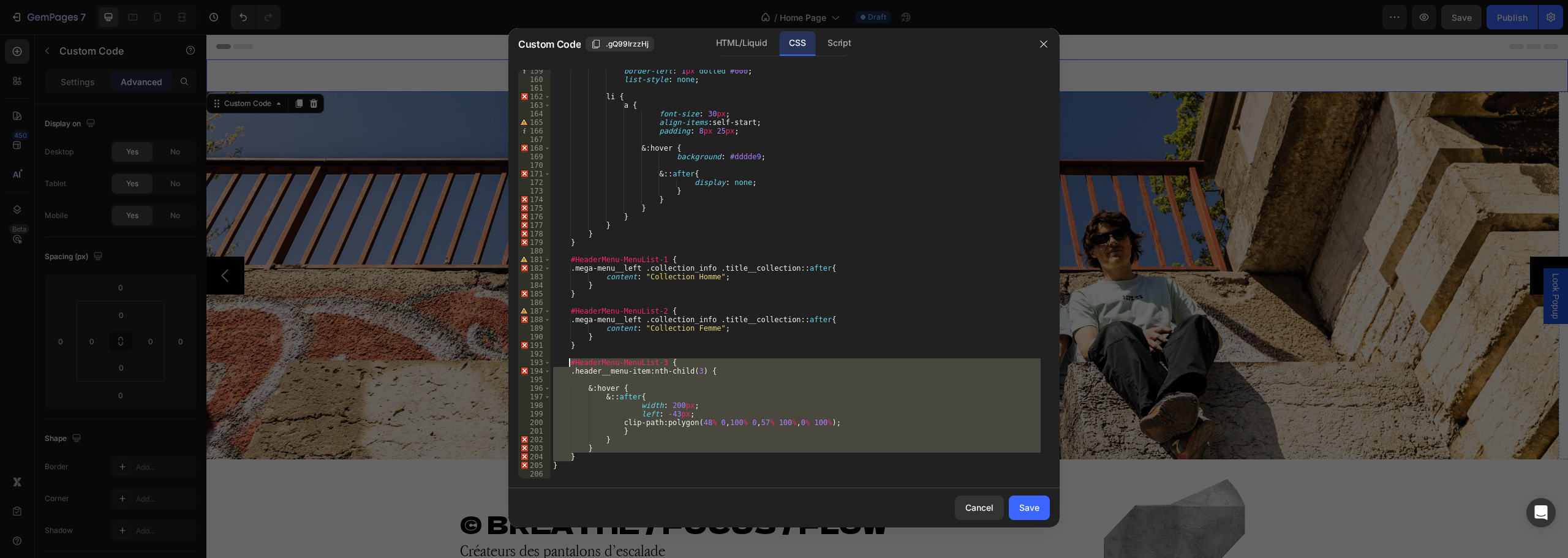
drag, startPoint x: 574, startPoint y: 458, endPoint x: 569, endPoint y: 364, distance: 94.1
click at [569, 364] on div "border-left : 1 px dotted #000 ; list-style : none ; li { a { font-size : 30 px…" at bounding box center [796, 279] width 490 height 425
paste textarea "}"
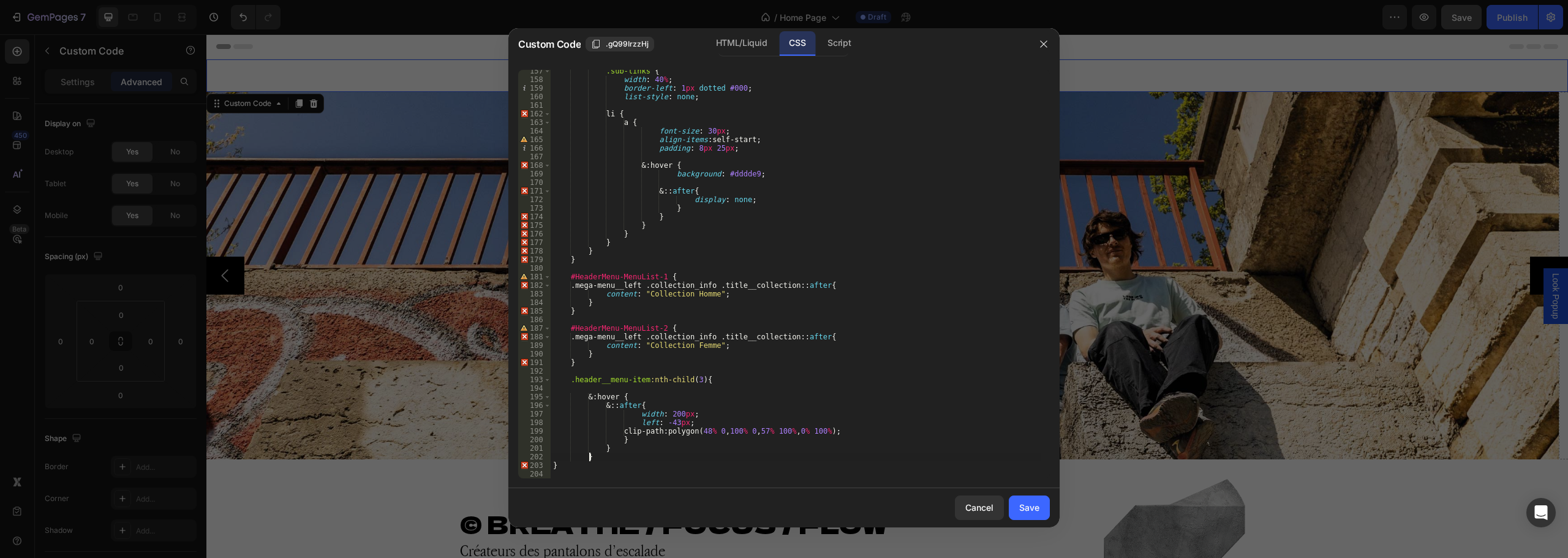
scroll to position [1341, 0]
click at [721, 379] on div ".sub-links { width : 40 % ; border-left : 1 px dotted #000 ; list-style : none …" at bounding box center [796, 279] width 490 height 425
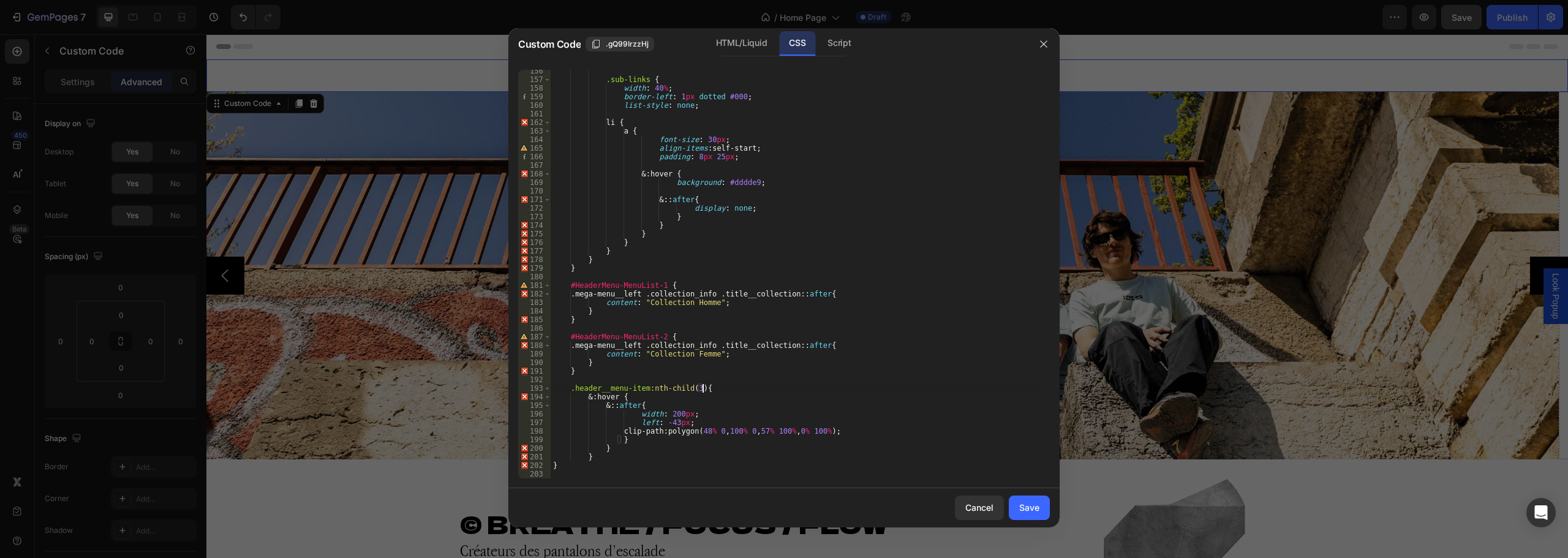
scroll to position [1332, 0]
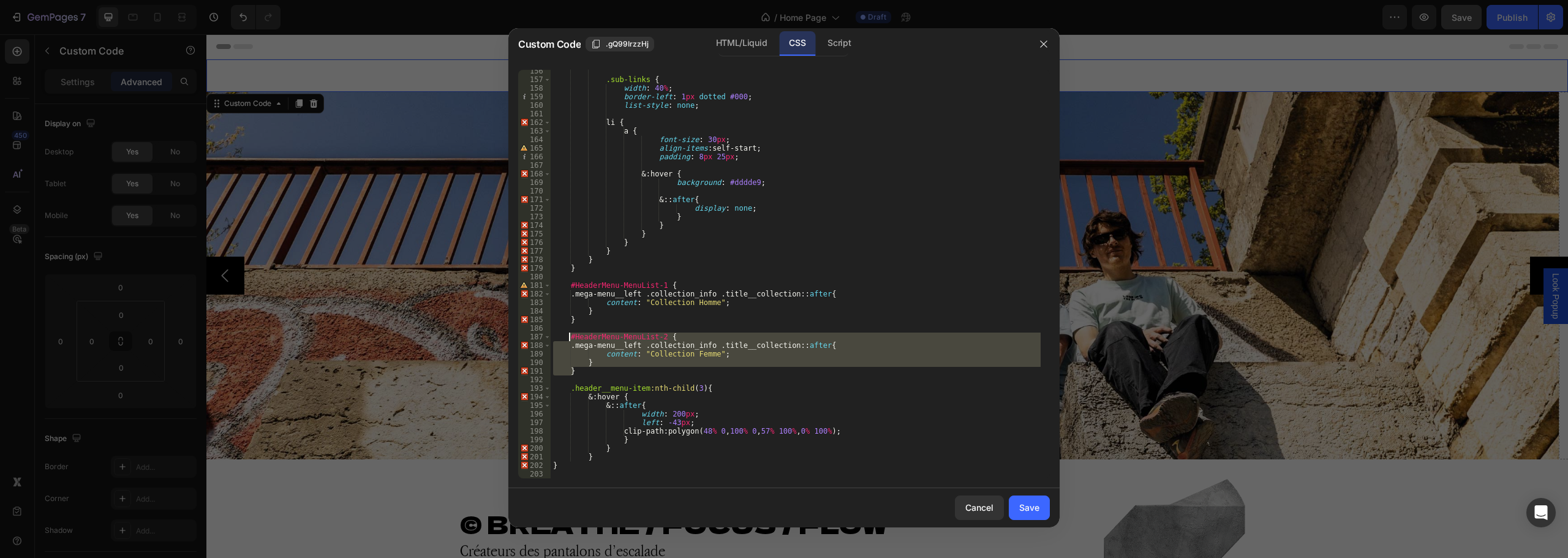
drag, startPoint x: 575, startPoint y: 371, endPoint x: 568, endPoint y: 339, distance: 32.8
click at [568, 339] on div ".sub-links { width : 40 % ; border-left : 1 px dotted #000 ; list-style : none …" at bounding box center [796, 279] width 490 height 425
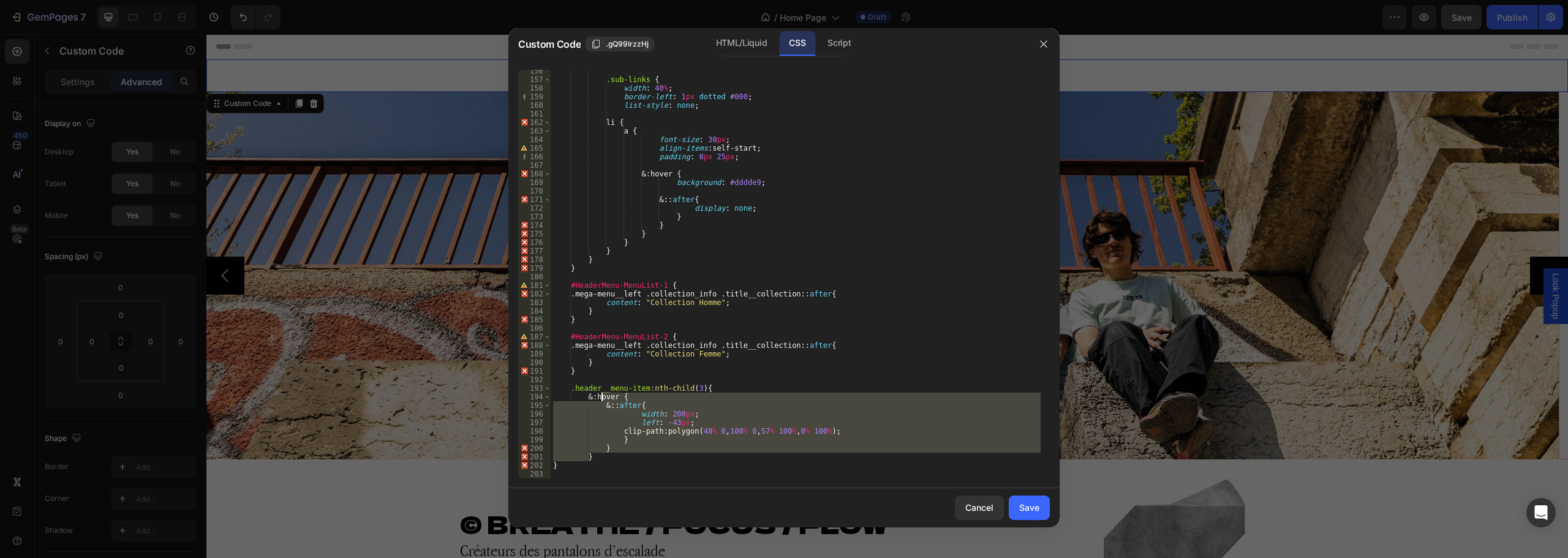
drag, startPoint x: 593, startPoint y: 459, endPoint x: 601, endPoint y: 401, distance: 58.5
click at [601, 401] on div ".sub-links { width : 40 % ; border-left : 1 px dotted #000 ; list-style : none …" at bounding box center [796, 279] width 490 height 425
click at [597, 456] on div ".sub-links { width : 40 % ; border-left : 1 px dotted #000 ; list-style : none …" at bounding box center [796, 274] width 490 height 409
type textarea "}"
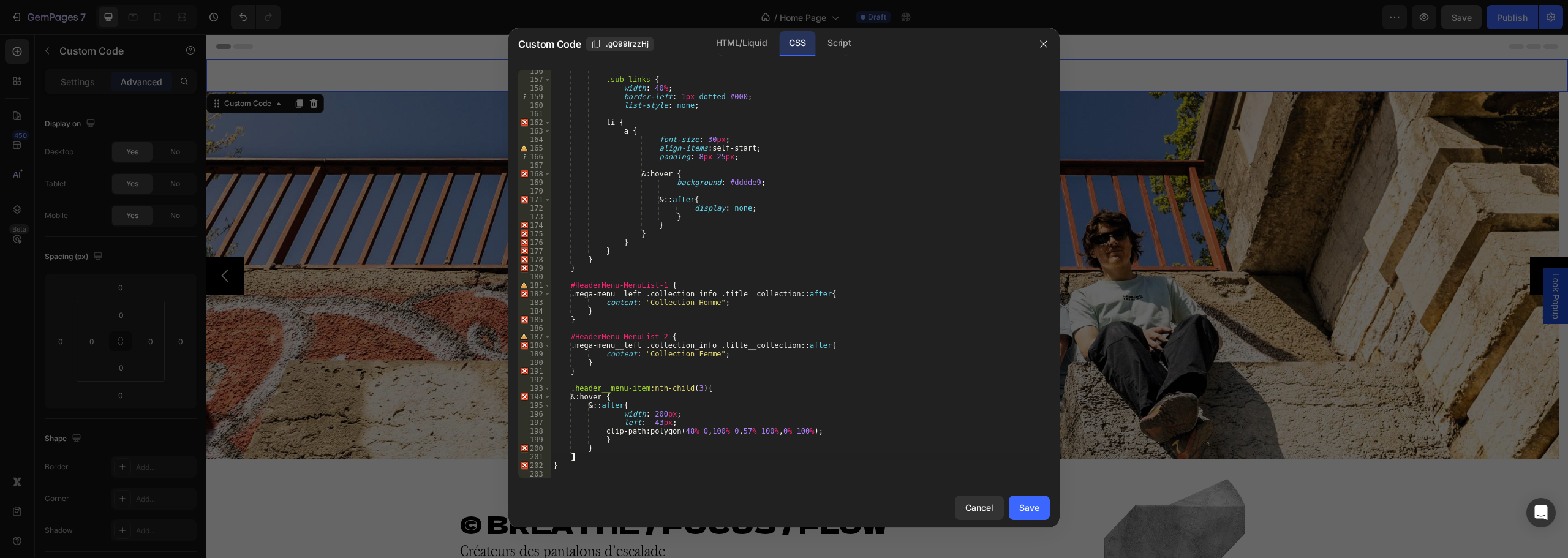
scroll to position [0, 1]
paste textarea "}"
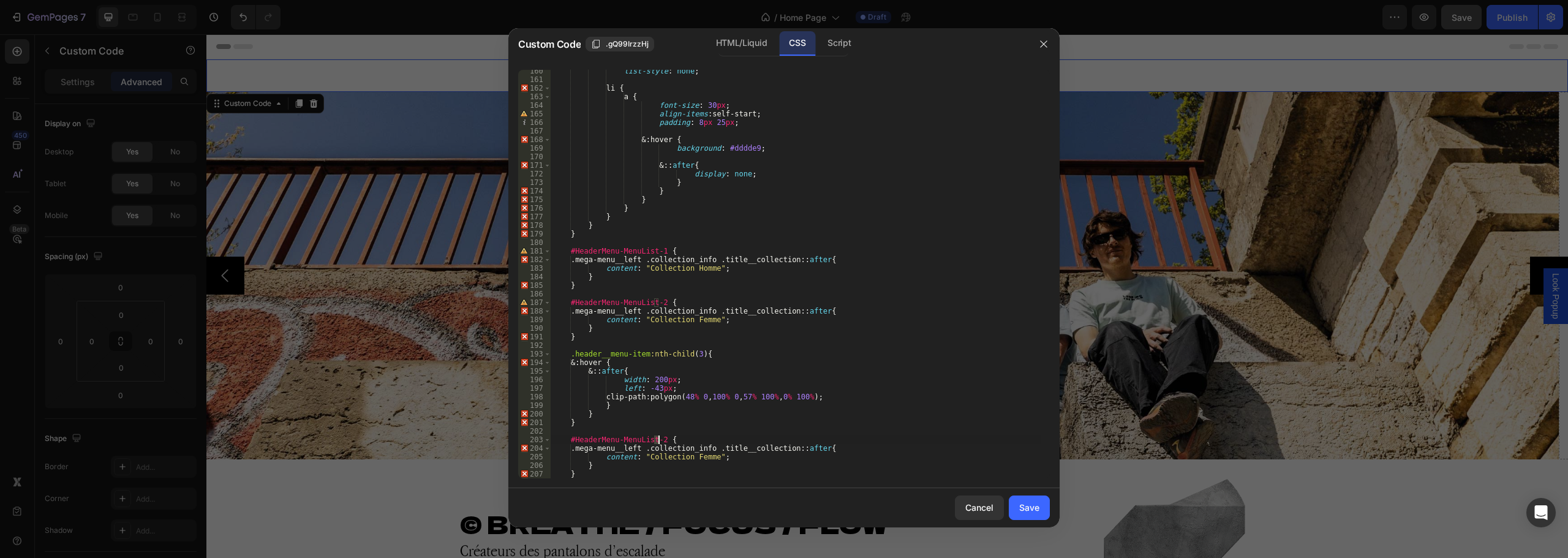
click at [658, 438] on div "list-style : none ; li { a { font-size : 30 px ; align-items : self-start ; pad…" at bounding box center [796, 279] width 490 height 425
drag, startPoint x: 705, startPoint y: 459, endPoint x: 642, endPoint y: 456, distance: 63.1
click at [642, 456] on div "list-style : none ; li { a { font-size : 30 px ; align-items : self-start ; pad…" at bounding box center [796, 279] width 490 height 425
paste textarea "UNIVERS"
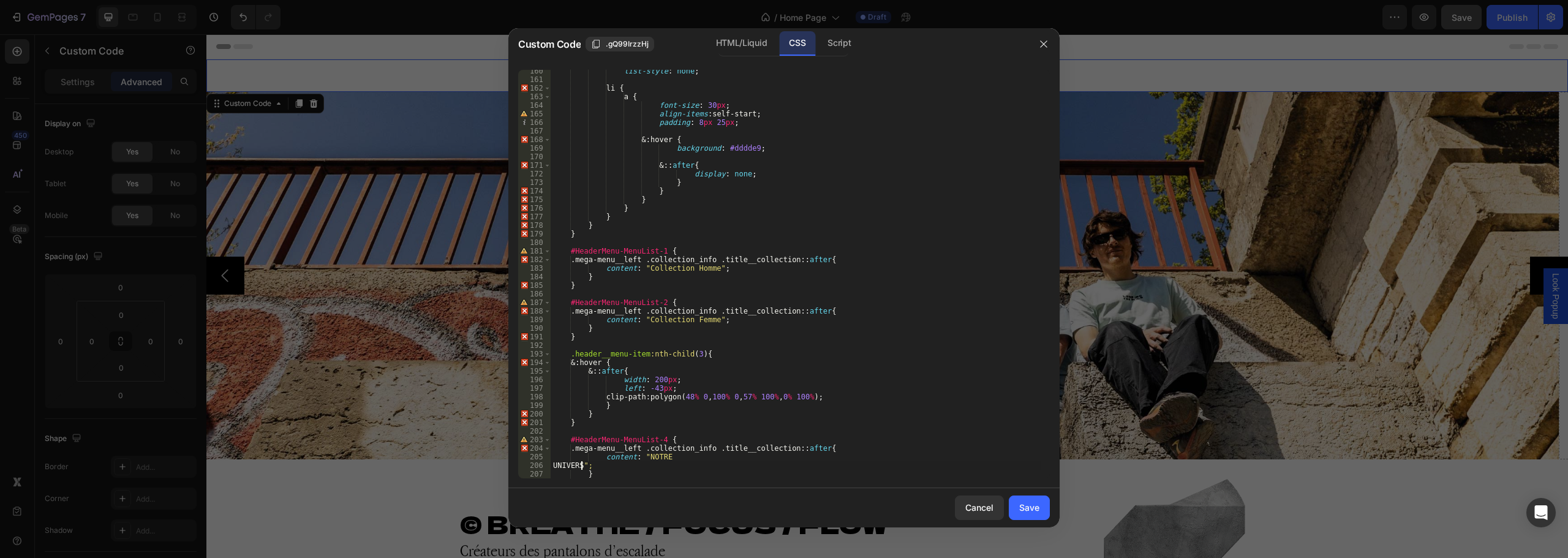
scroll to position [0, 3]
click at [679, 456] on div "list-style : none ; li { a { font-size : 30 px ; align-items : self-start ; pad…" at bounding box center [796, 279] width 490 height 425
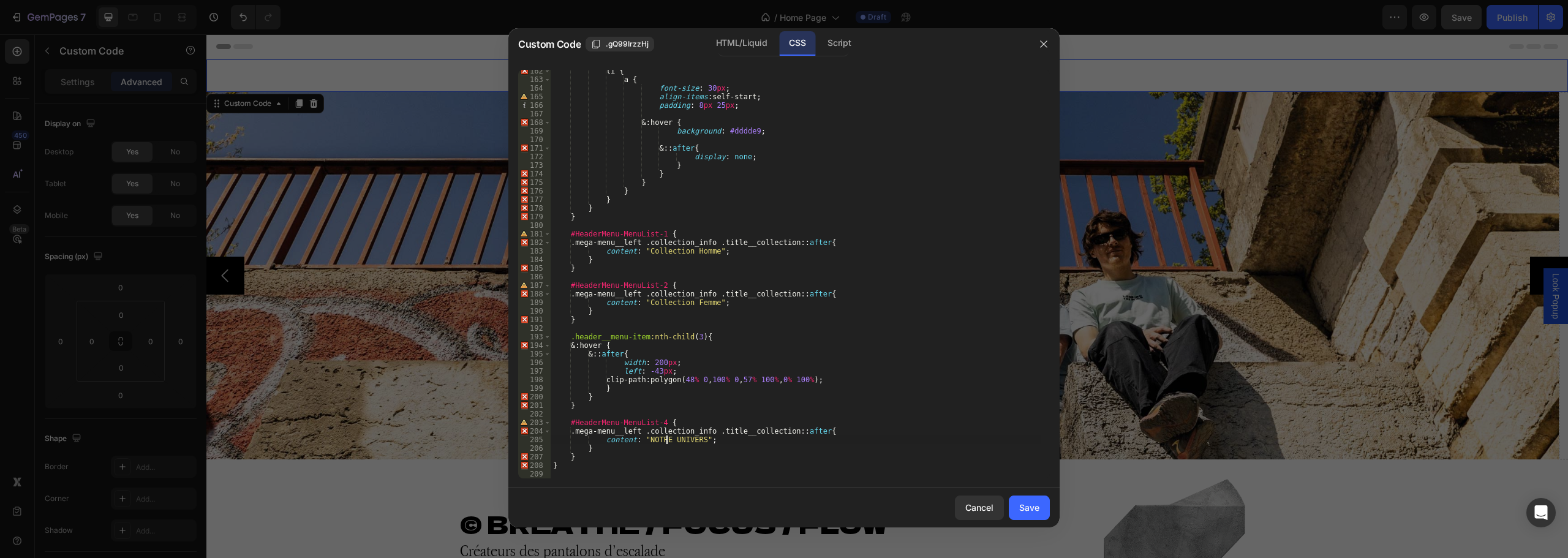
scroll to position [1384, 0]
click at [672, 323] on div "li { a { font-size : 30 px ; align-items : self-start ; padding : 8 px 25 px ; …" at bounding box center [796, 279] width 490 height 425
click at [711, 339] on div "li { a { font-size : 30 px ; align-items : self-start ; padding : 8 px 25 px ; …" at bounding box center [796, 279] width 490 height 425
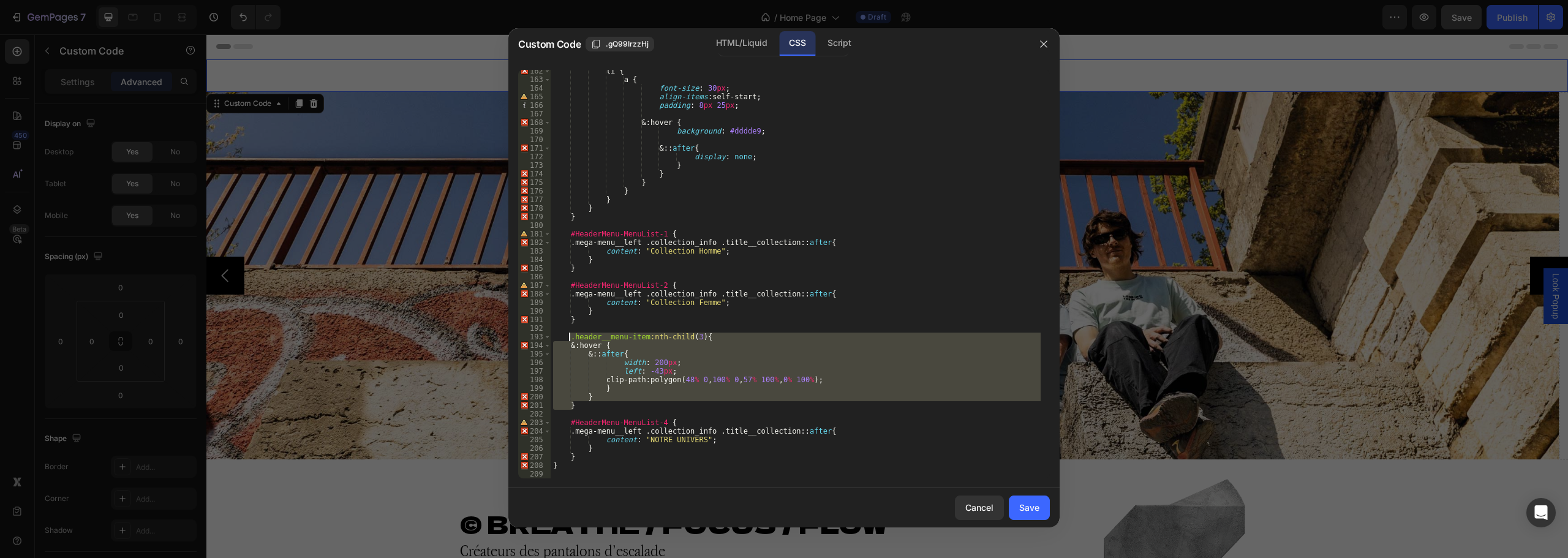
drag, startPoint x: 575, startPoint y: 405, endPoint x: 570, endPoint y: 334, distance: 71.2
click at [570, 334] on div "li { a { font-size : 30 px ; align-items : self-start ; padding : 8 px 25 px ; …" at bounding box center [796, 279] width 490 height 425
click at [618, 445] on div "li { a { font-size : 30 px ; align-items : self-start ; padding : 8 px 25 px ; …" at bounding box center [796, 279] width 490 height 425
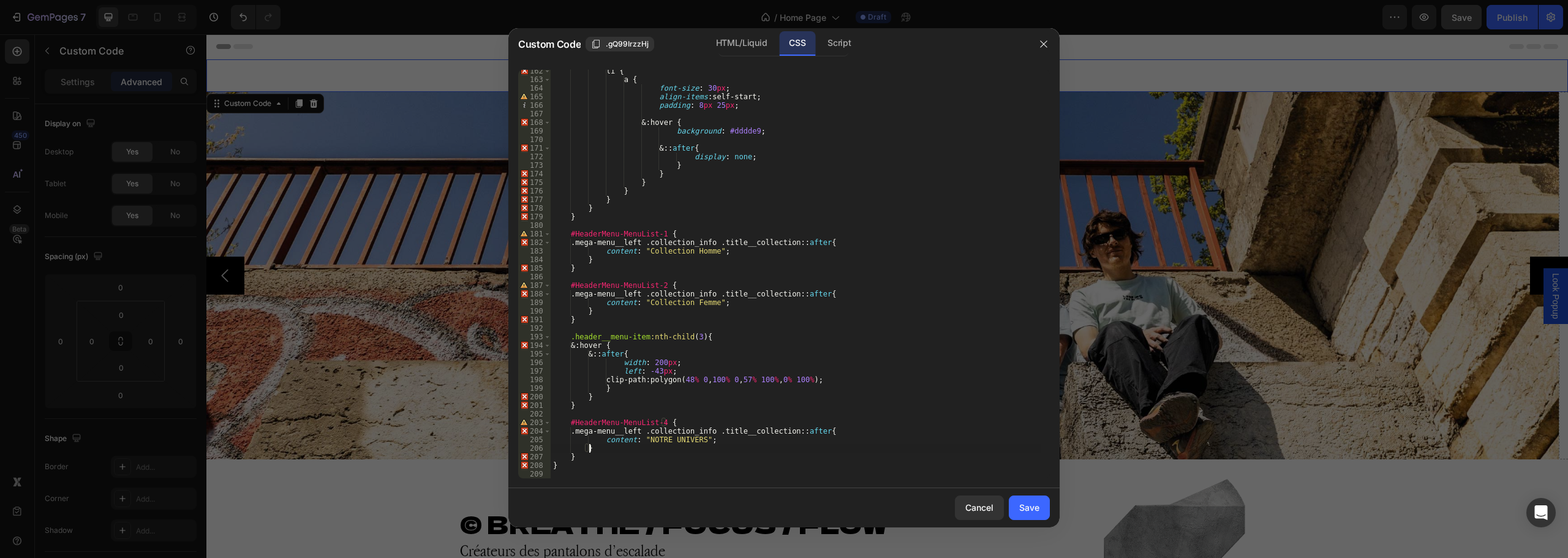
click at [681, 420] on div "li { a { font-size : 30 px ; align-items : self-start ; padding : 8 px 25 px ; …" at bounding box center [796, 279] width 490 height 425
type textarea "#HeaderMenu-MenuList-4 {"
paste textarea "}"
type textarea "}"
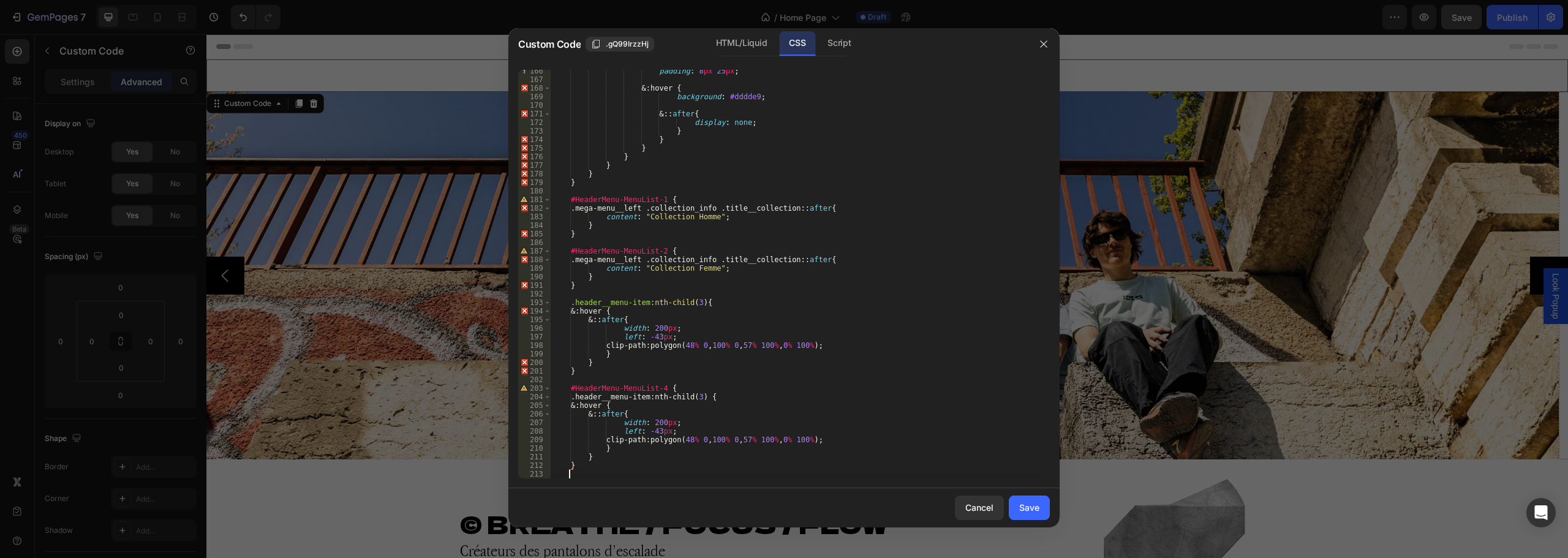
scroll to position [1418, 0]
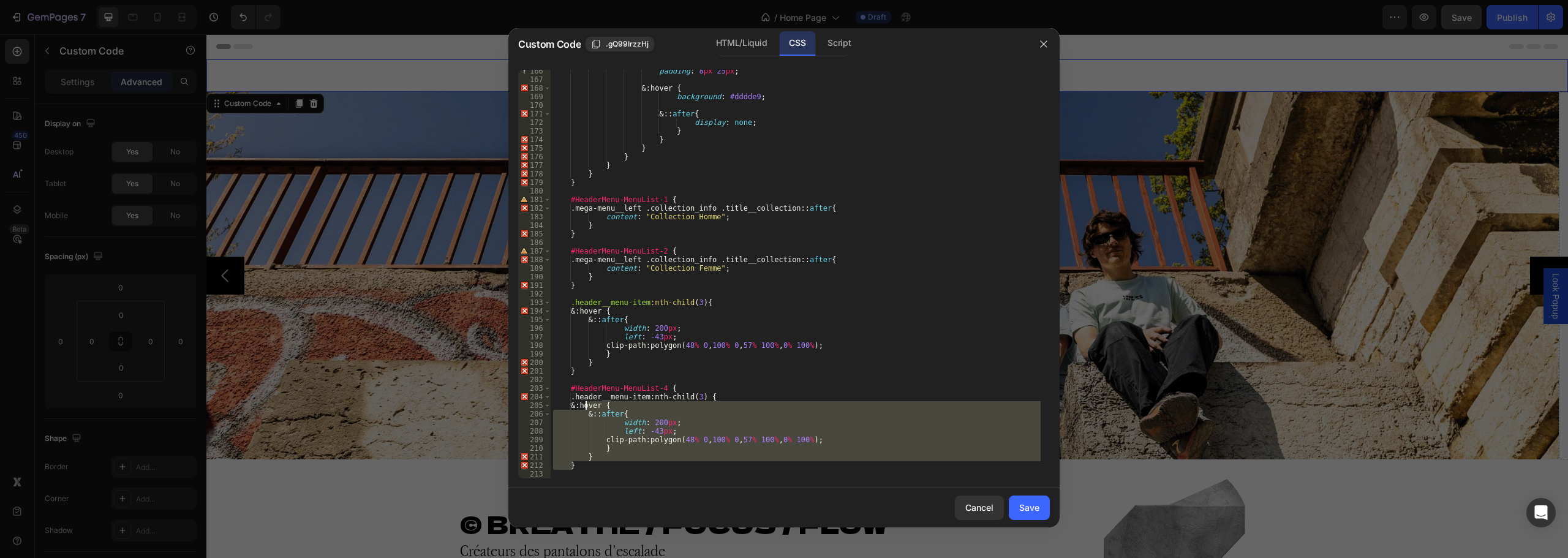
drag, startPoint x: 576, startPoint y: 467, endPoint x: 585, endPoint y: 407, distance: 60.7
click at [585, 407] on div "padding : 8 px 25 px ; & : hover { background : #dddde9 ; & :: after { display …" at bounding box center [796, 279] width 490 height 425
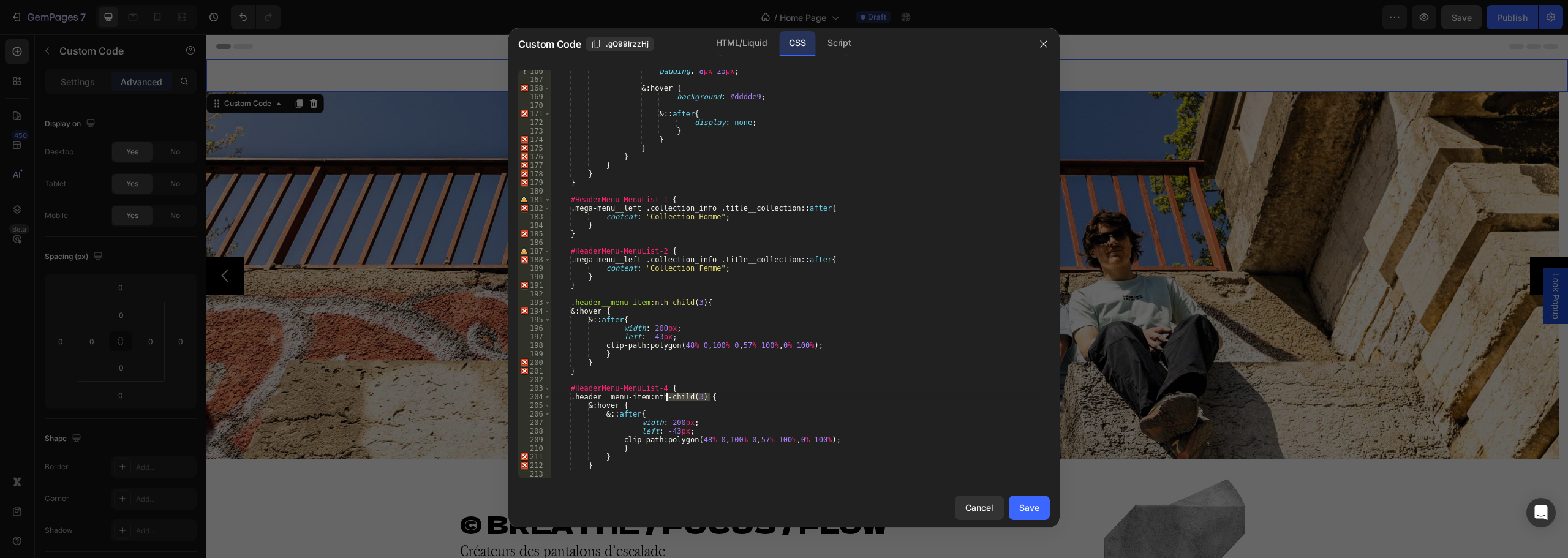
drag, startPoint x: 712, startPoint y: 395, endPoint x: 666, endPoint y: 393, distance: 46.0
click at [666, 393] on div "padding : 8 px 25 px ; & : hover { background : #dddde9 ; & :: after { display …" at bounding box center [796, 279] width 490 height 425
click at [667, 424] on div "padding : 8 px 25 px ; & : hover { background : #dddde9 ; & :: after { display …" at bounding box center [796, 279] width 490 height 425
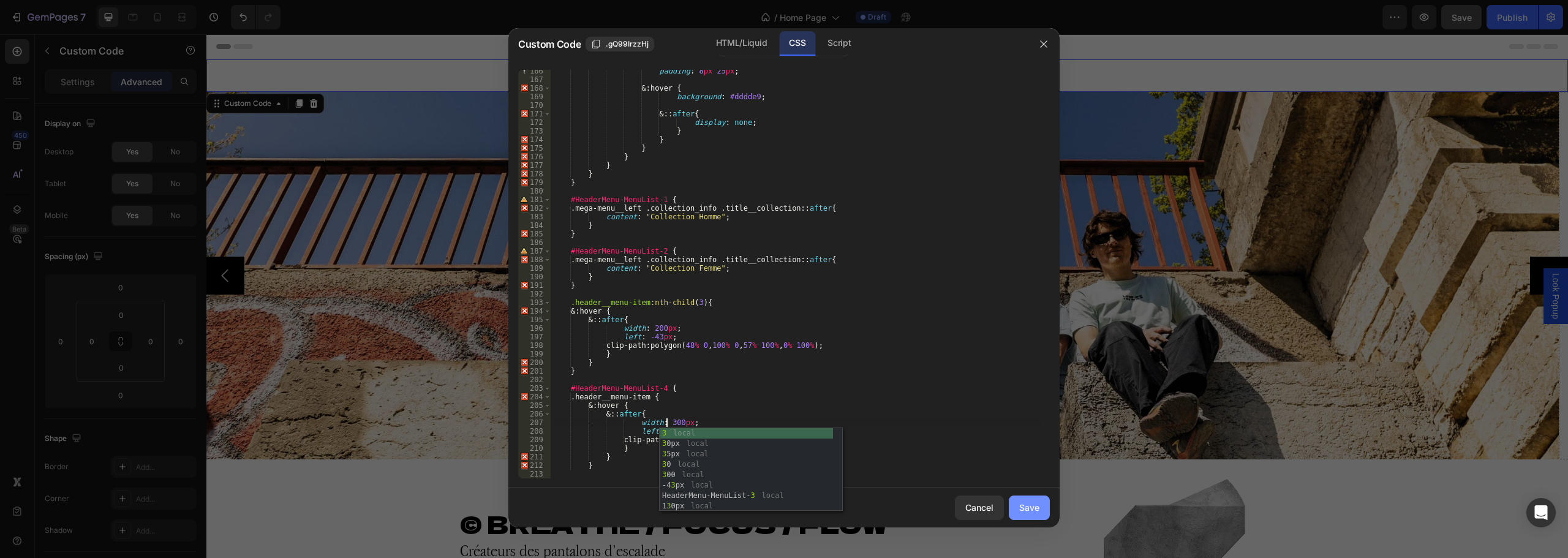
type textarea "width: 300px;"
click at [1017, 504] on button "Save" at bounding box center [1029, 508] width 41 height 25
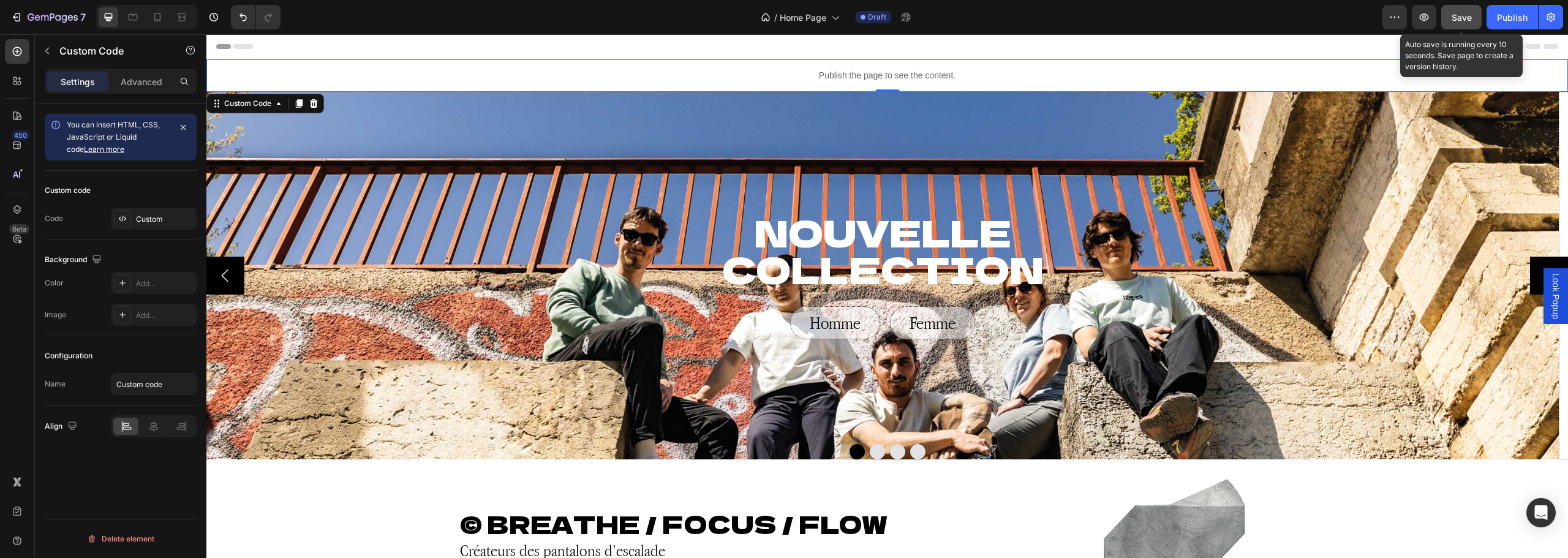
click at [1459, 15] on span "Save" at bounding box center [1461, 17] width 20 height 10
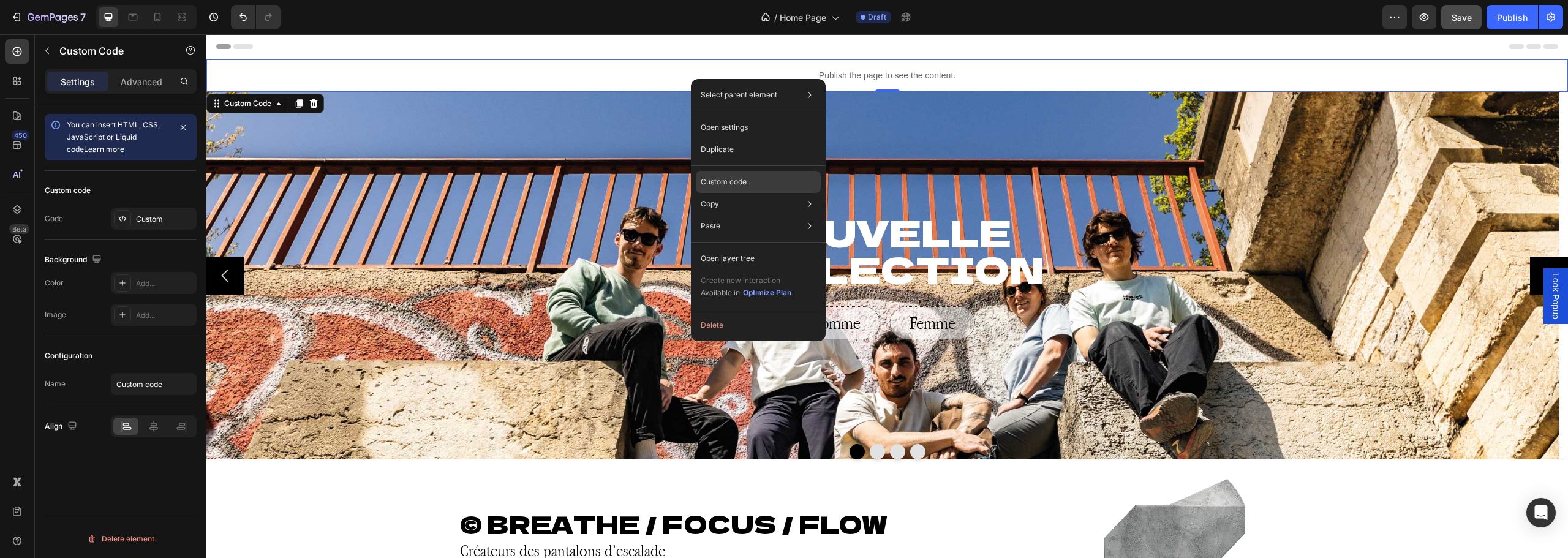
click at [737, 184] on p "Custom code" at bounding box center [724, 182] width 46 height 11
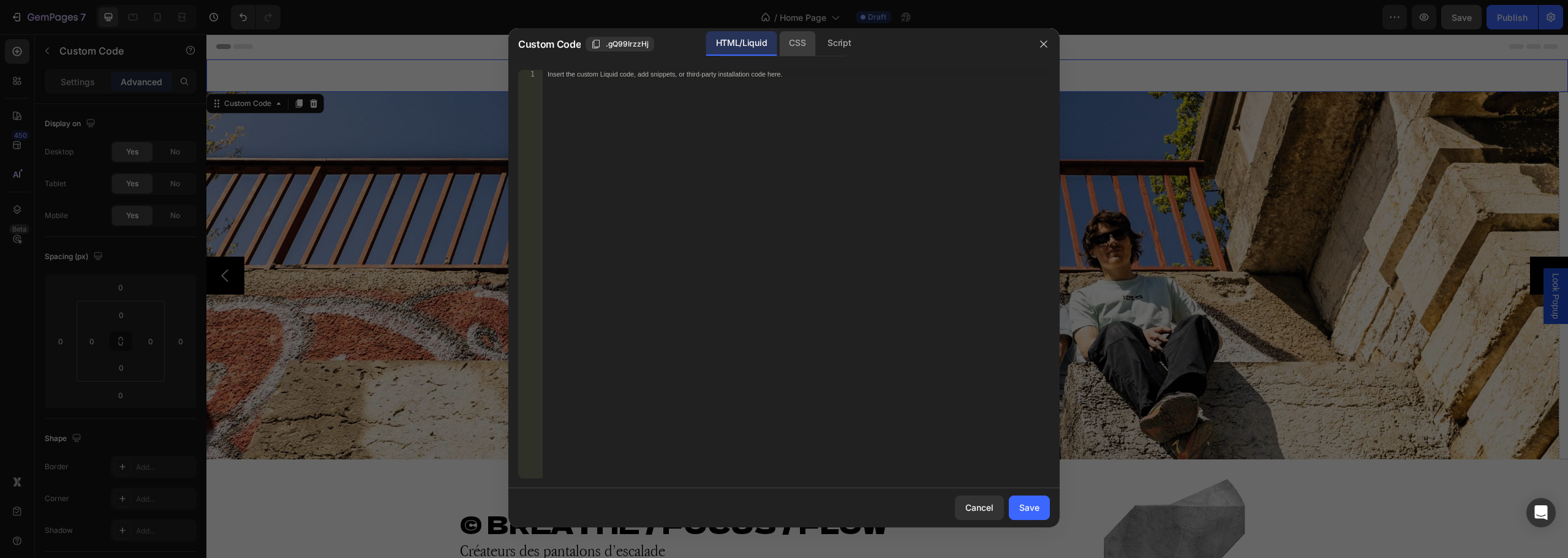
click at [818, 45] on div "CSS" at bounding box center [839, 43] width 43 height 25
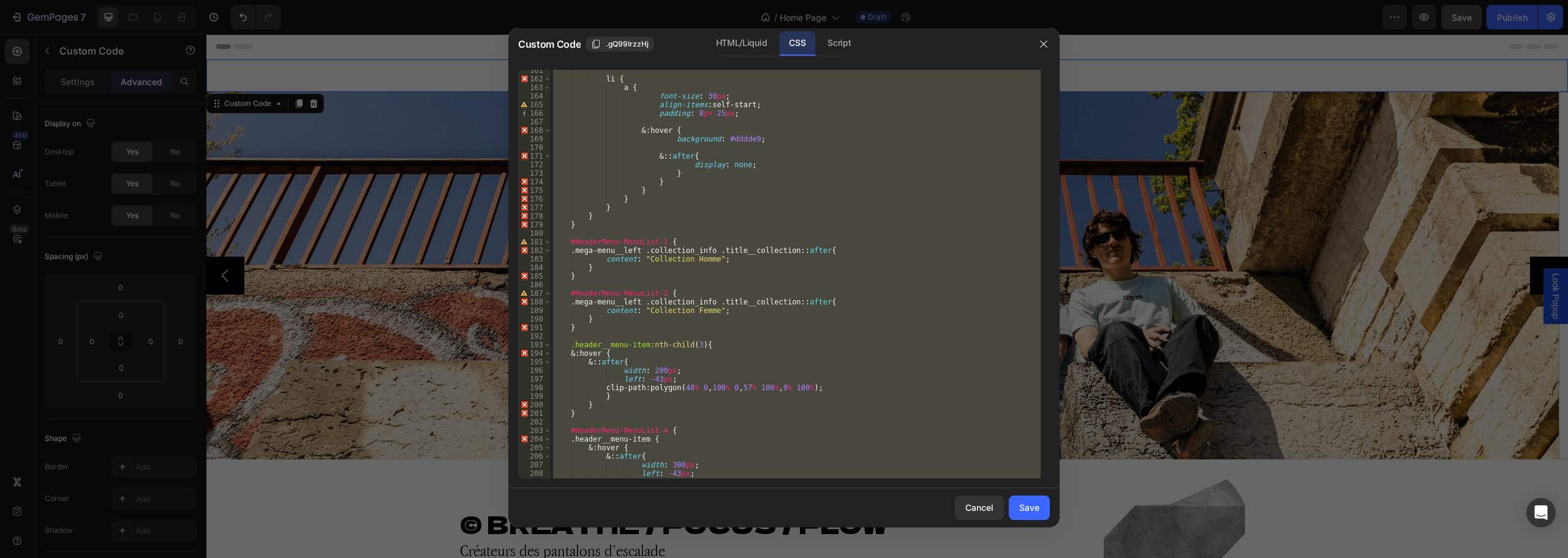
scroll to position [1470, 0]
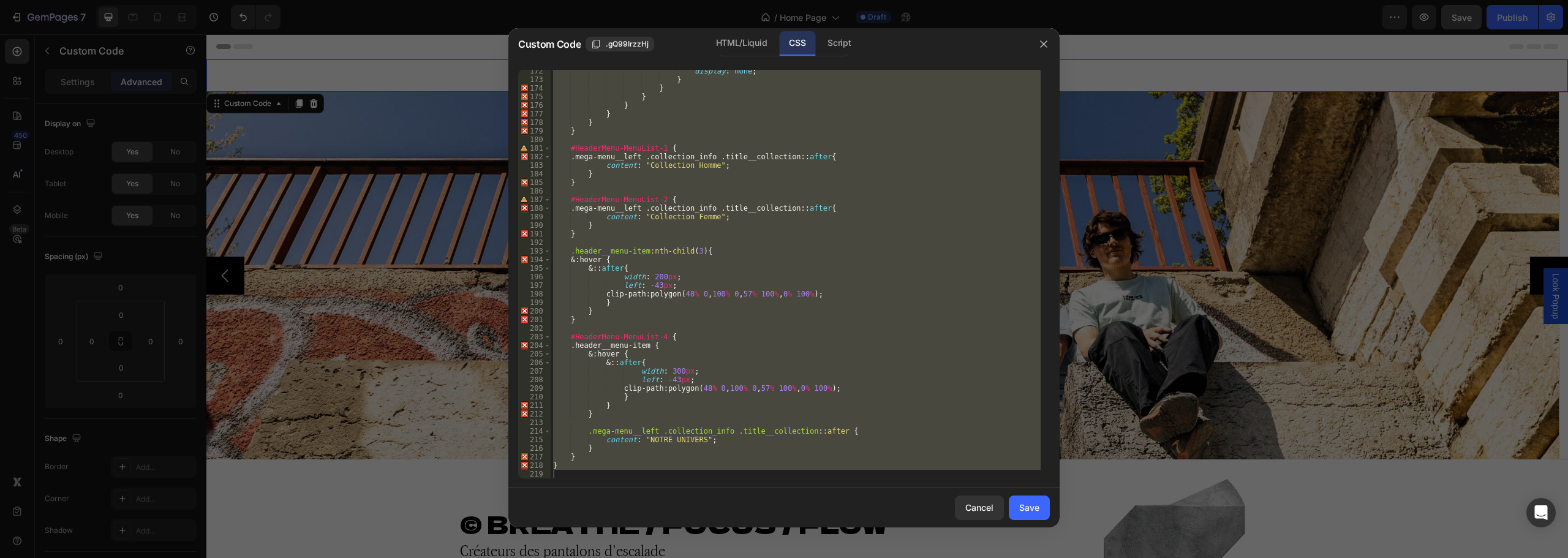
click at [720, 348] on div "display : none ; } } } } } } } #HeaderMenu-MenuList-1 { .mega-menu__left .colle…" at bounding box center [796, 274] width 490 height 409
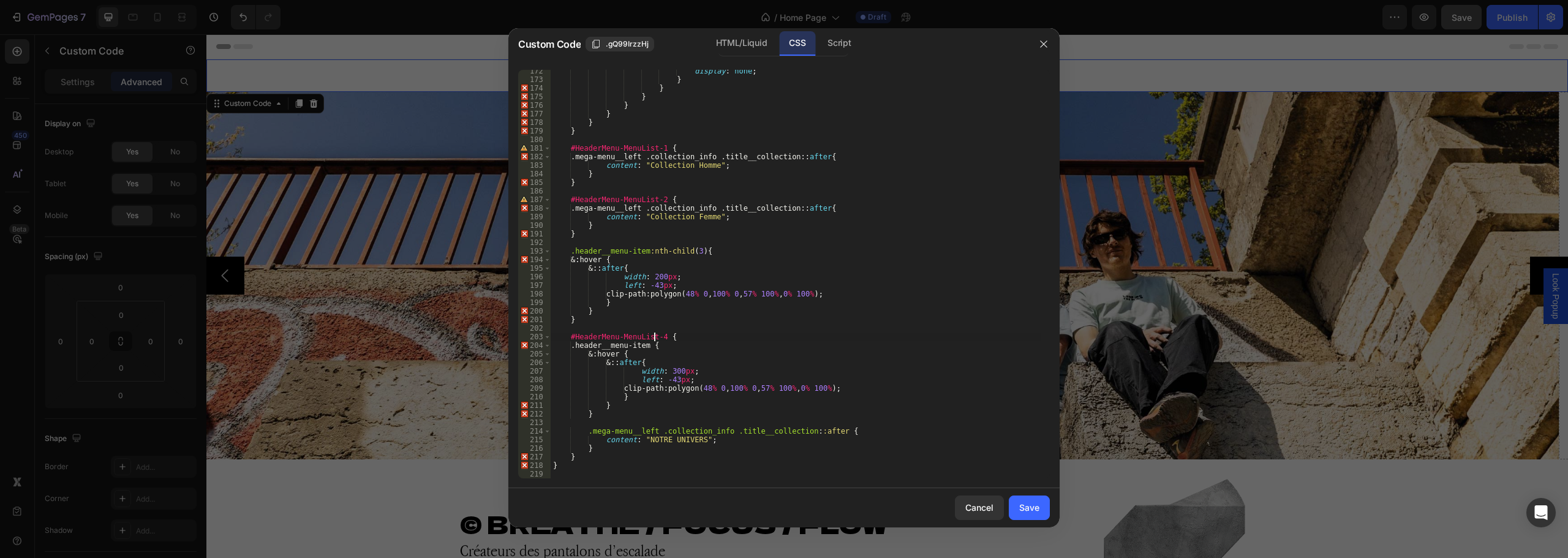
click at [657, 339] on div "display : none ; } } } } } } } #HeaderMenu-MenuList-1 { .mega-menu__left .colle…" at bounding box center [796, 279] width 490 height 425
type textarea "#HeaderMenu-MenuList-6 {"
click at [1044, 509] on button "Save" at bounding box center [1029, 508] width 41 height 25
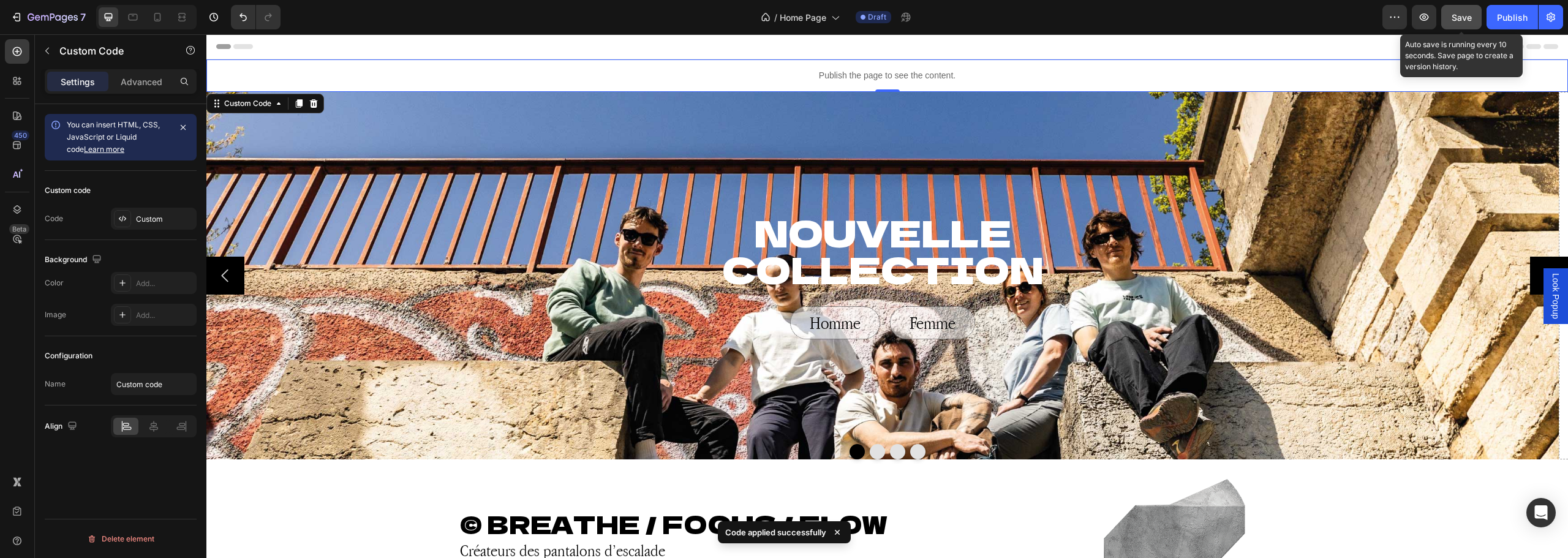
click at [1454, 19] on span "Save" at bounding box center [1461, 17] width 20 height 10
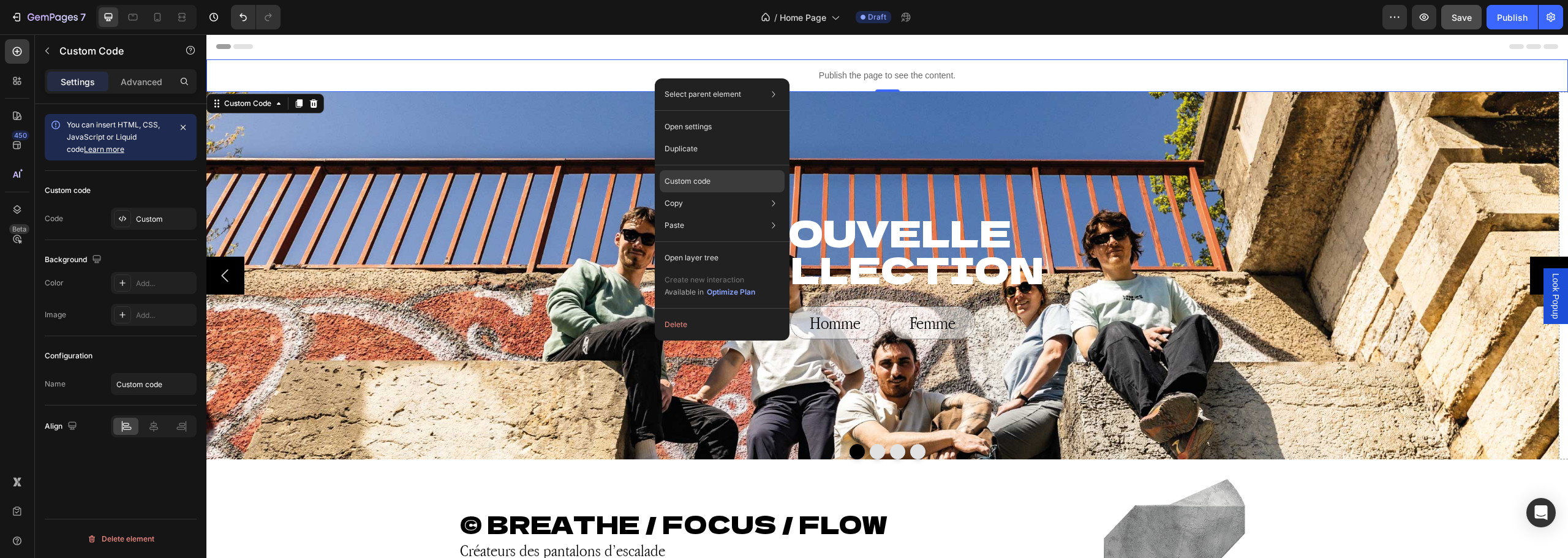
click at [698, 177] on p "Custom code" at bounding box center [687, 181] width 46 height 11
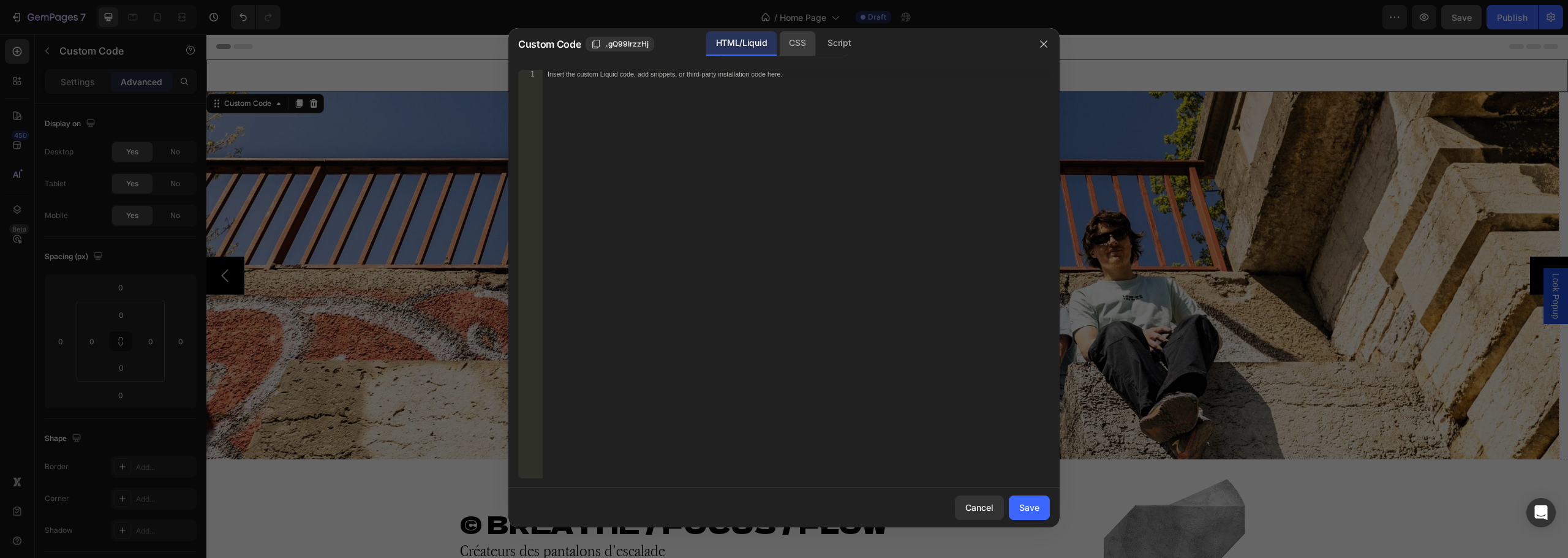
click at [818, 44] on div "CSS" at bounding box center [839, 43] width 43 height 25
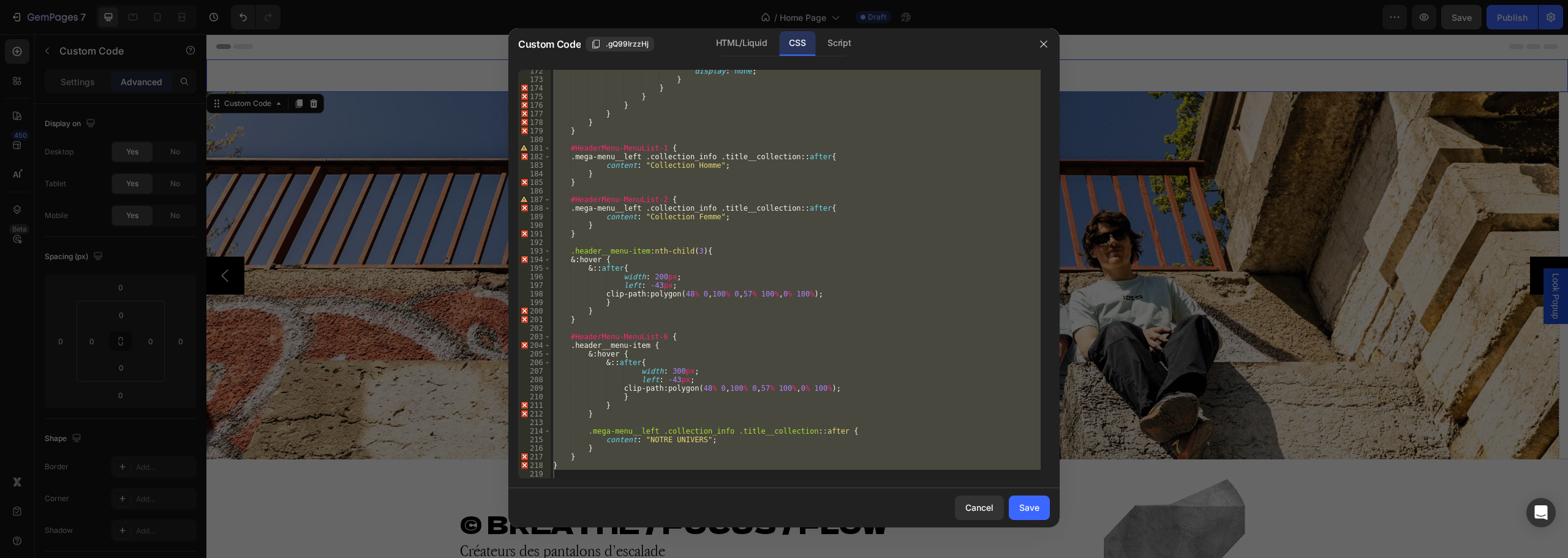
scroll to position [1470, 0]
click at [657, 343] on div "display : none ; } } } } } } } #HeaderMenu-MenuList-1 { .mega-menu__left .colle…" at bounding box center [796, 274] width 490 height 409
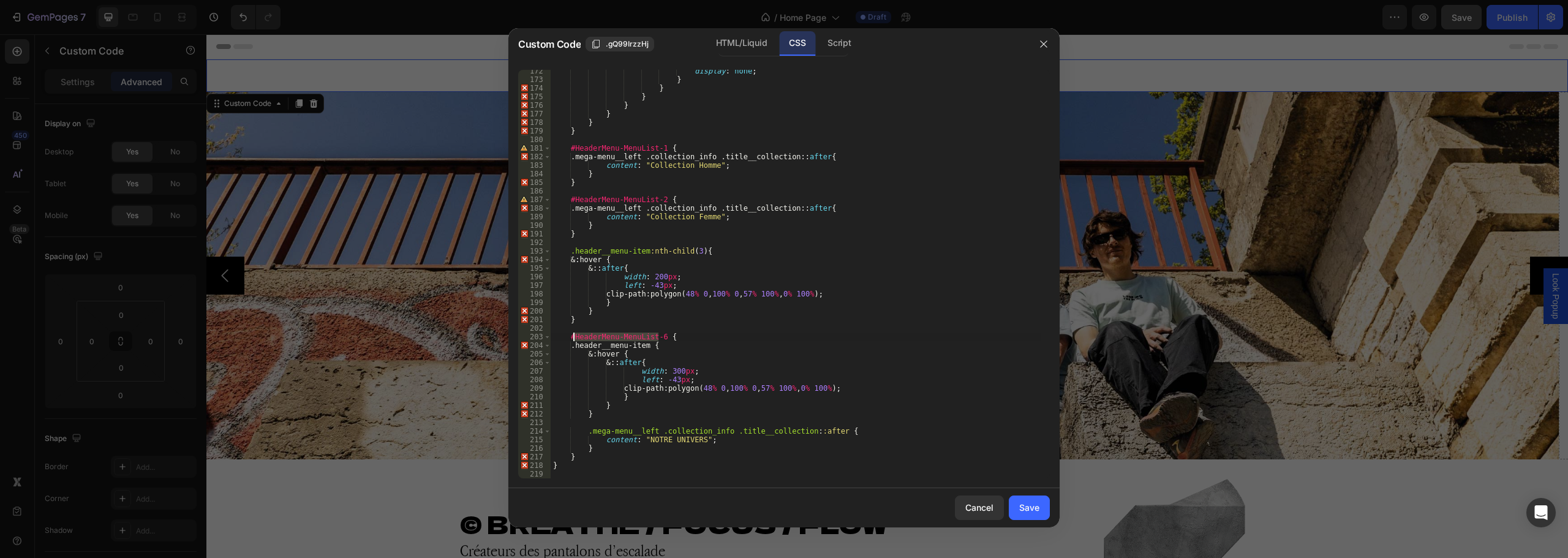
drag, startPoint x: 657, startPoint y: 336, endPoint x: 574, endPoint y: 335, distance: 83.0
click at [574, 335] on div "display : none ; } } } } } } } #HeaderMenu-MenuList-1 { .mega-menu__left .colle…" at bounding box center [796, 279] width 490 height 425
paste textarea "Details-HeaderMenu"
type textarea "#Details-HeaderMenu-6 {"
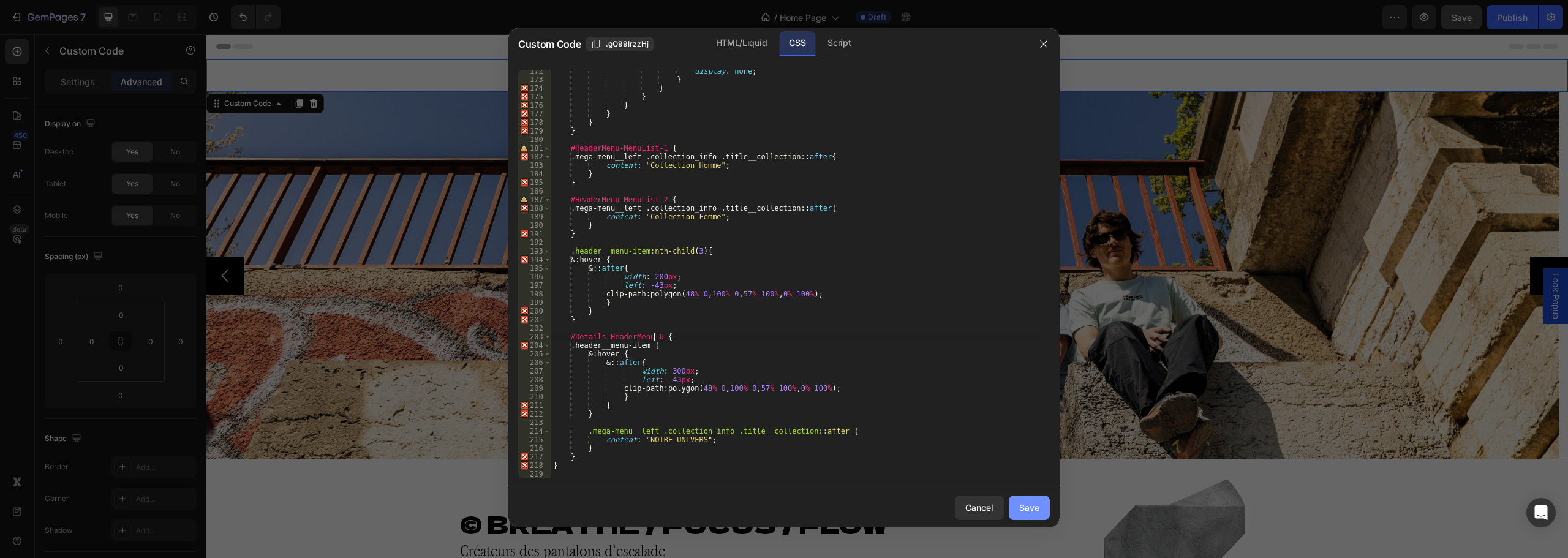
click at [1024, 511] on div "Save" at bounding box center [1029, 508] width 20 height 13
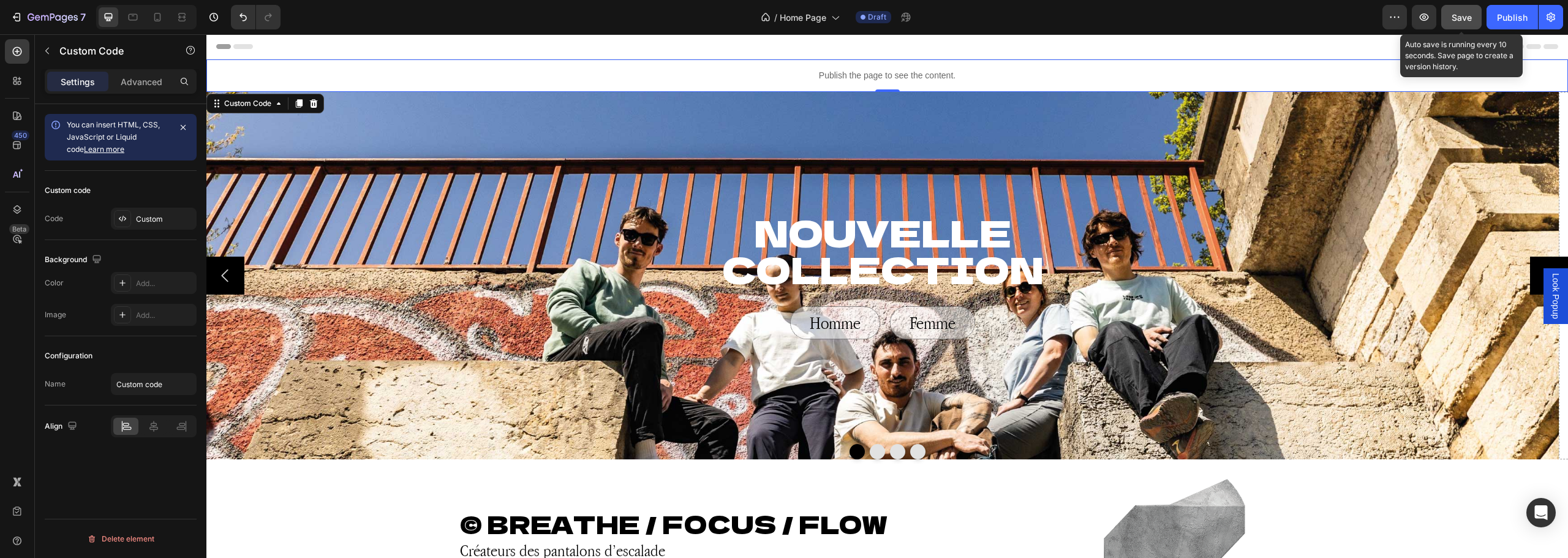
click at [1456, 21] on span "Save" at bounding box center [1461, 17] width 20 height 10
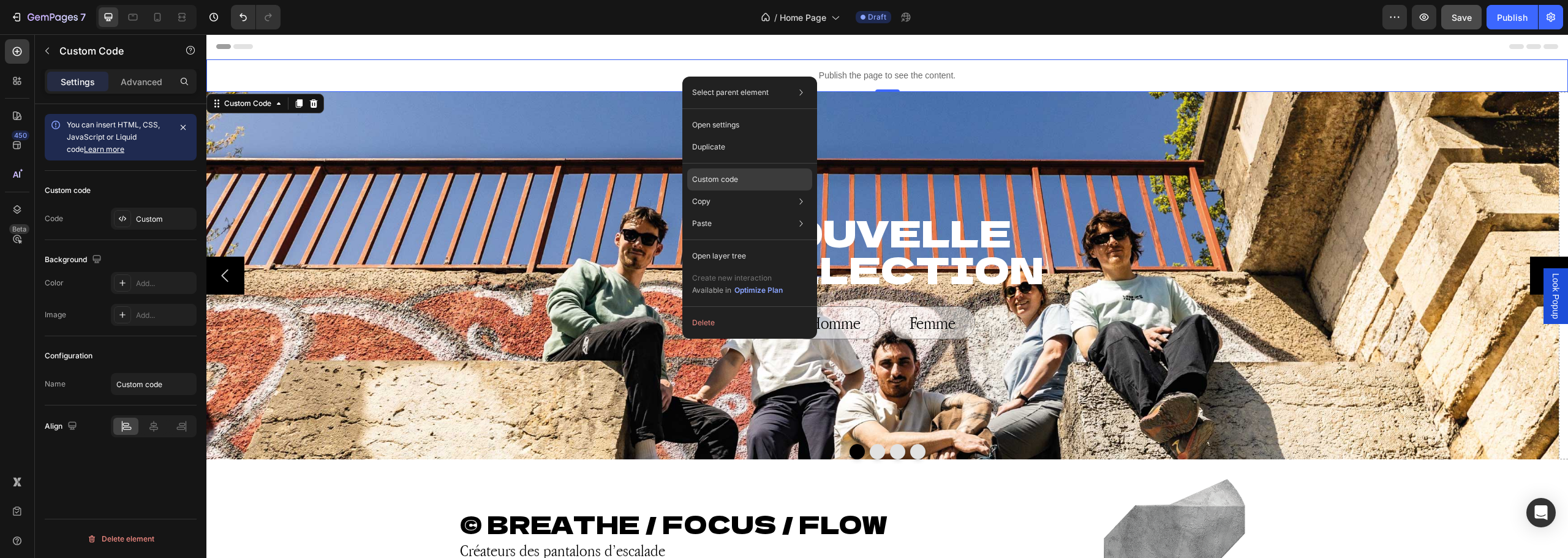
click at [706, 181] on p "Custom code" at bounding box center [714, 179] width 46 height 11
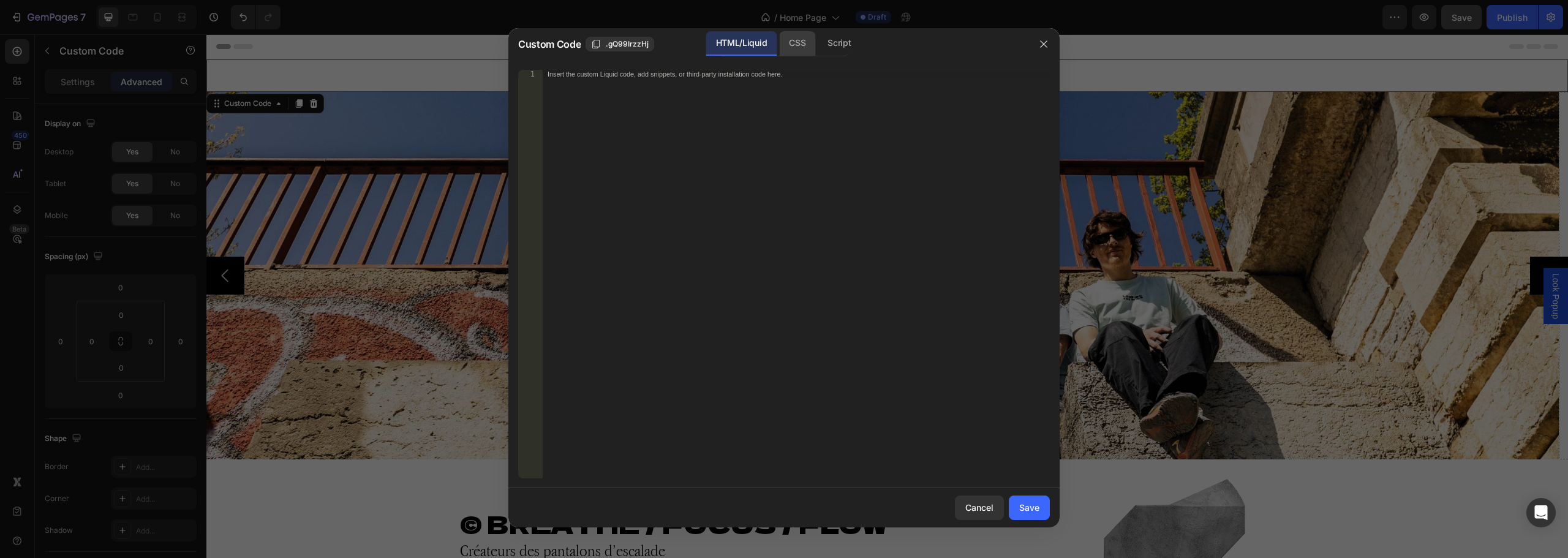
click at [818, 52] on div "CSS" at bounding box center [839, 43] width 43 height 25
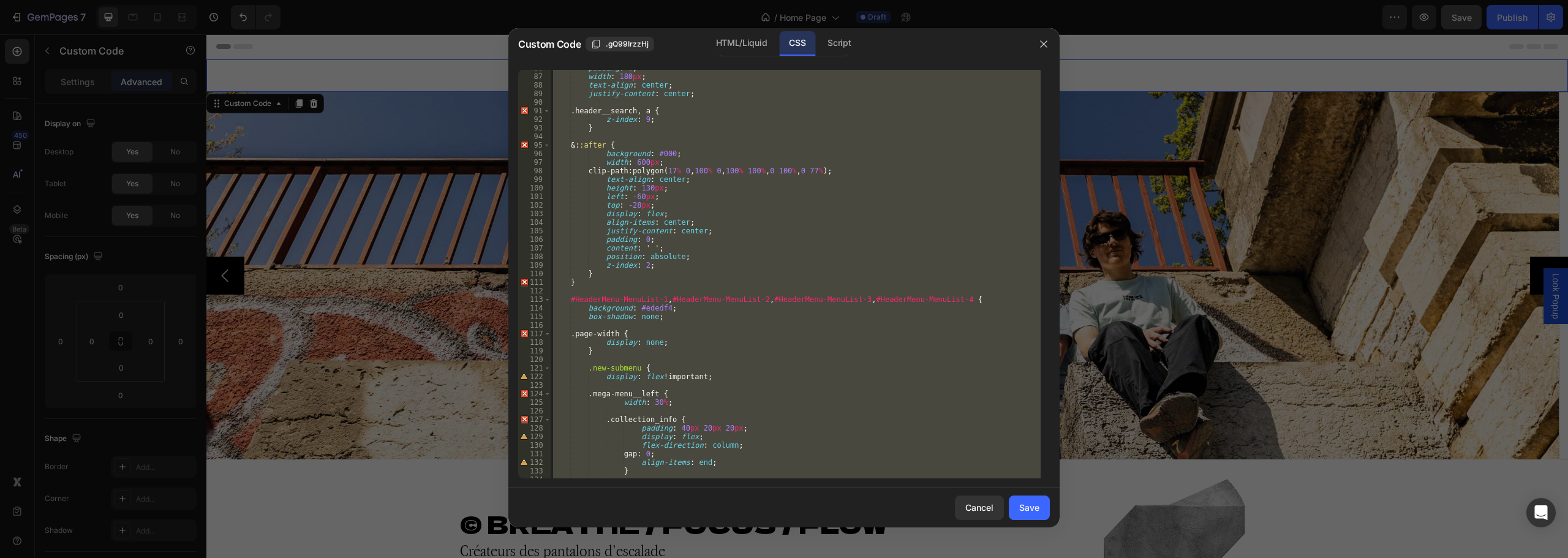
scroll to position [735, 0]
click at [912, 316] on div "padding : 0 ; width : 180 px ; text-align : center ; justify-content : center ;…" at bounding box center [796, 274] width 490 height 409
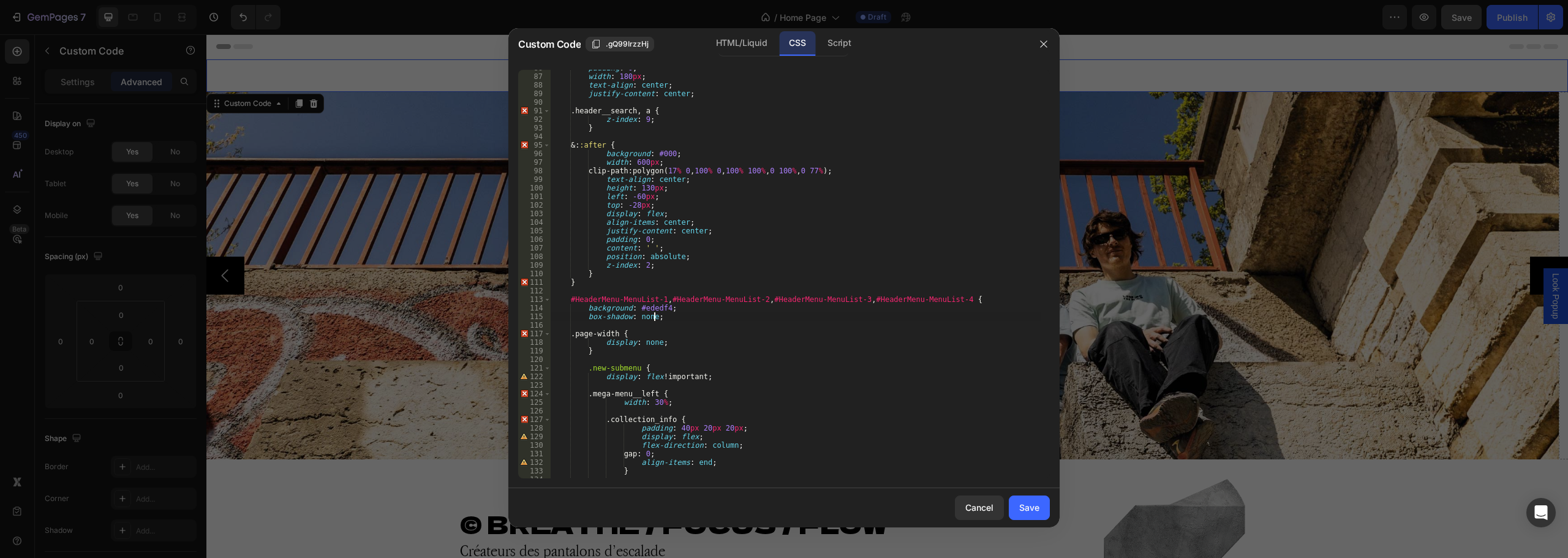
click at [949, 296] on div "padding : 0 ; width : 180 px ; text-align : center ; justify-content : center ;…" at bounding box center [796, 277] width 490 height 425
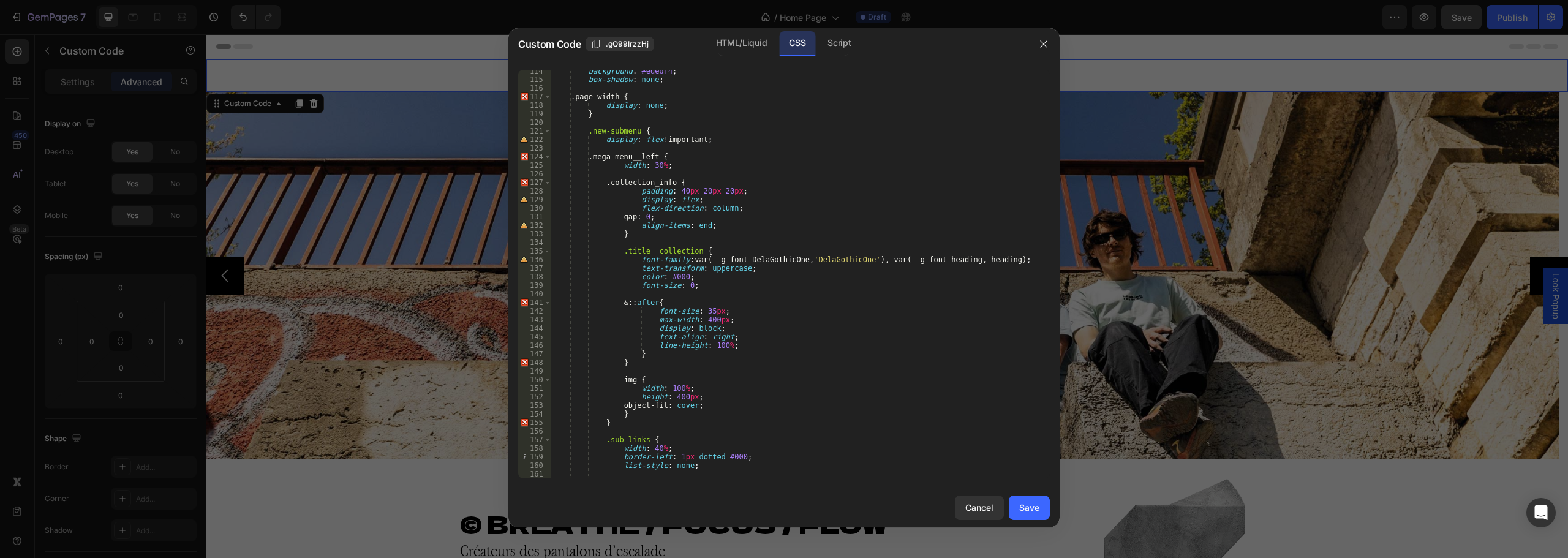
scroll to position [1470, 0]
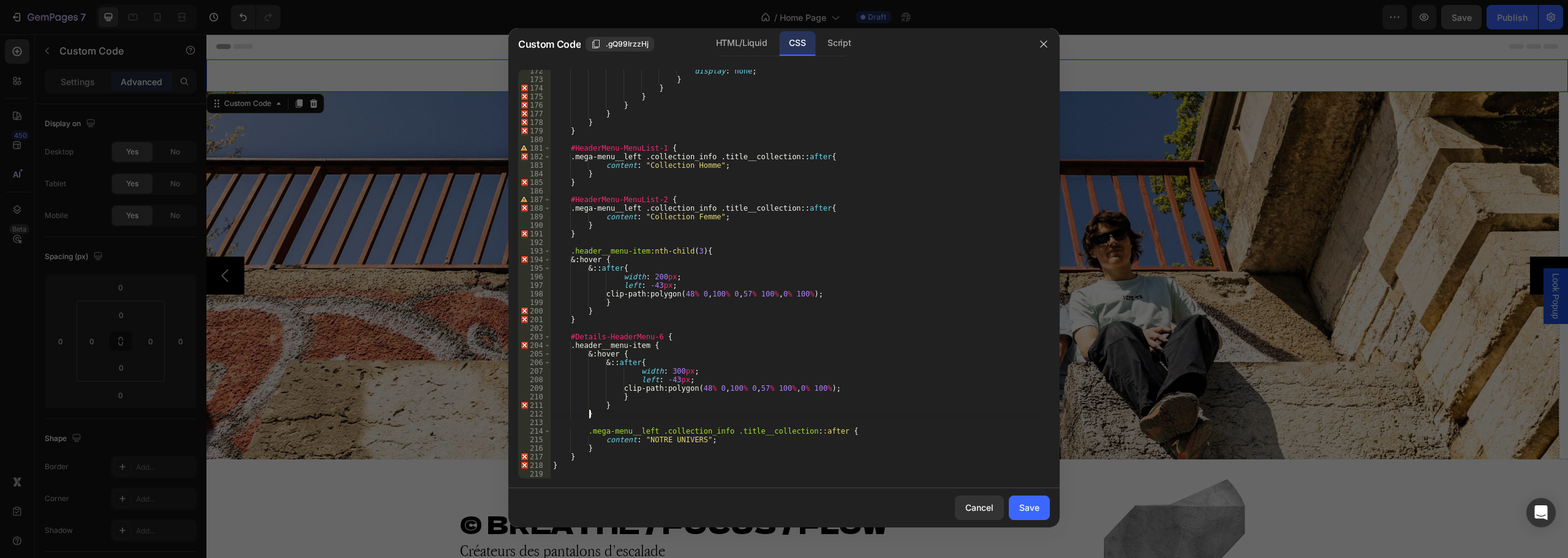
click at [687, 410] on div "display : none ; } } } } } } } #HeaderMenu-MenuList-1 { .mega-menu__left .colle…" at bounding box center [796, 279] width 490 height 425
drag, startPoint x: 858, startPoint y: 389, endPoint x: 633, endPoint y: 380, distance: 225.2
click at [633, 380] on div "display : none ; } } } } } } } #HeaderMenu-MenuList-1 { .mega-menu__left .colle…" at bounding box center [796, 279] width 490 height 425
paste textarea "clip-path: polygon(33% 0, 89% 0, 56% 100%, 0% 101"
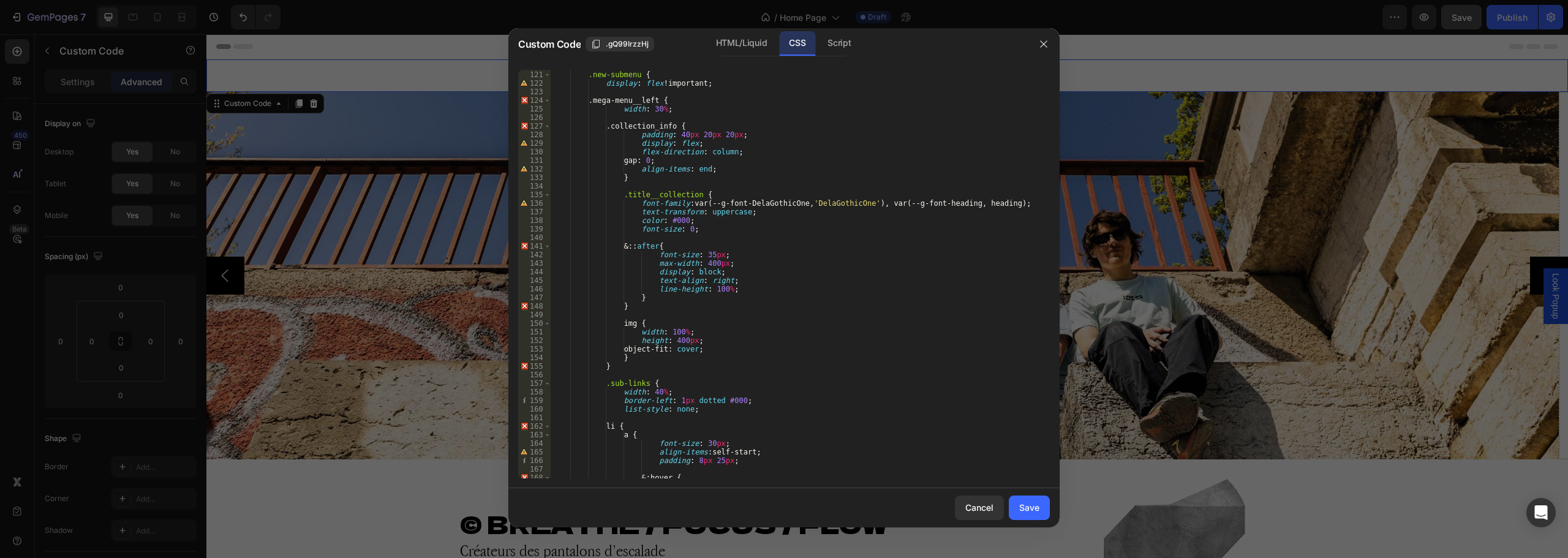
scroll to position [918, 0]
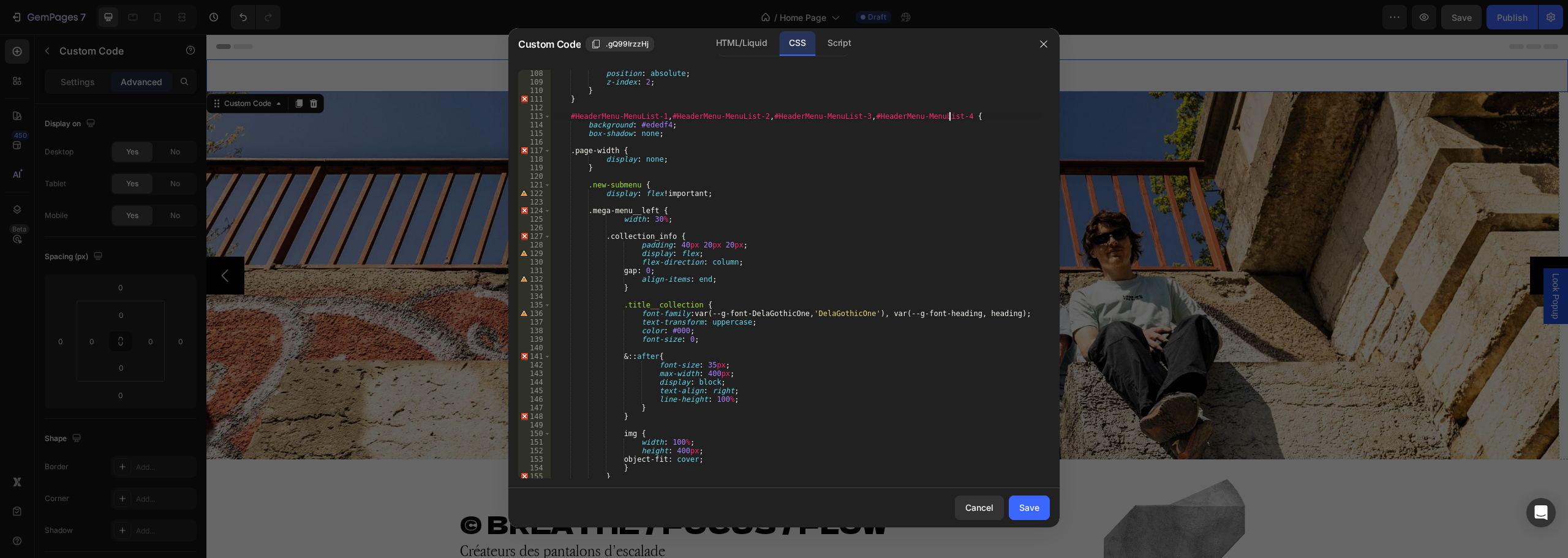
click at [950, 118] on div "position : absolute ; z-index : 2 ; } } #HeaderMenu-MenuList-1 , #HeaderMenu-Me…" at bounding box center [796, 282] width 490 height 425
drag, startPoint x: 857, startPoint y: 118, endPoint x: 761, endPoint y: 114, distance: 96.1
click at [761, 114] on div "position : absolute ; z-index : 2 ; } } #HeaderMenu-MenuList-1 , #HeaderMenu-Me…" at bounding box center [796, 282] width 490 height 425
type textarea "#HeaderMenu-MenuList-1, #HeaderMenu-MenuList-2, #HeaderMenu-MenuList-6 {"
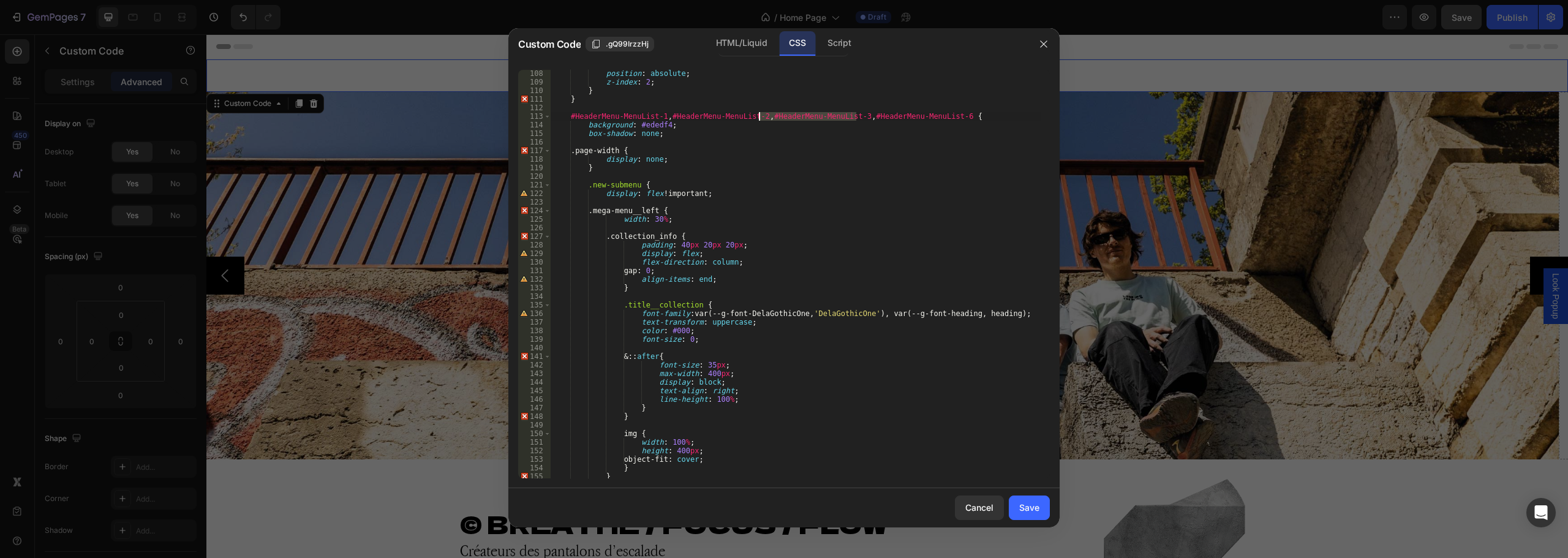
scroll to position [0, 25]
drag, startPoint x: 1026, startPoint y: 497, endPoint x: 889, endPoint y: 365, distance: 190.2
click at [1026, 498] on button "Save" at bounding box center [1029, 508] width 41 height 25
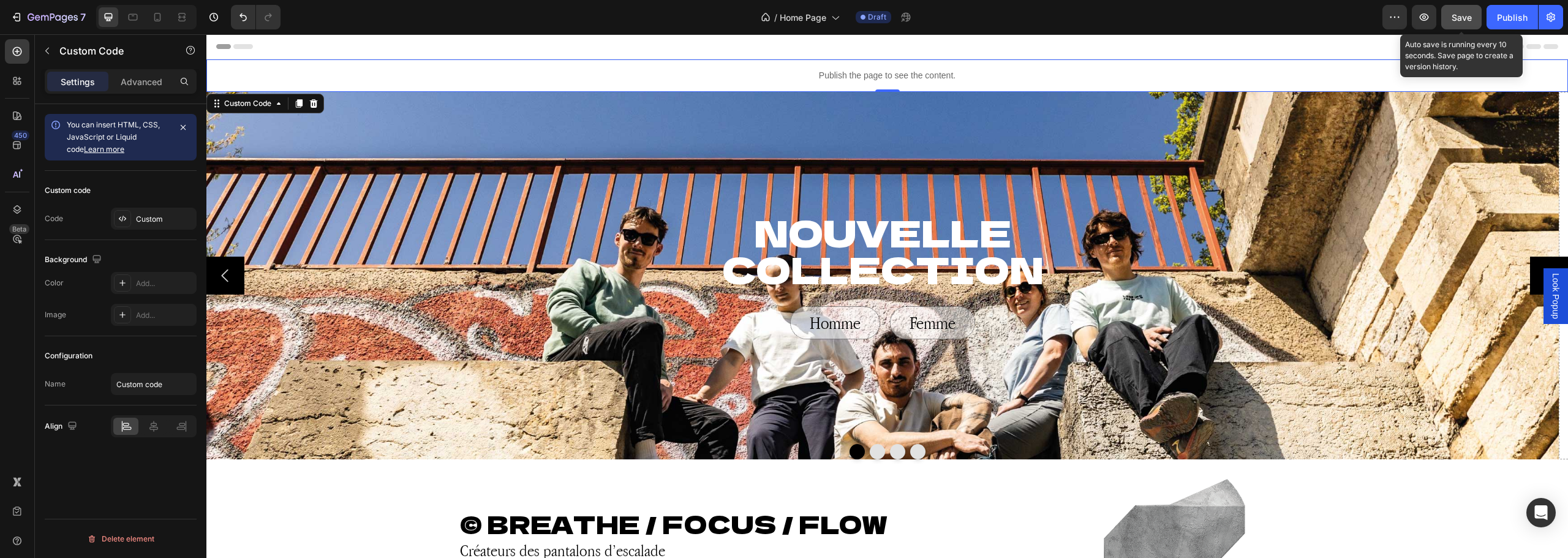
click at [1470, 22] on span "Save" at bounding box center [1461, 17] width 20 height 10
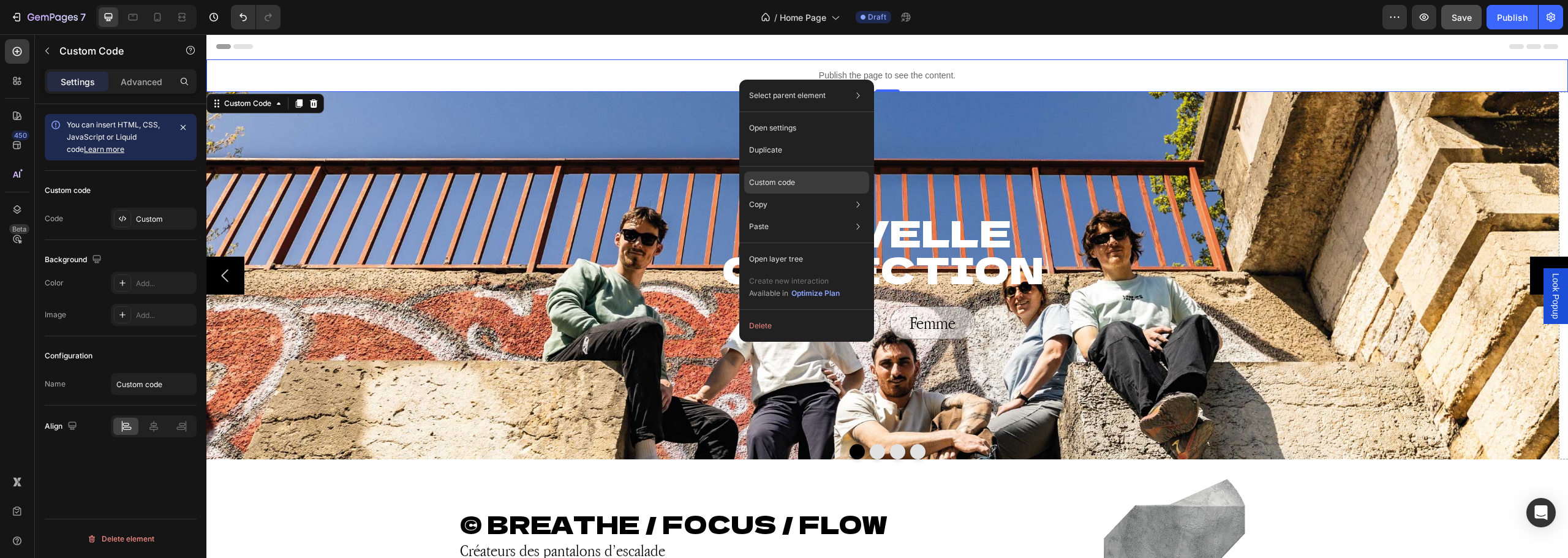
click at [774, 177] on p "Custom code" at bounding box center [772, 182] width 46 height 11
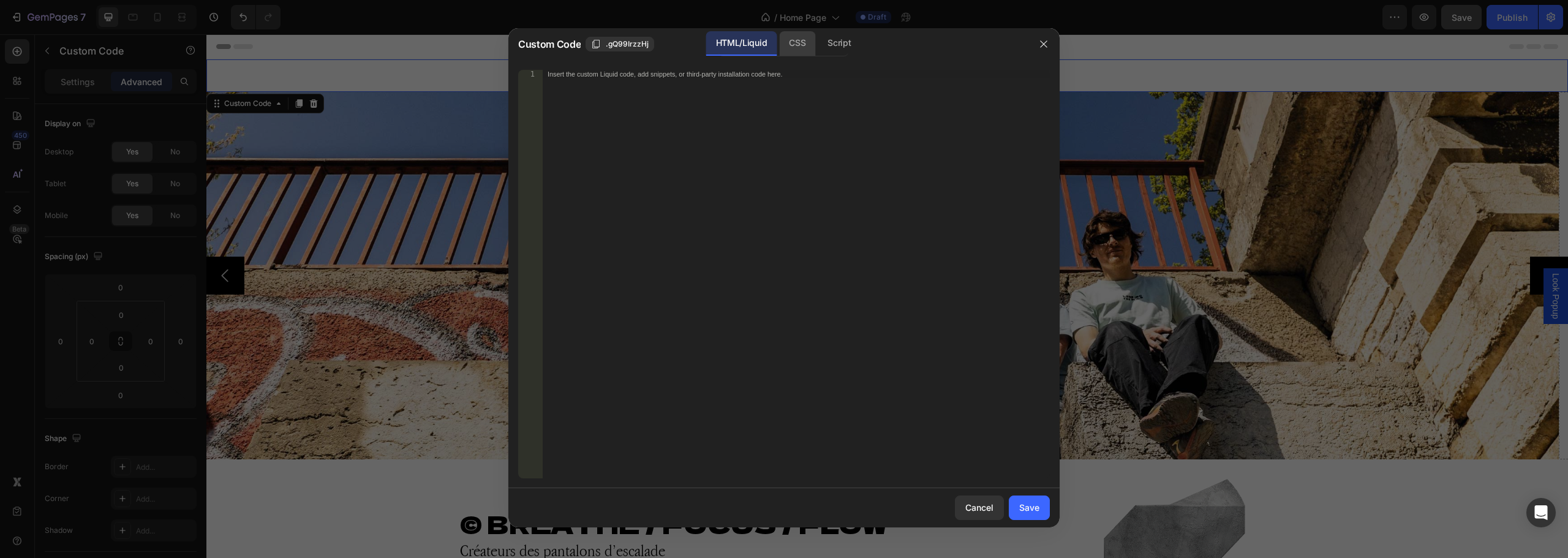
click at [818, 49] on div "CSS" at bounding box center [839, 43] width 43 height 25
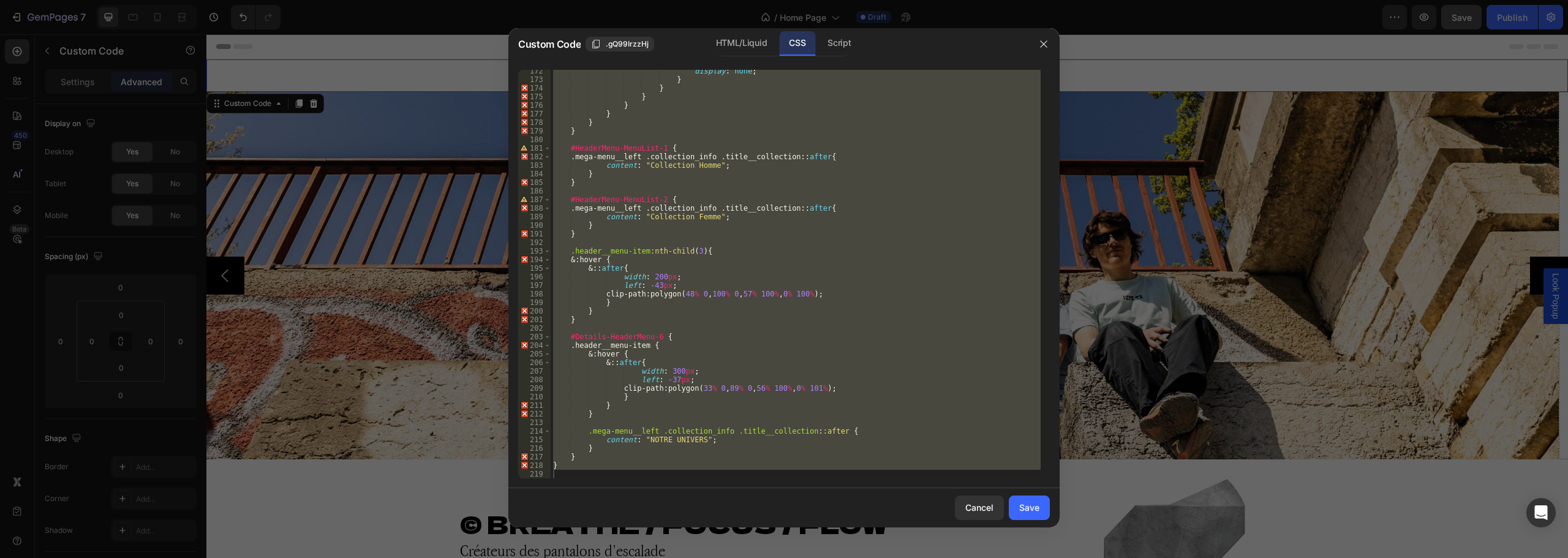
scroll to position [1470, 0]
click at [661, 257] on div "display : none ; } } } } } } } #HeaderMenu-MenuList-1 { .mega-menu__left .colle…" at bounding box center [796, 274] width 490 height 409
type textarea "&:hover {"
